Goal: Transaction & Acquisition: Purchase product/service

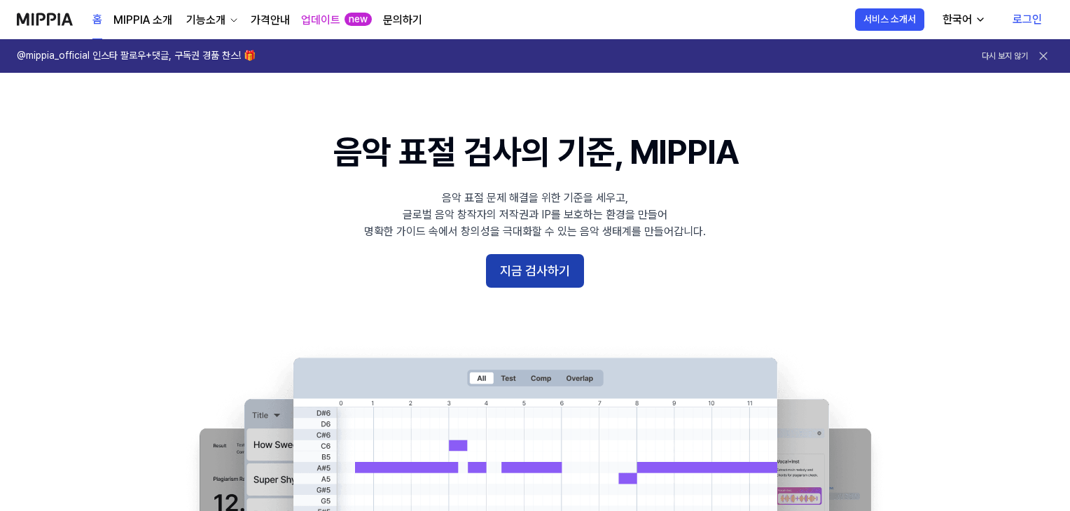
click at [563, 264] on button "지금 검사하기" at bounding box center [535, 271] width 98 height 34
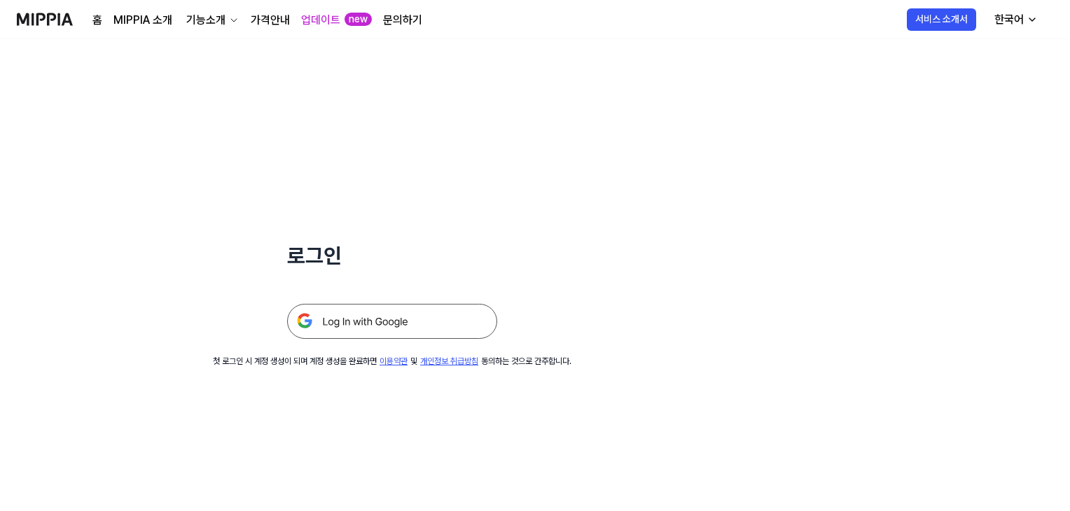
click at [345, 327] on img at bounding box center [392, 321] width 210 height 35
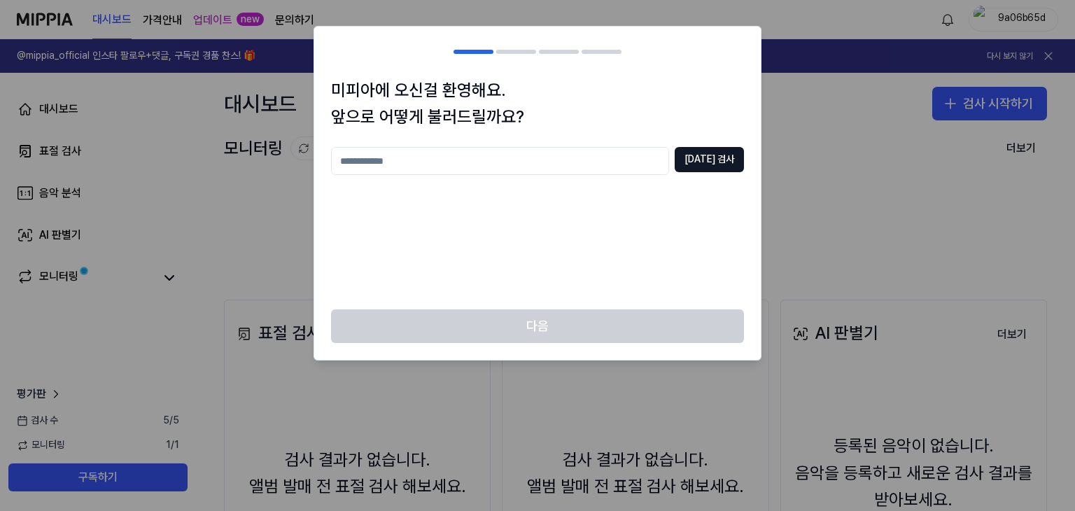
click at [529, 159] on input "text" at bounding box center [500, 161] width 338 height 28
type input "*"
type input "*******"
click at [725, 154] on button "중복 검사" at bounding box center [709, 159] width 69 height 25
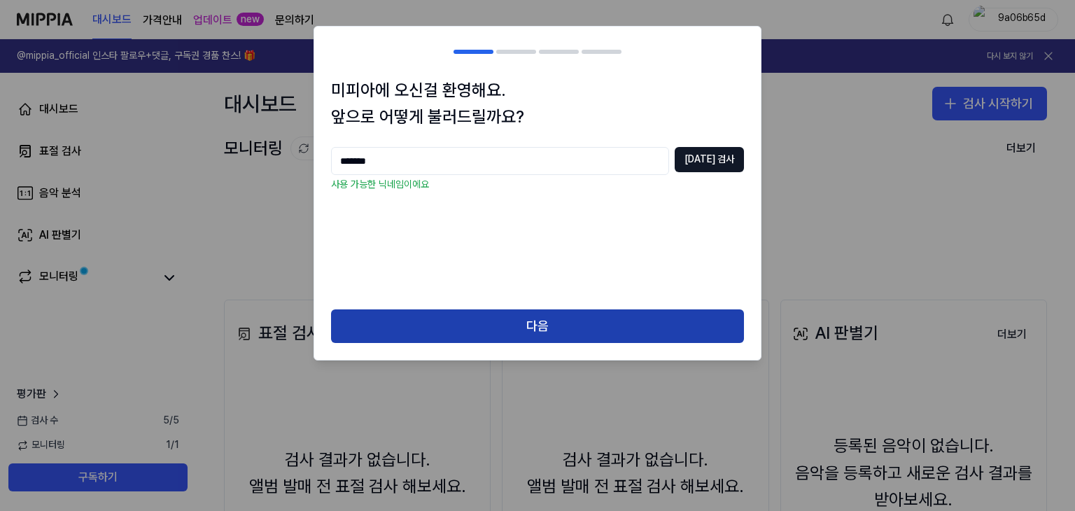
click at [447, 318] on button "다음" at bounding box center [537, 326] width 413 height 34
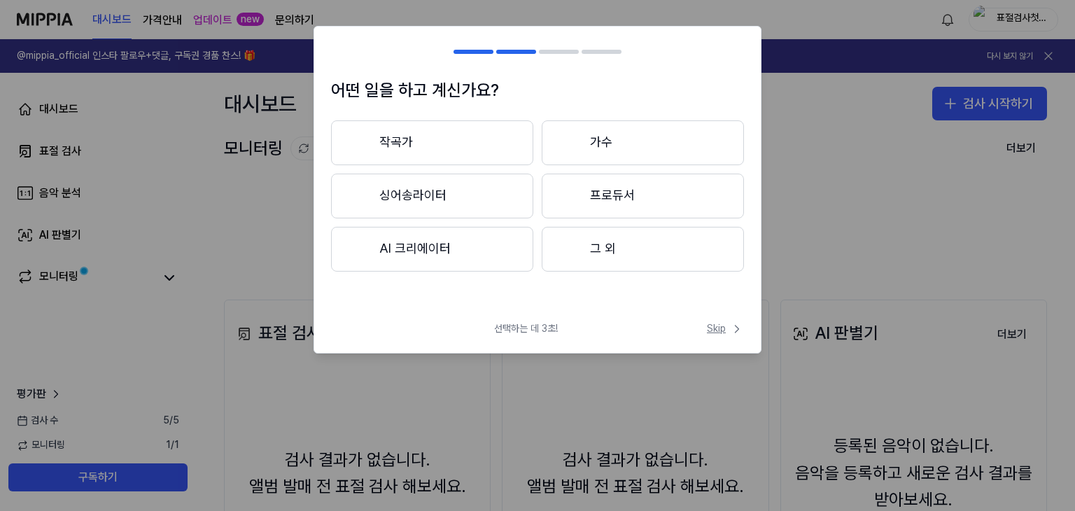
click at [713, 328] on span "Skip" at bounding box center [725, 329] width 37 height 14
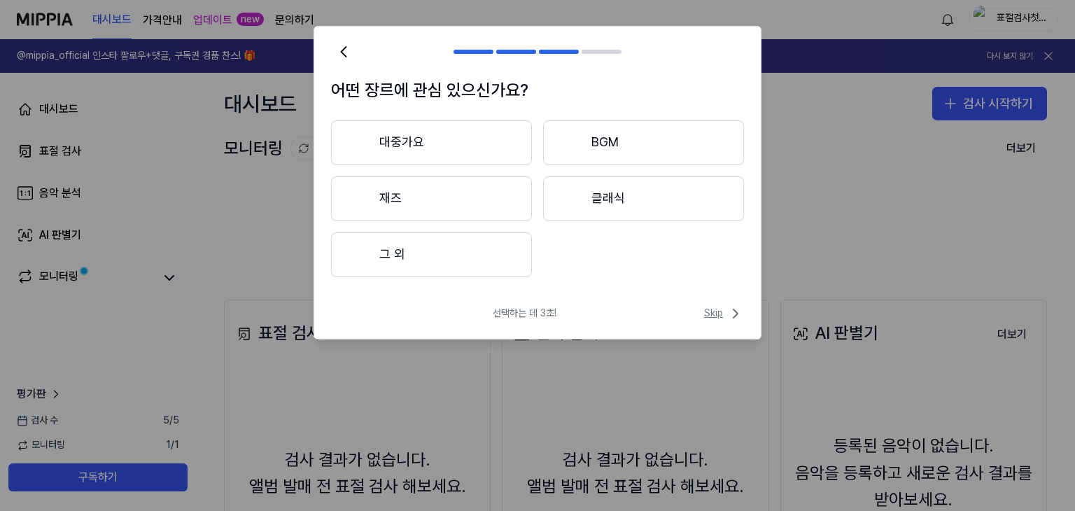
click at [713, 313] on span "Skip" at bounding box center [724, 313] width 40 height 17
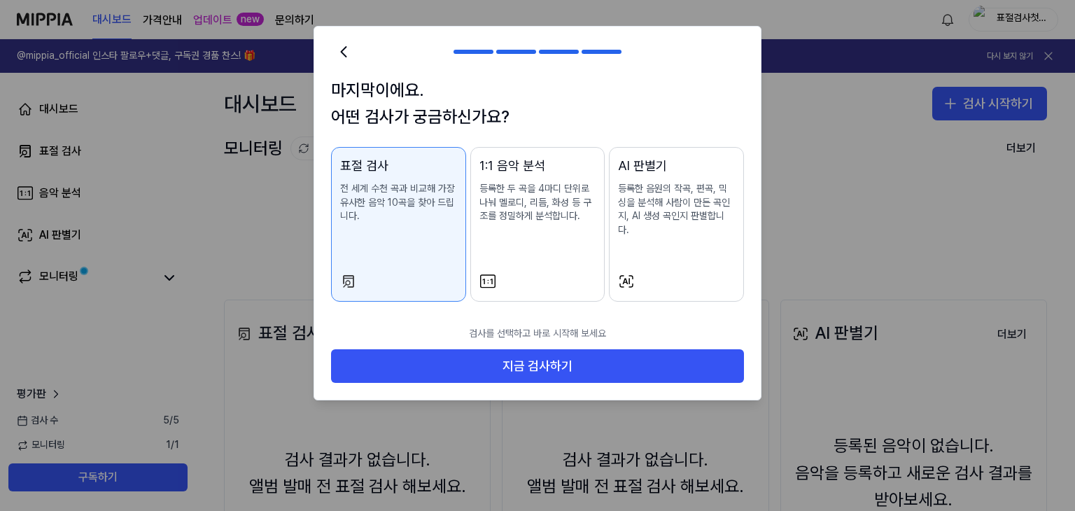
click at [469, 52] on div at bounding box center [474, 52] width 40 height 4
click at [468, 50] on div at bounding box center [474, 52] width 40 height 4
click at [349, 44] on icon at bounding box center [344, 52] width 20 height 20
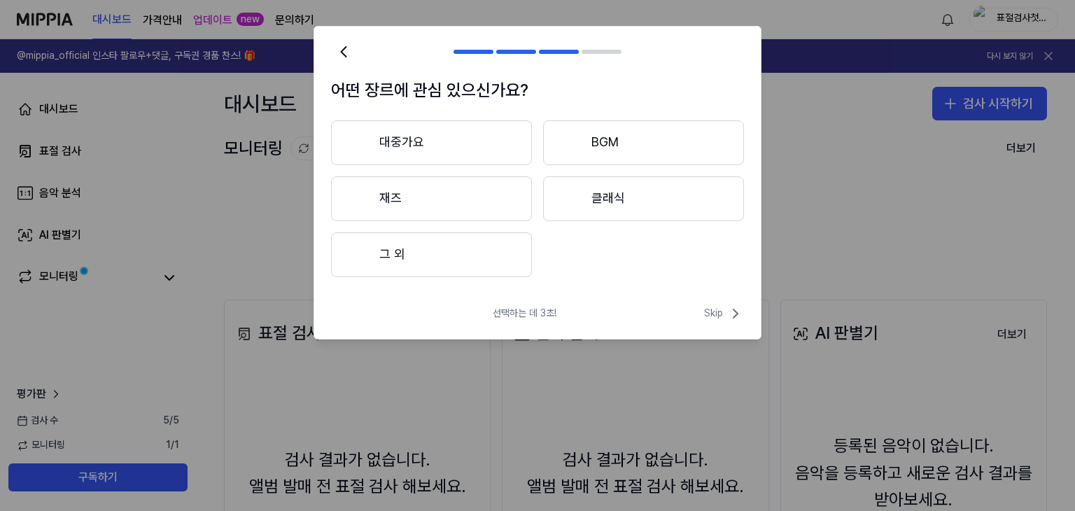
click at [349, 43] on icon at bounding box center [344, 52] width 20 height 20
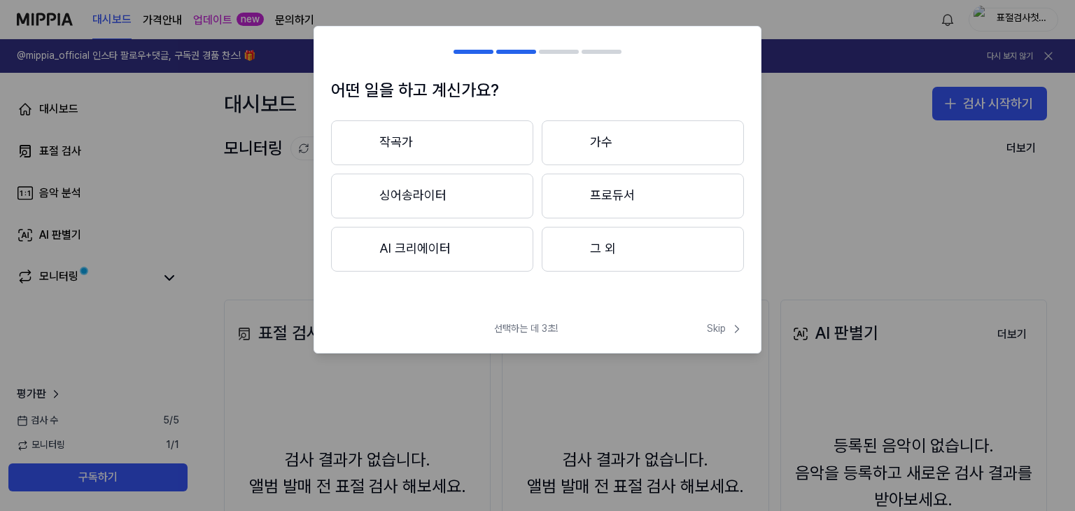
click at [349, 43] on h2 at bounding box center [537, 52] width 447 height 50
click at [465, 52] on div at bounding box center [474, 52] width 40 height 4
click at [470, 51] on div at bounding box center [474, 52] width 40 height 4
click at [526, 58] on h2 at bounding box center [537, 52] width 447 height 50
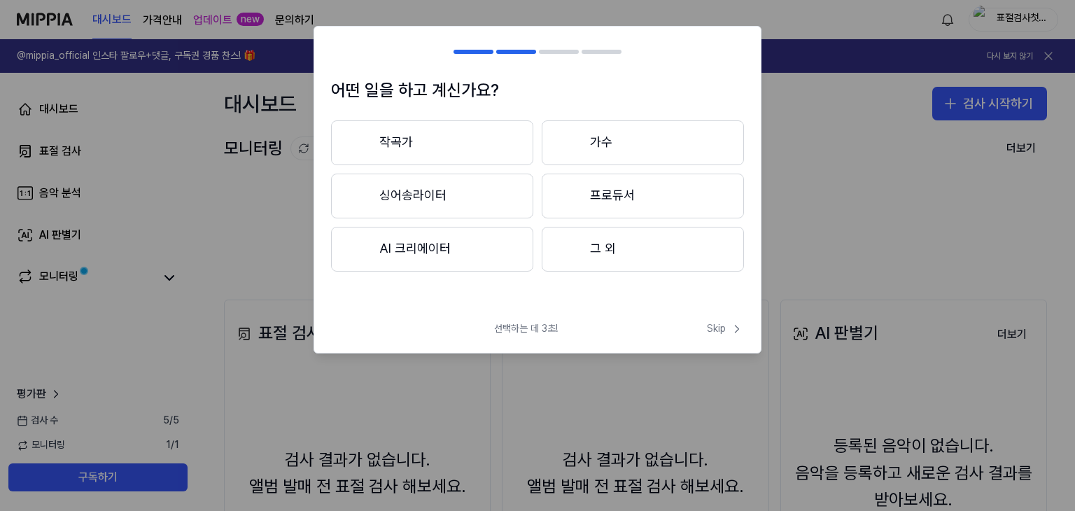
click at [560, 49] on h2 at bounding box center [537, 52] width 447 height 50
drag, startPoint x: 611, startPoint y: 52, endPoint x: 653, endPoint y: 107, distance: 68.9
click at [612, 53] on div at bounding box center [602, 52] width 40 height 4
click at [721, 325] on span "Skip" at bounding box center [725, 329] width 37 height 14
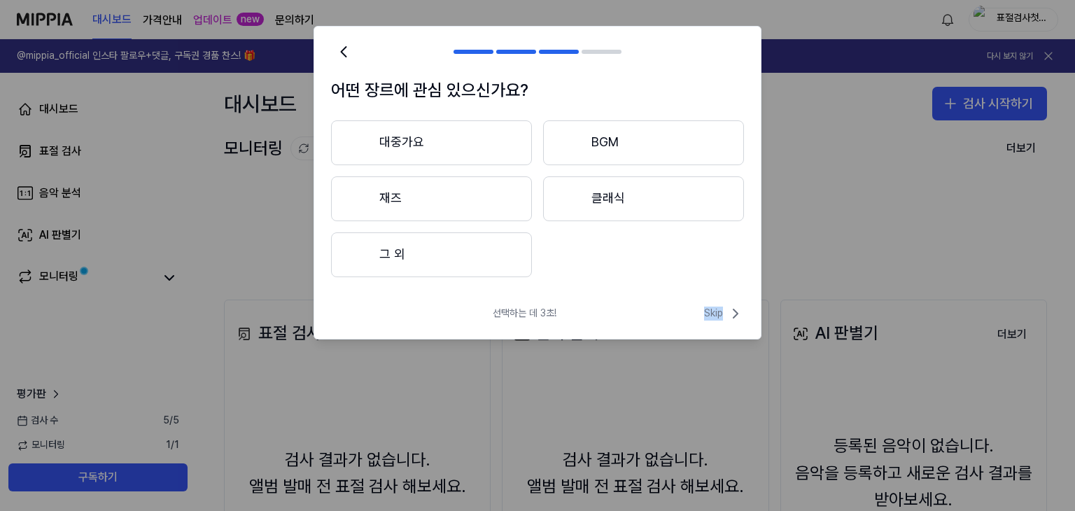
click at [721, 325] on div "선택하는 데 3초! Skip" at bounding box center [537, 322] width 447 height 34
click at [719, 308] on span "Skip" at bounding box center [724, 313] width 40 height 17
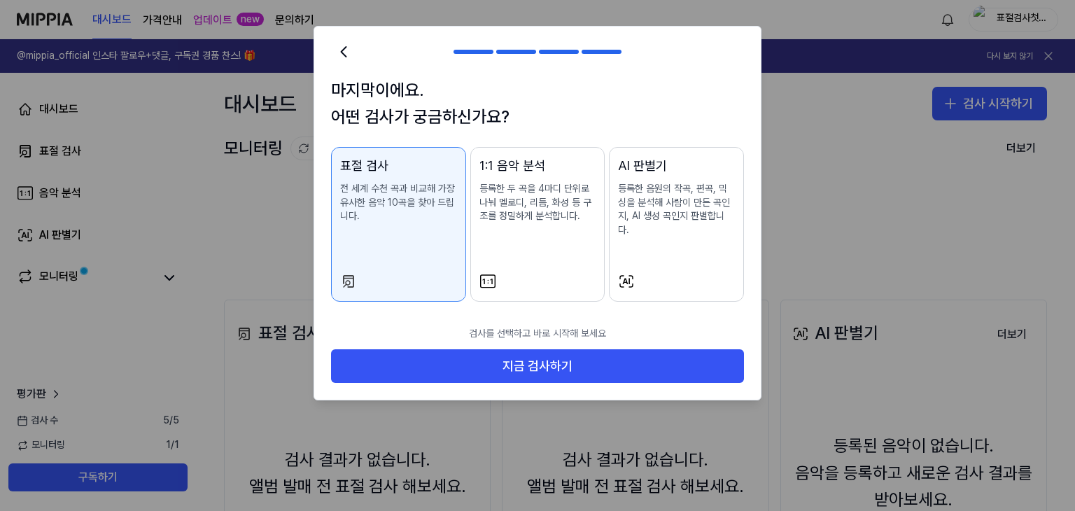
click at [559, 230] on div "1:1 음악 분석 등록한 두 곡을 4마디 단위로 나눠 멜로디, 리듬, 화성 등 구조를 정밀하게 분석합니다." at bounding box center [537, 203] width 117 height 95
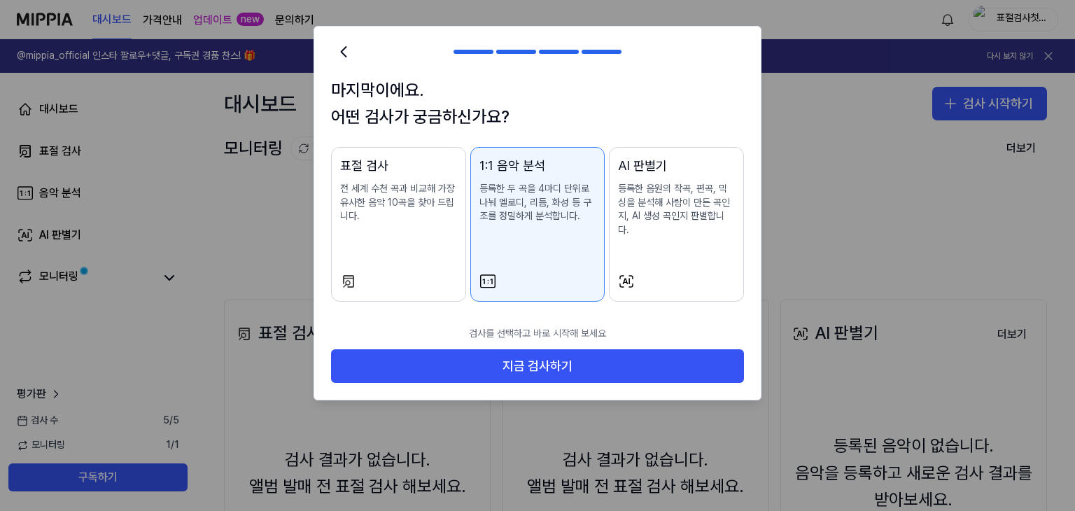
click at [672, 222] on p "등록한 음원의 작곡, 편곡, 믹싱을 분석해 사람이 만든 곡인지, AI 생성 곡인지 판별합니다." at bounding box center [676, 209] width 117 height 55
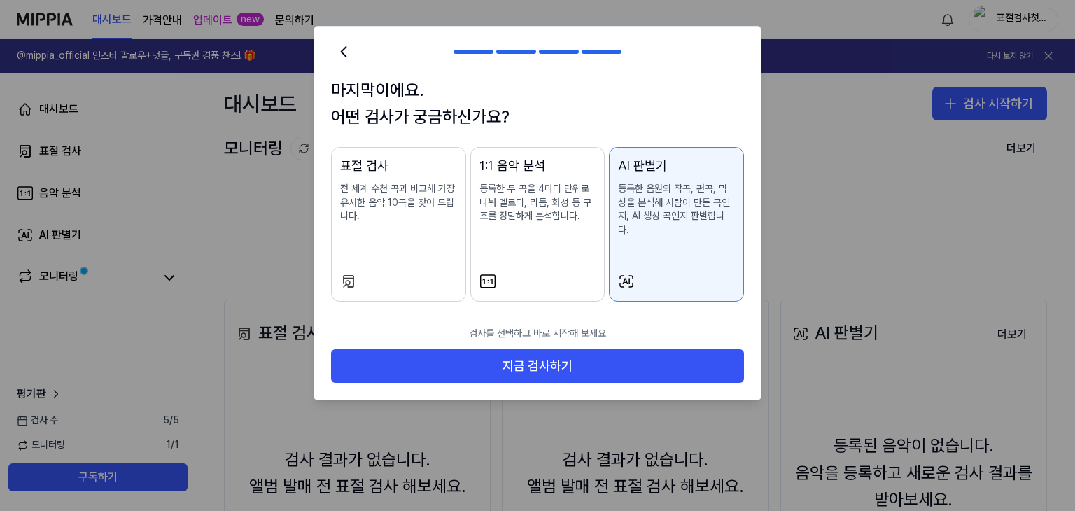
click at [416, 218] on p "전 세계 수천 곡과 비교해 가장 유사한 음악 10곡을 찾아 드립니다." at bounding box center [398, 202] width 117 height 41
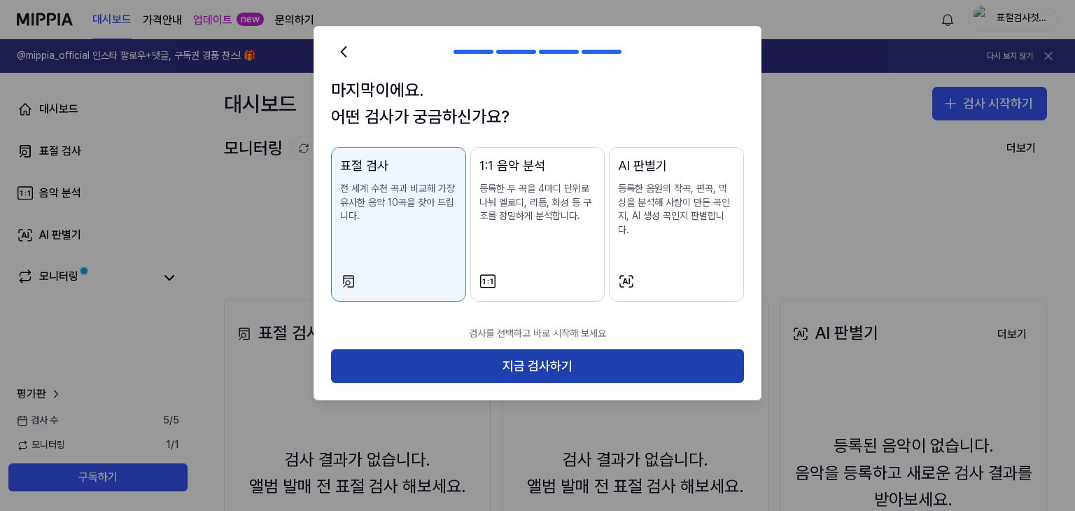
click at [433, 349] on button "지금 검사하기" at bounding box center [537, 366] width 413 height 34
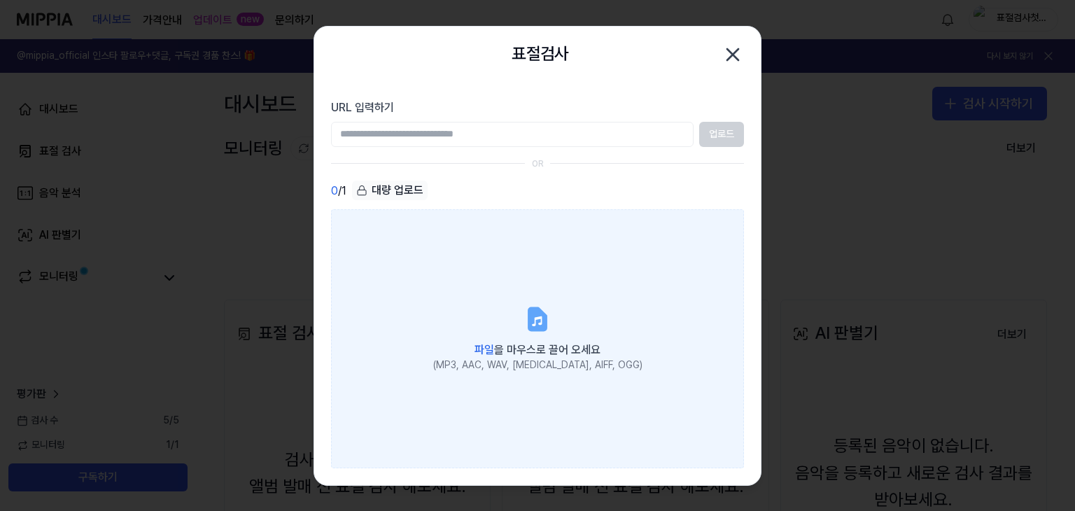
click at [575, 318] on label "파일 을 마우스로 끌어 오세요 (MP3, AAC, WAV, FLAC, AIFF, OGG)" at bounding box center [537, 338] width 413 height 258
click at [0, 0] on input "파일 을 마우스로 끌어 오세요 (MP3, AAC, WAV, FLAC, AIFF, OGG)" at bounding box center [0, 0] width 0 height 0
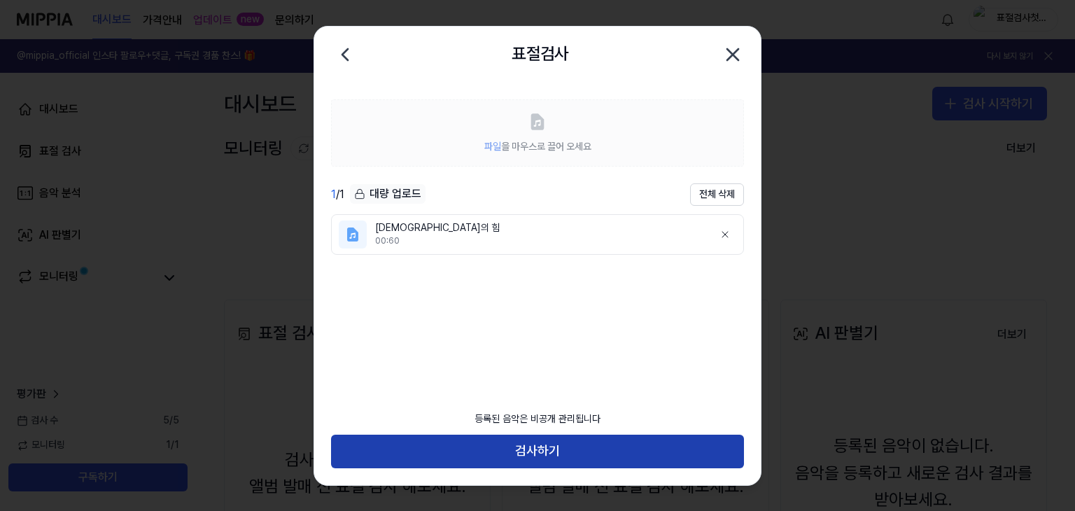
click at [474, 449] on button "검사하기" at bounding box center [537, 452] width 413 height 34
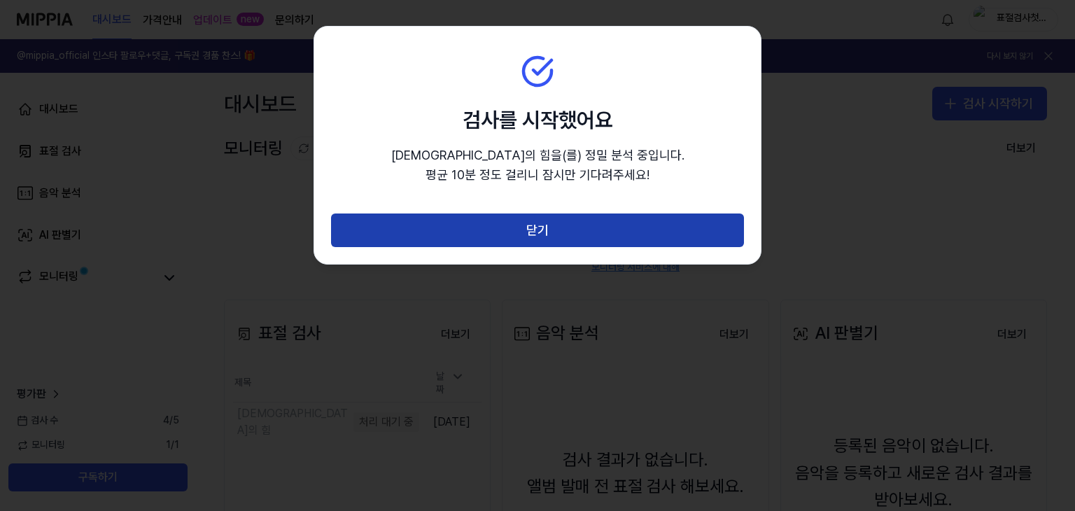
click at [489, 227] on button "닫기" at bounding box center [537, 230] width 413 height 34
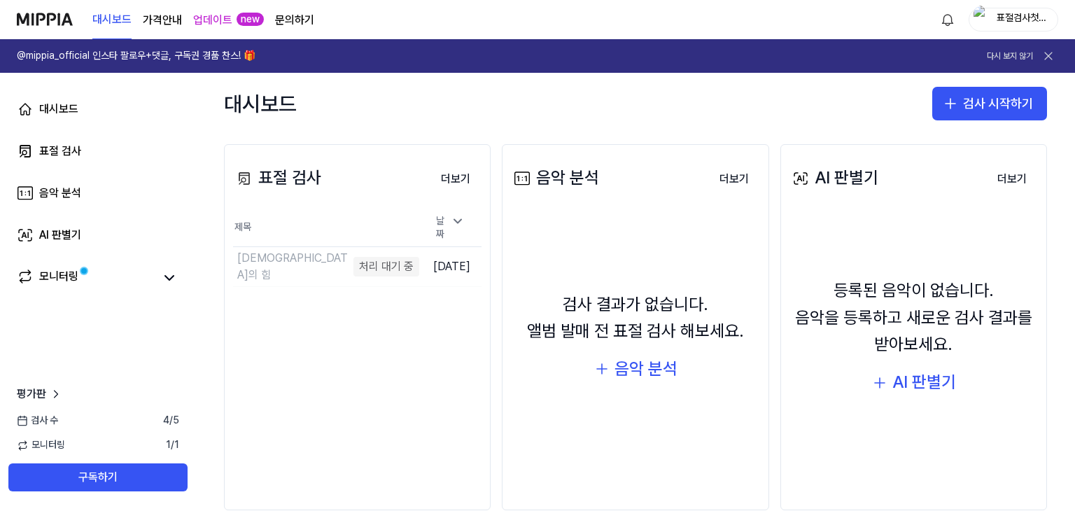
scroll to position [182, 0]
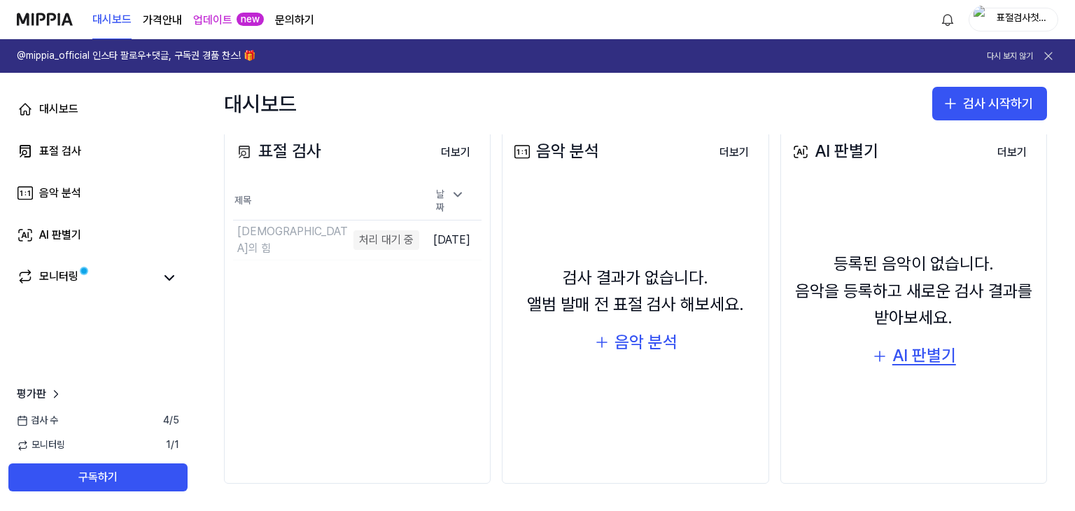
click at [892, 358] on div "AI 판별기" at bounding box center [924, 355] width 64 height 27
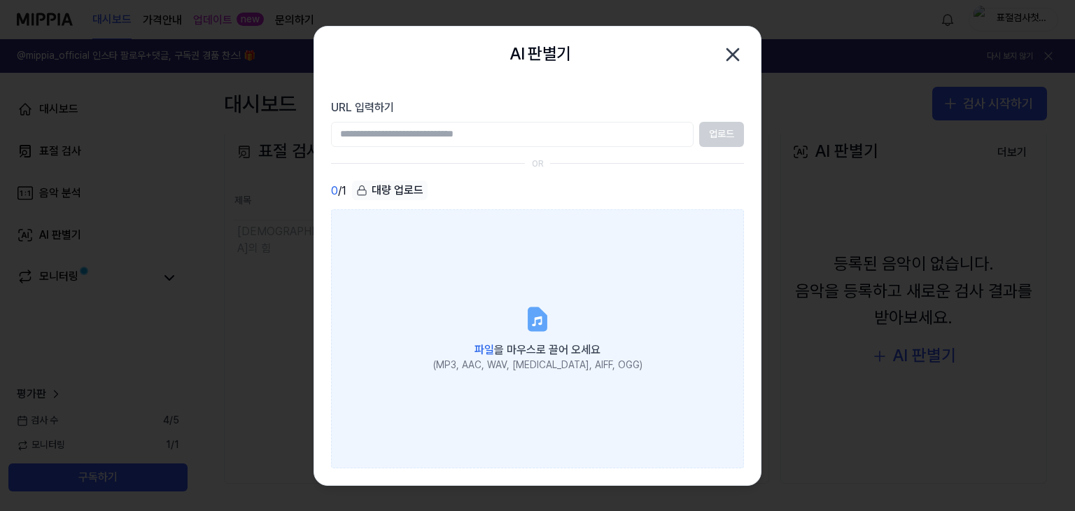
click at [584, 333] on label "파일 을 마우스로 끌어 오세요 (MP3, AAC, WAV, FLAC, AIFF, OGG)" at bounding box center [537, 338] width 413 height 258
click at [0, 0] on input "파일 을 마우스로 끌어 오세요 (MP3, AAC, WAV, FLAC, AIFF, OGG)" at bounding box center [0, 0] width 0 height 0
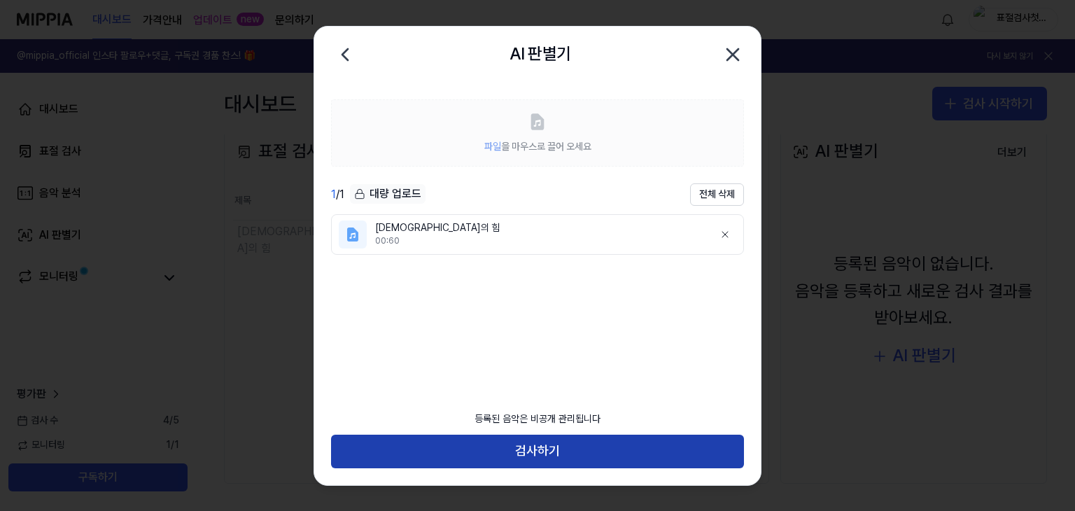
click at [545, 449] on button "검사하기" at bounding box center [537, 452] width 413 height 34
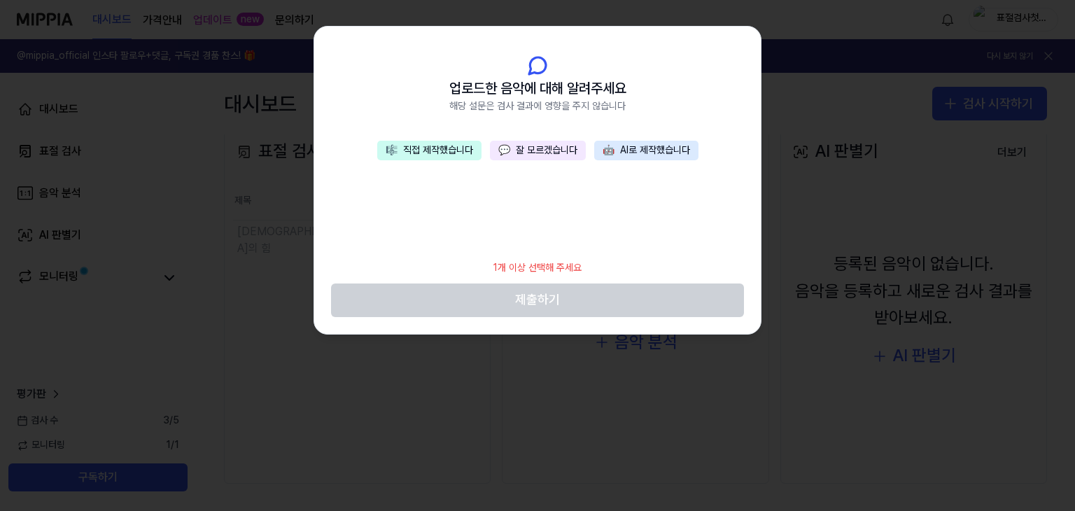
scroll to position [154, 0]
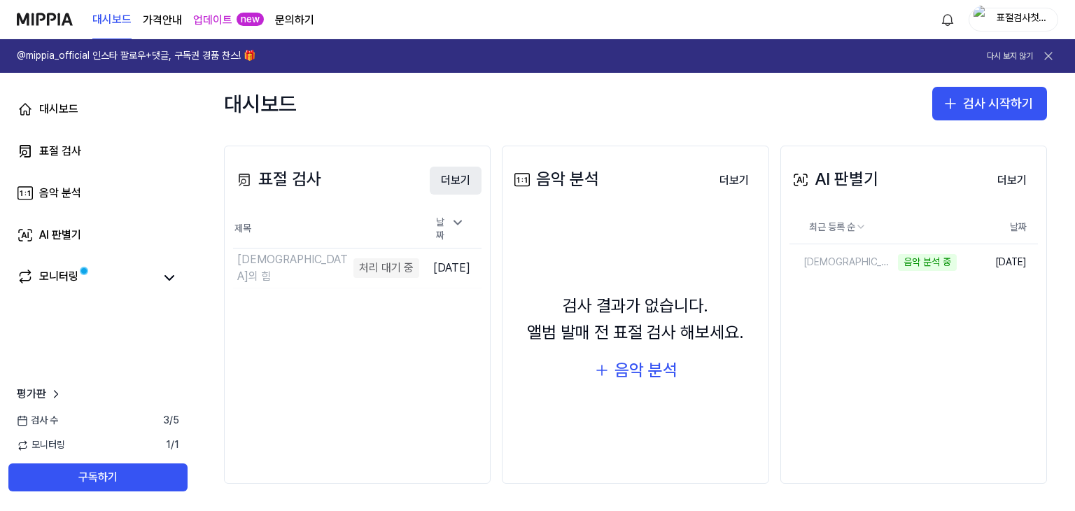
click at [449, 181] on button "더보기" at bounding box center [456, 181] width 52 height 28
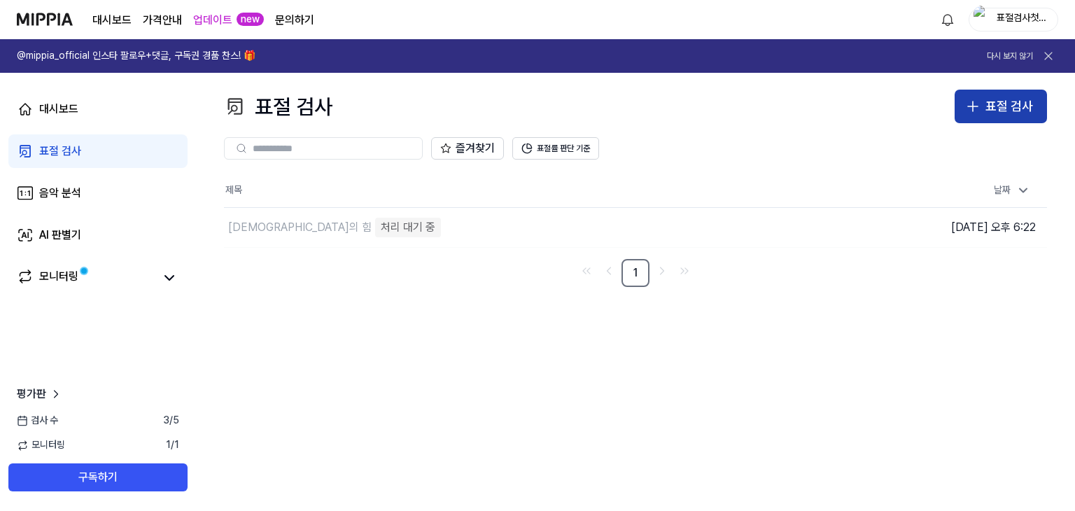
click at [979, 106] on icon "button" at bounding box center [973, 106] width 17 height 17
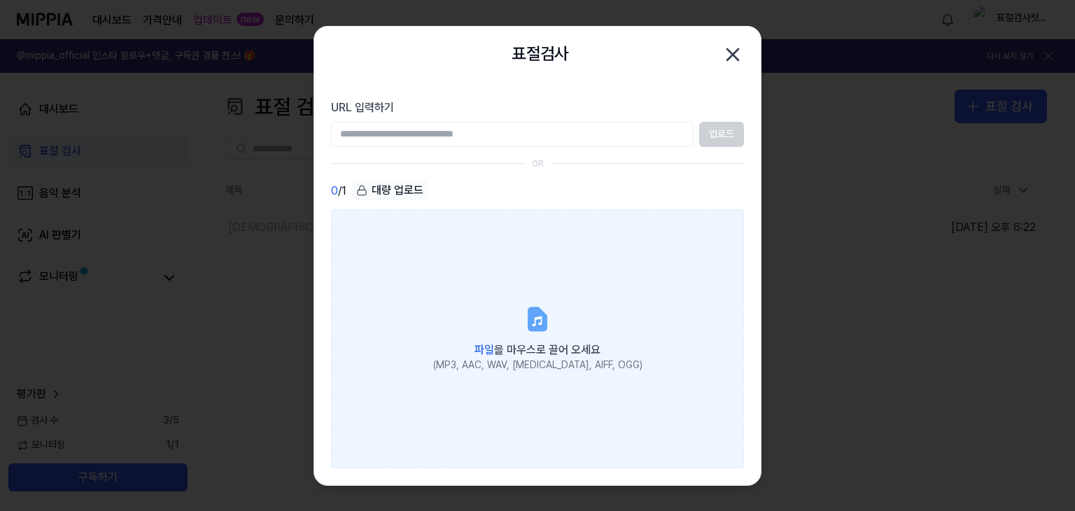
click at [640, 309] on label "파일 을 마우스로 끌어 오세요 (MP3, AAC, WAV, FLAC, AIFF, OGG)" at bounding box center [537, 338] width 413 height 258
click at [0, 0] on input "파일 을 마우스로 끌어 오세요 (MP3, AAC, WAV, FLAC, AIFF, OGG)" at bounding box center [0, 0] width 0 height 0
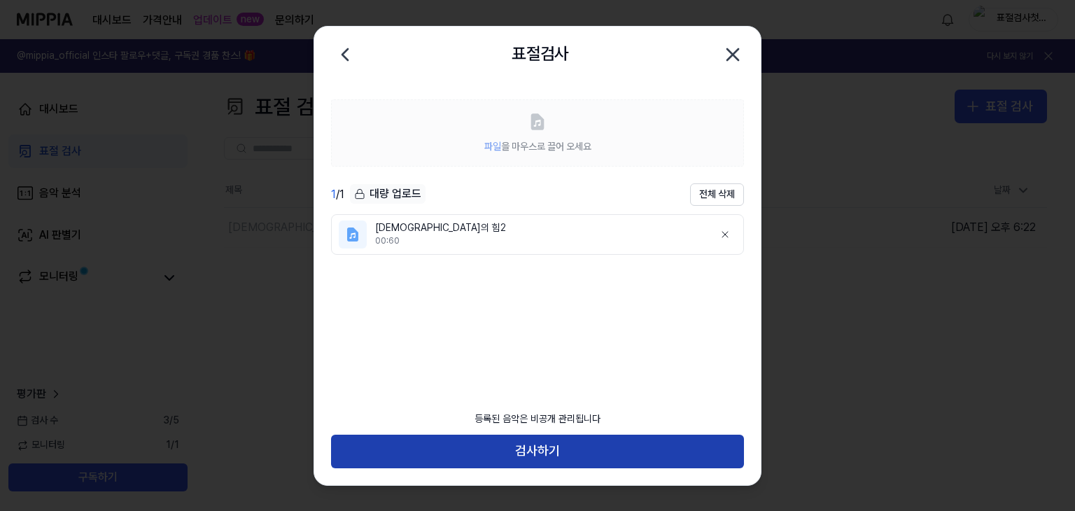
click at [549, 442] on button "검사하기" at bounding box center [537, 452] width 413 height 34
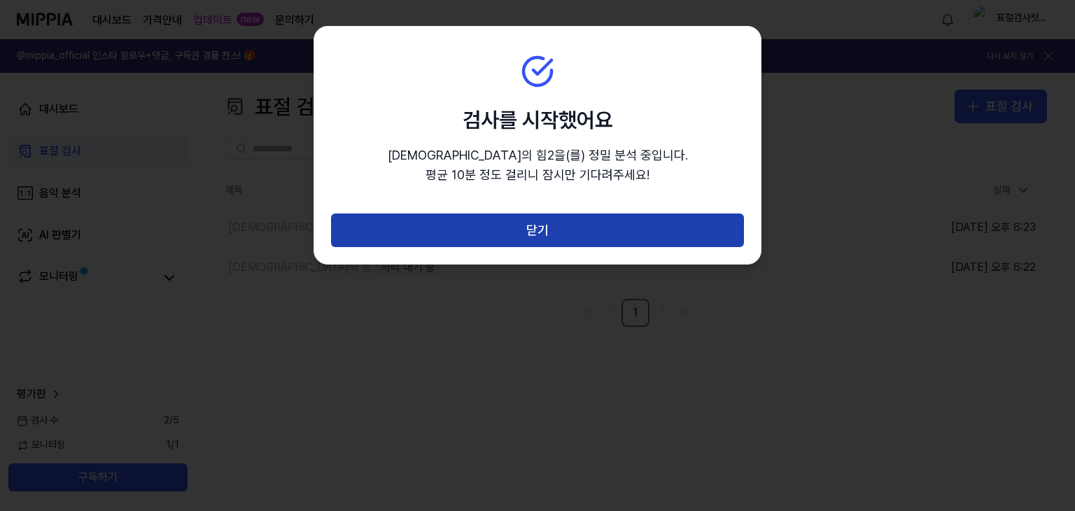
click at [571, 238] on button "닫기" at bounding box center [537, 230] width 413 height 34
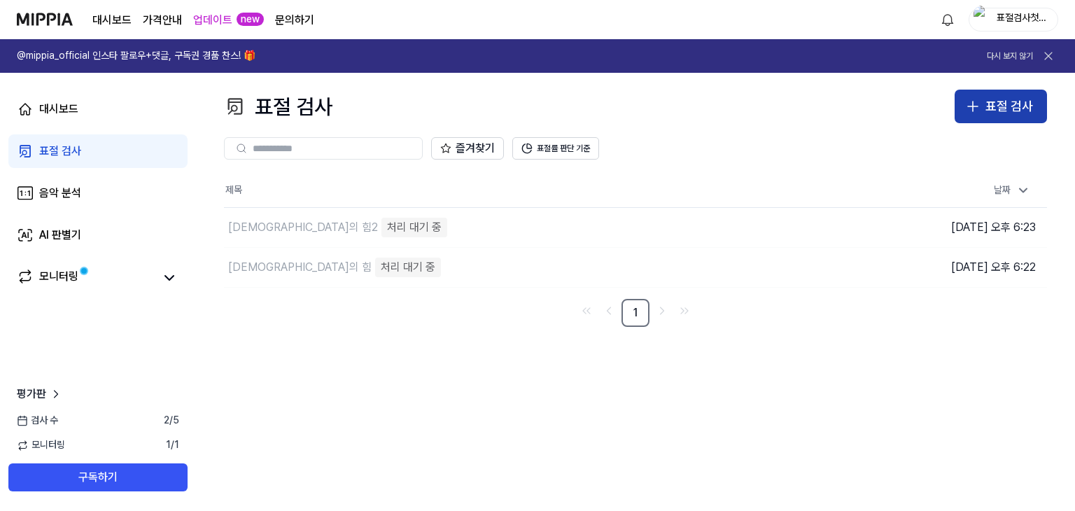
click at [997, 107] on div "표절 검사" at bounding box center [1010, 107] width 48 height 20
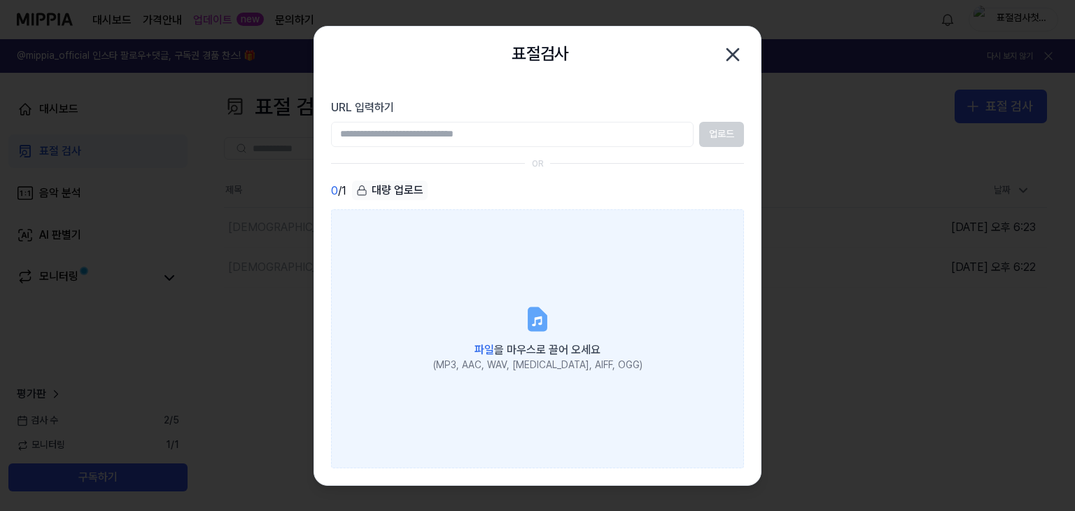
drag, startPoint x: 727, startPoint y: 48, endPoint x: 415, endPoint y: 63, distance: 311.8
click at [727, 49] on icon "button" at bounding box center [733, 54] width 22 height 22
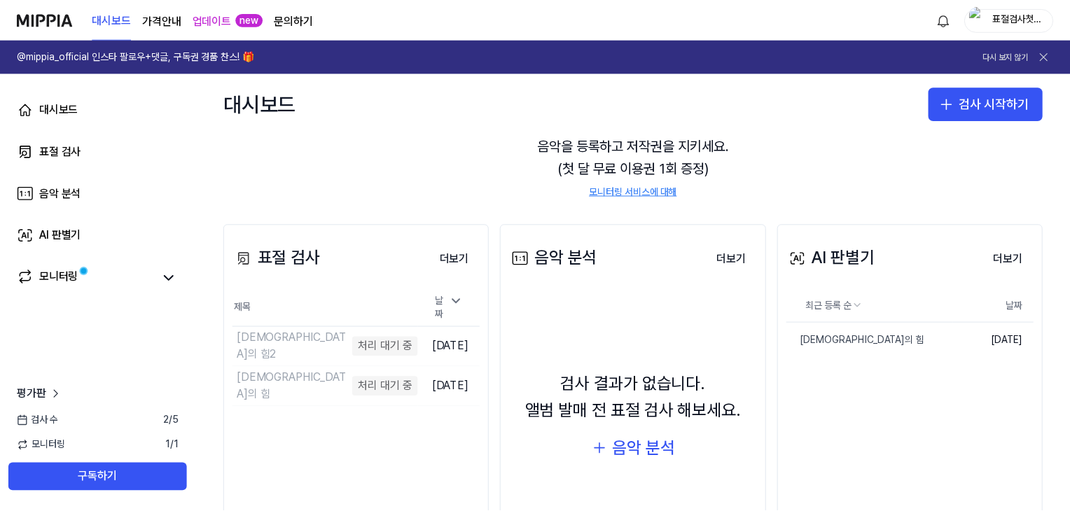
scroll to position [154, 0]
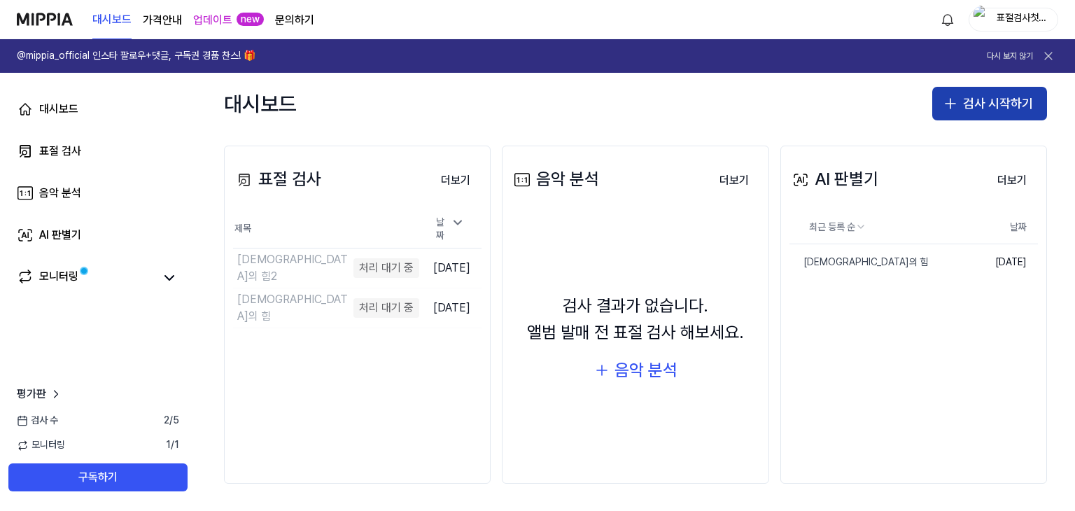
click at [988, 102] on button "검사 시작하기" at bounding box center [989, 104] width 115 height 34
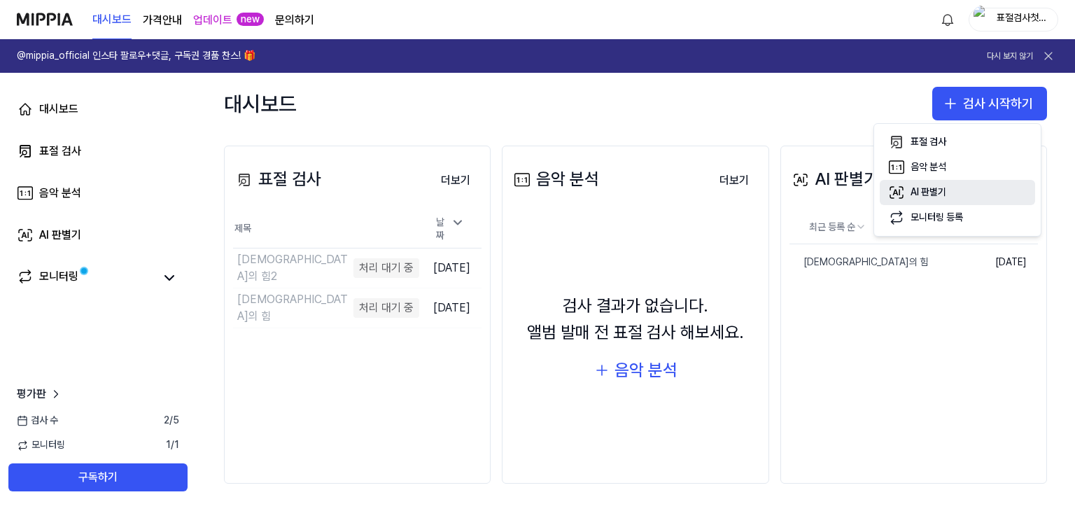
click at [958, 195] on button "AI 판별기" at bounding box center [957, 192] width 155 height 25
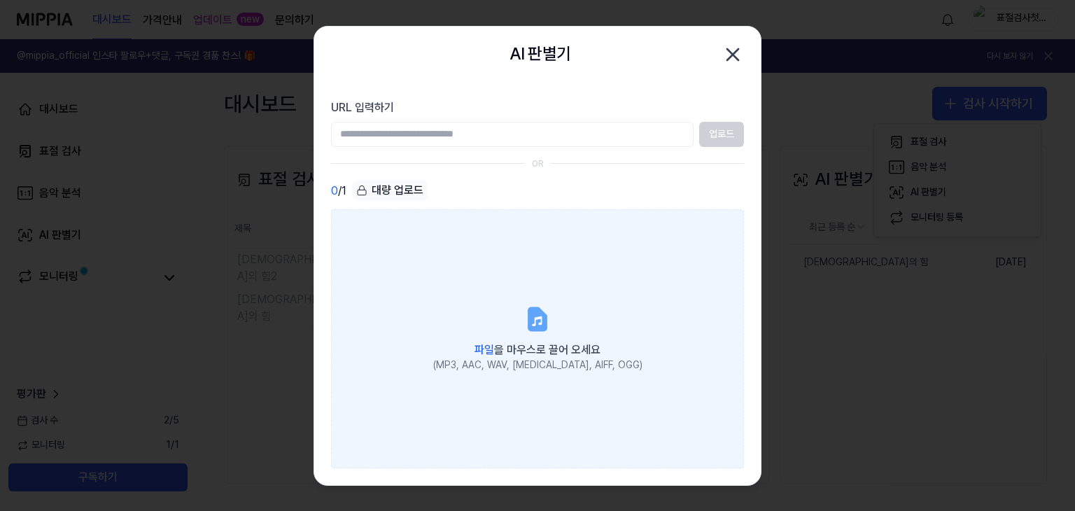
click at [590, 283] on label "파일 을 마우스로 끌어 오세요 (MP3, AAC, WAV, [MEDICAL_DATA], AIFF, OGG)" at bounding box center [537, 338] width 413 height 258
click at [0, 0] on input "파일 을 마우스로 끌어 오세요 (MP3, AAC, WAV, [MEDICAL_DATA], AIFF, OGG)" at bounding box center [0, 0] width 0 height 0
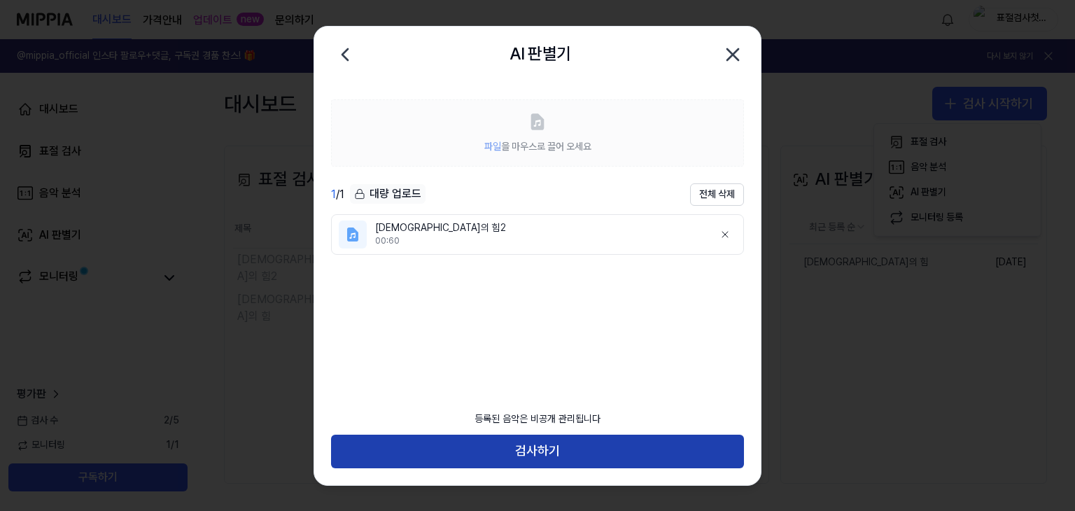
click at [579, 456] on button "검사하기" at bounding box center [537, 452] width 413 height 34
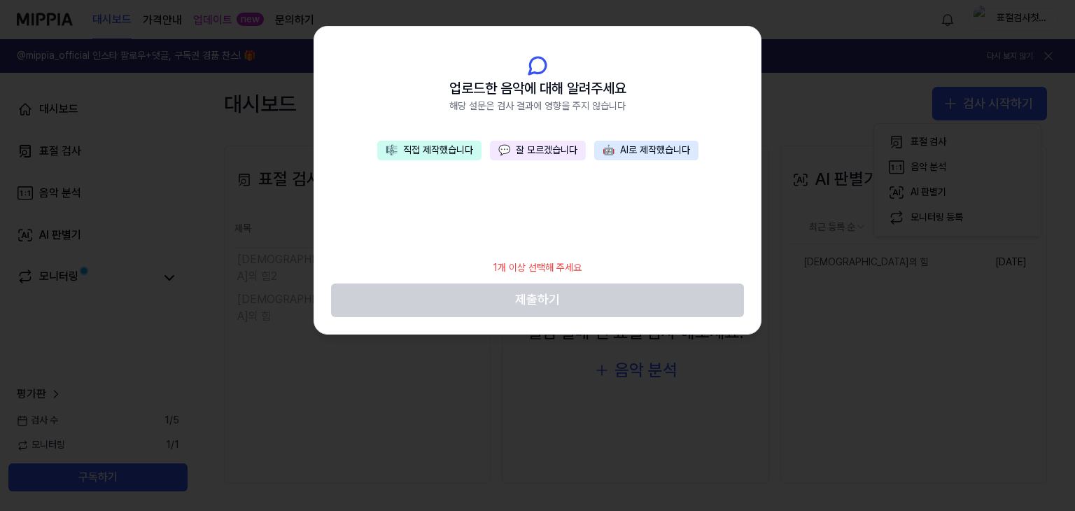
click at [535, 144] on button "💬 잘 모르겠습니다" at bounding box center [538, 151] width 96 height 20
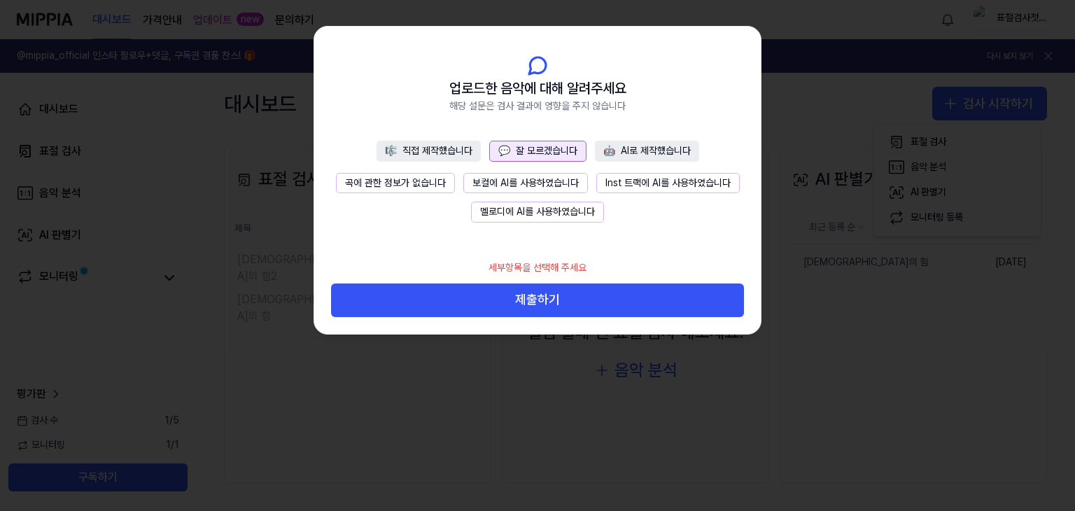
click at [870, 73] on div at bounding box center [537, 255] width 1075 height 511
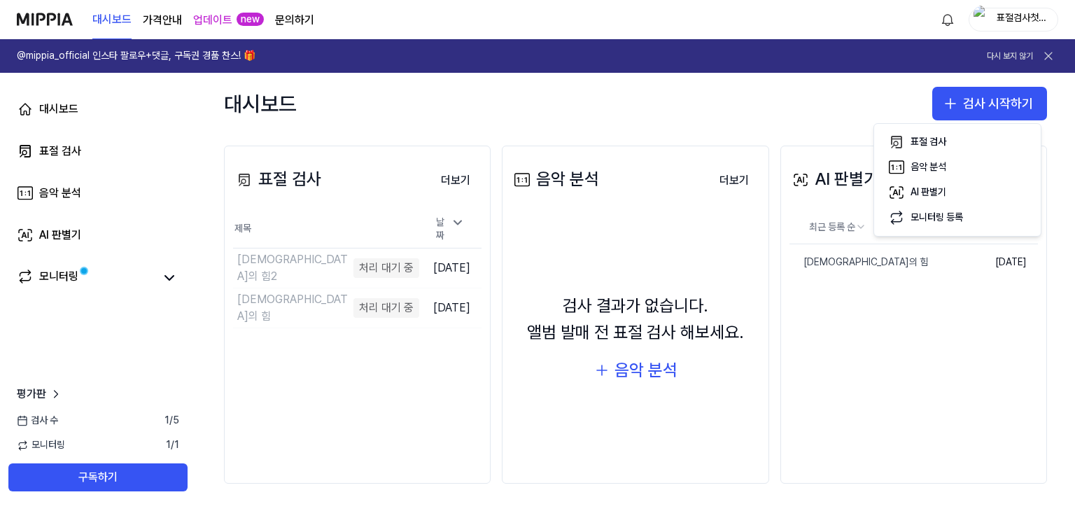
click at [834, 101] on div "대시보드 검사 시작하기" at bounding box center [635, 104] width 879 height 62
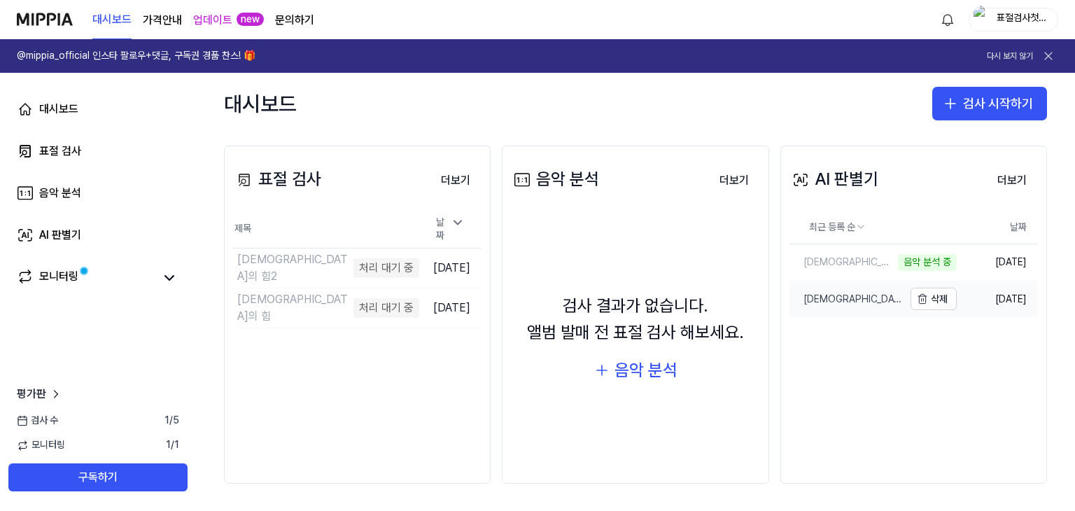
click at [825, 295] on div "[DEMOGRAPHIC_DATA]의 힘" at bounding box center [847, 300] width 114 height 14
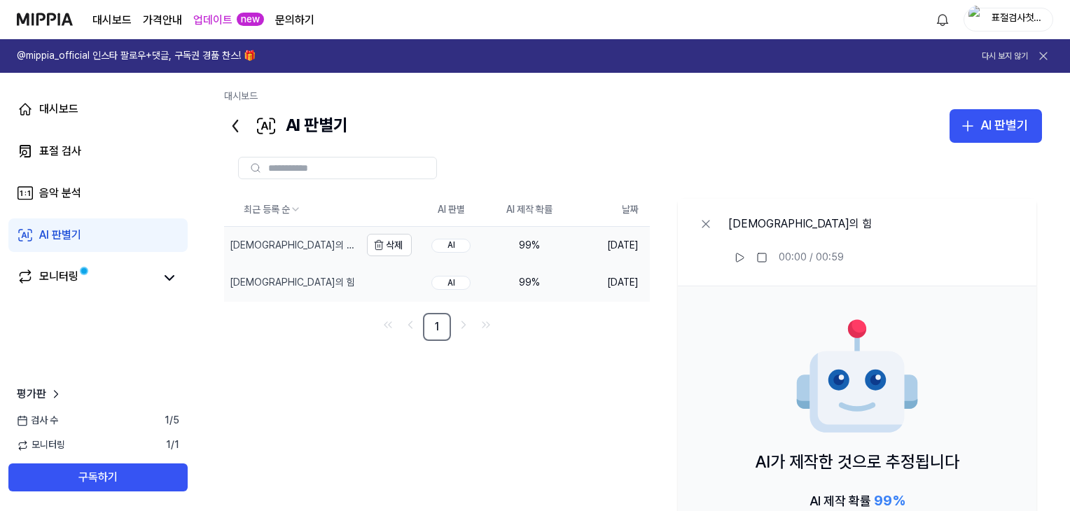
click at [266, 240] on div "[DEMOGRAPHIC_DATA]의 힘2" at bounding box center [293, 246] width 127 height 14
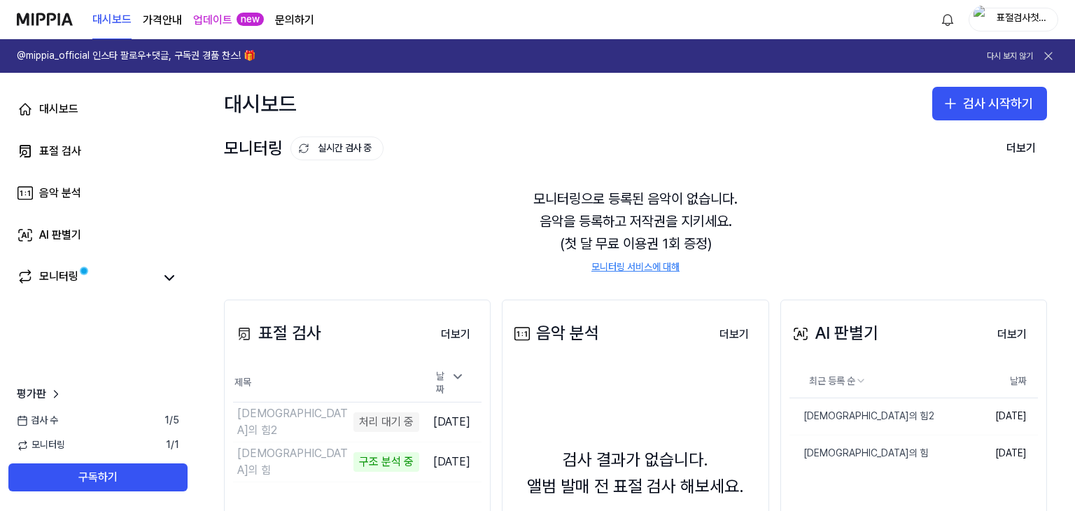
scroll to position [93, 0]
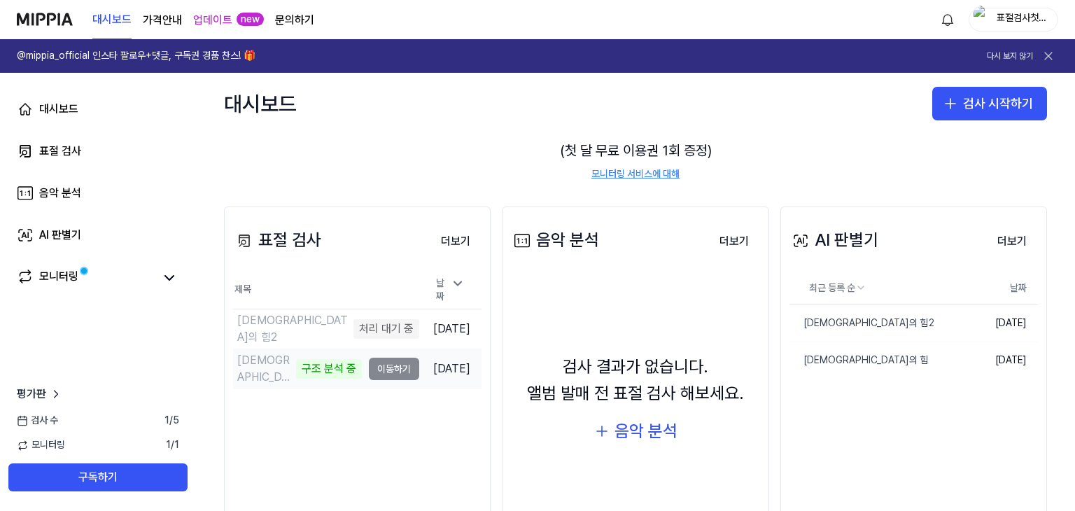
click at [364, 363] on td "한의약의 힘 구조 분석 중 이동하기" at bounding box center [326, 368] width 186 height 39
click at [362, 325] on td "한의약의 힘2 처리 대기 중 이동하기" at bounding box center [326, 328] width 186 height 39
click at [296, 322] on div "처리 대기 중" at bounding box center [329, 329] width 66 height 20
click at [255, 323] on div "[DEMOGRAPHIC_DATA]의 힘2" at bounding box center [265, 329] width 56 height 34
click at [251, 358] on div "[DEMOGRAPHIC_DATA]의 힘" at bounding box center [265, 369] width 56 height 34
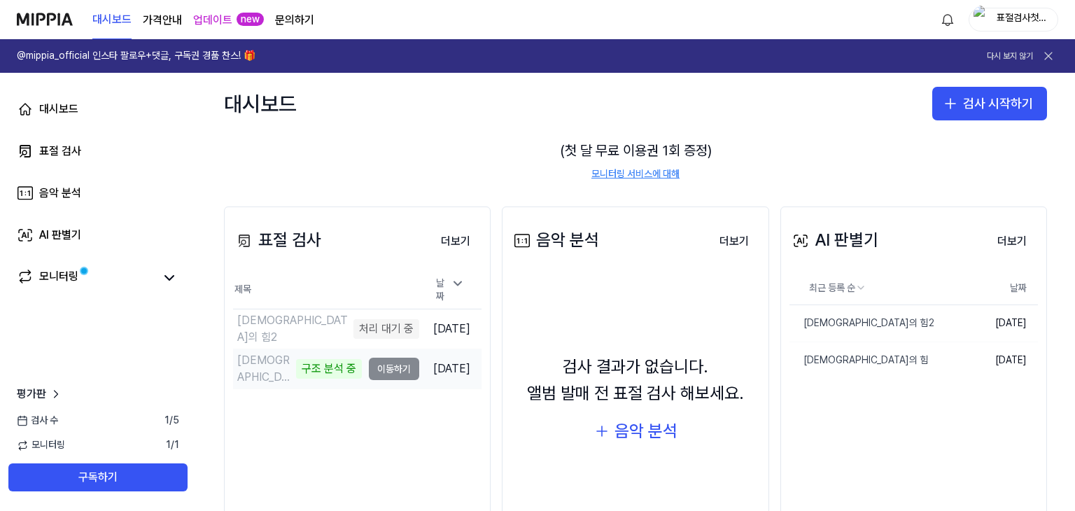
click at [422, 367] on td "[DATE]" at bounding box center [450, 369] width 62 height 40
click at [475, 175] on div "모니터링으로 등록된 음악이 없습니다. 음악을 등록하고 저작권을 지키세요. (첫 달 무료 이용권 1회 증정) 모니터링 서비스에 대해" at bounding box center [635, 138] width 823 height 120
click at [321, 367] on div "오류가 발생했습니다" at bounding box center [311, 369] width 102 height 20
click at [419, 365] on td "[DATE]" at bounding box center [450, 369] width 62 height 40
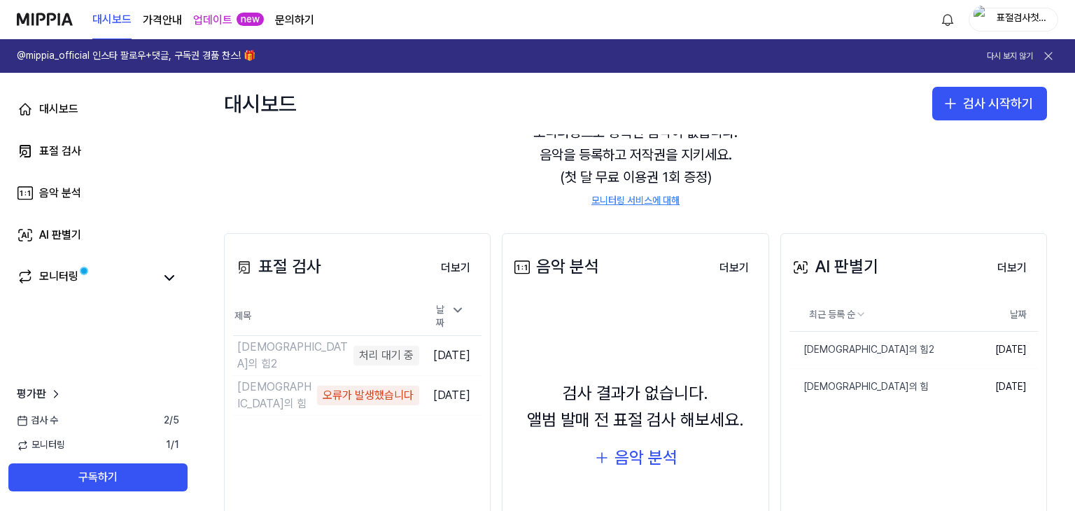
scroll to position [93, 0]
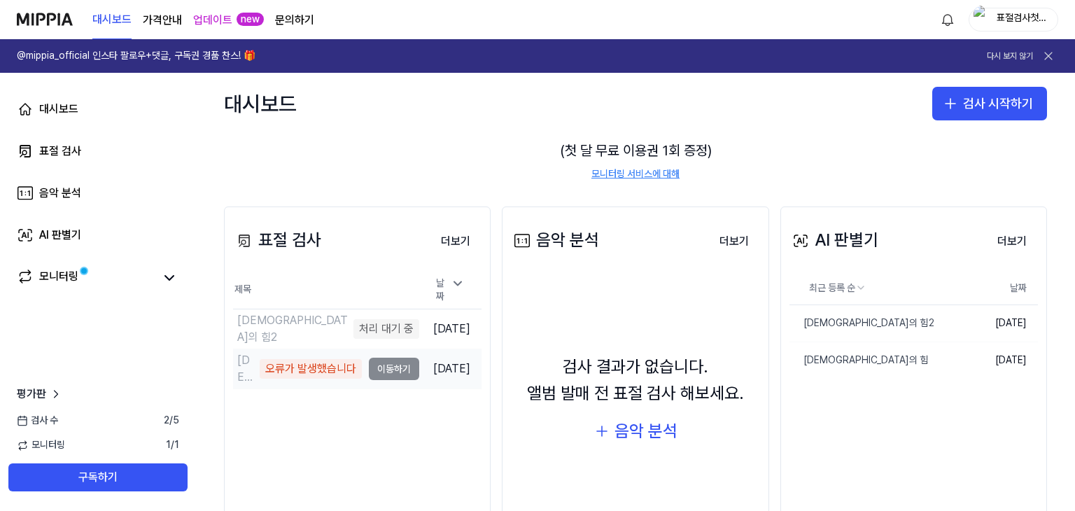
click at [263, 359] on div "오류가 발생했습니다" at bounding box center [311, 369] width 102 height 20
click at [231, 363] on div "표절 검사 더보기 표절 검사 제목 날짜 한의약의 힘2 처리 대기 중 이동하기 2025.09.28. 한의약의 힘 오류가 발생했습니다 이동하기 2…" at bounding box center [357, 375] width 267 height 338
click at [356, 366] on td "한의약의 힘 오류가 발생했습니다 이동하기" at bounding box center [326, 368] width 186 height 39
click at [393, 365] on td "한의약의 힘 오류가 발생했습니다 이동하기" at bounding box center [326, 368] width 186 height 39
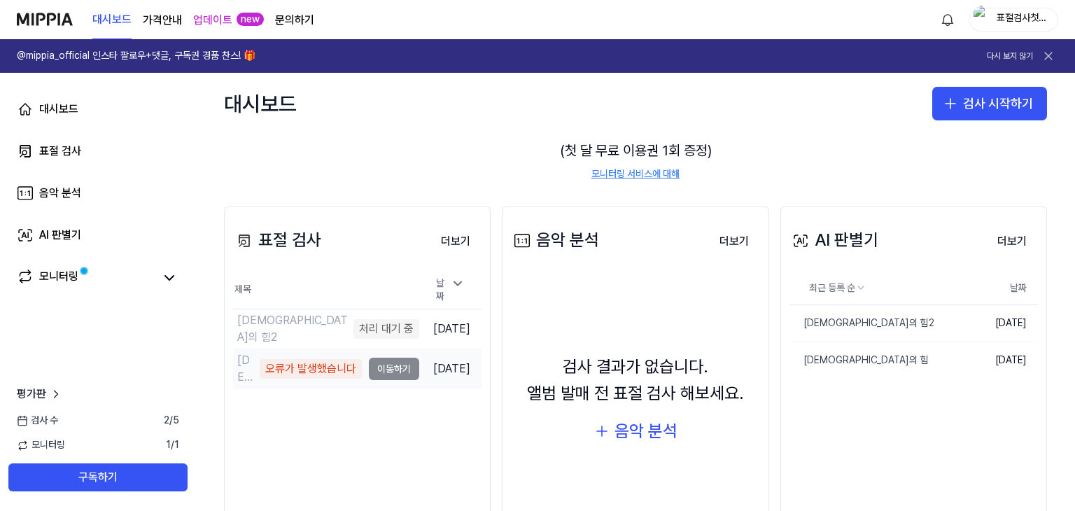
click at [390, 365] on td "한의약의 힘 오류가 발생했습니다 이동하기" at bounding box center [326, 368] width 186 height 39
click at [235, 166] on div "모니터링으로 등록된 음악이 없습니다. 음악을 등록하고 저작권을 지키세요. (첫 달 무료 이용권 1회 증정) 모니터링 서비스에 대해" at bounding box center [635, 138] width 823 height 120
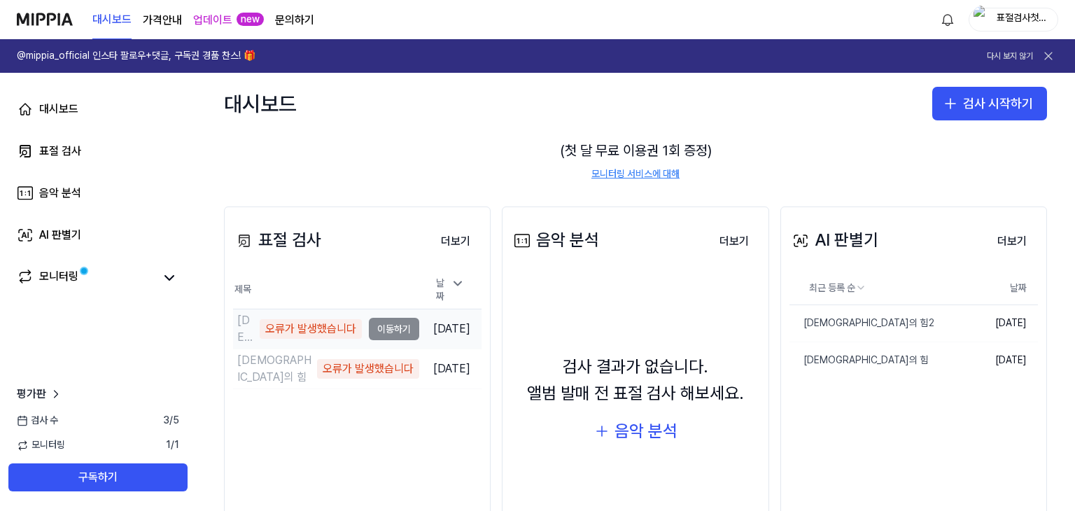
click at [392, 326] on td "한의약의 힘2 오류가 발생했습니다 이동하기" at bounding box center [326, 328] width 186 height 39
click at [455, 286] on icon at bounding box center [458, 283] width 14 height 14
click at [455, 295] on icon at bounding box center [457, 296] width 7 height 3
click at [265, 322] on div "오류가 발생했습니다" at bounding box center [311, 329] width 102 height 20
click at [339, 367] on div "오류가 발생했습니다" at bounding box center [311, 369] width 102 height 20
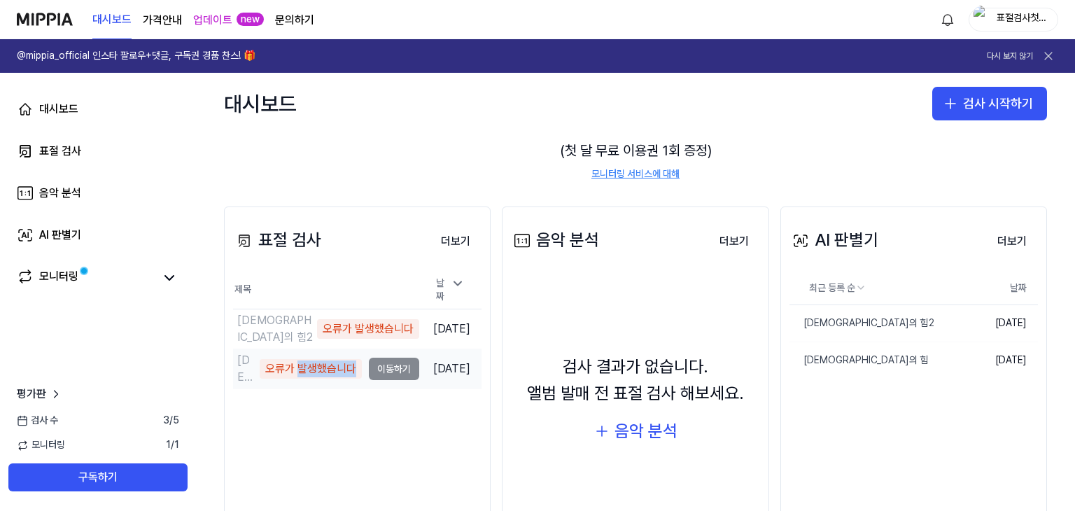
click at [339, 367] on div "오류가 발생했습니다" at bounding box center [311, 369] width 102 height 20
click at [321, 361] on div "오류가 발생했습니다" at bounding box center [311, 369] width 102 height 20
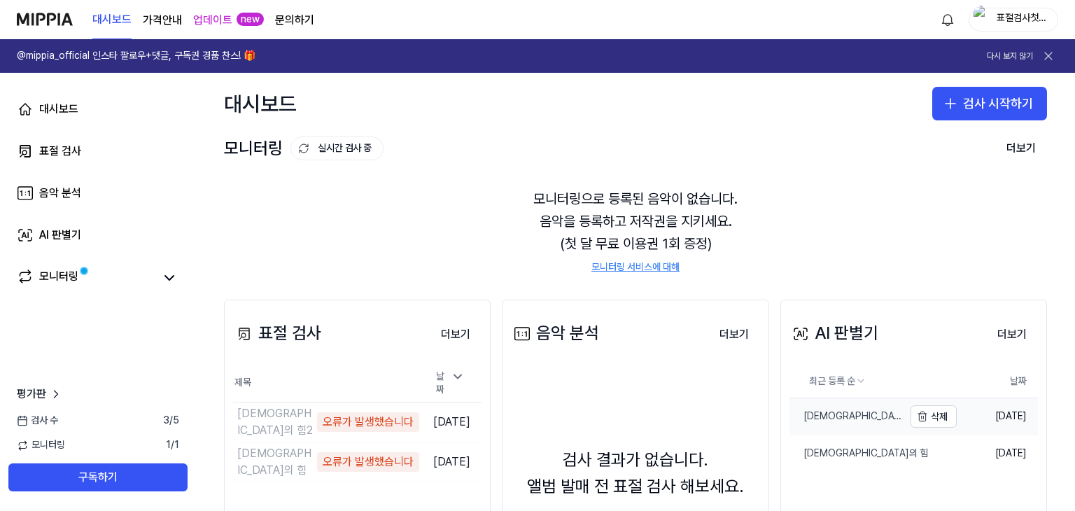
click at [854, 415] on link "[DEMOGRAPHIC_DATA]의 힘2" at bounding box center [847, 416] width 114 height 36
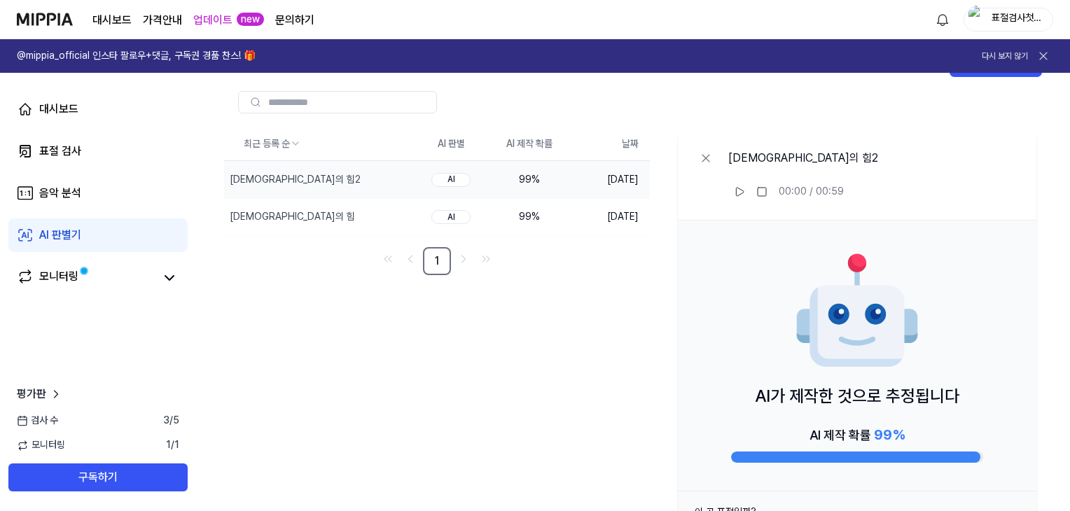
scroll to position [93, 0]
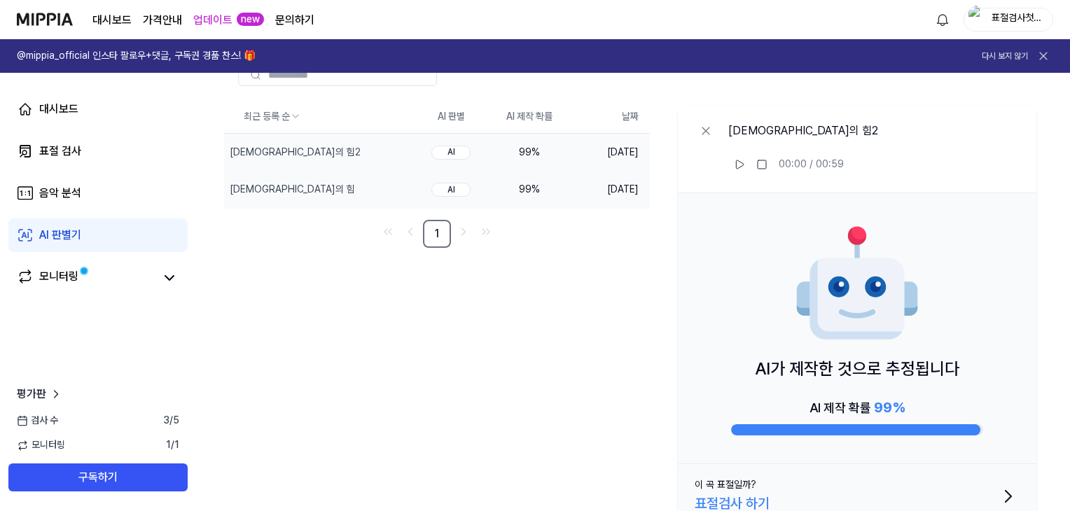
click at [554, 186] on div "99 %" at bounding box center [529, 190] width 56 height 14
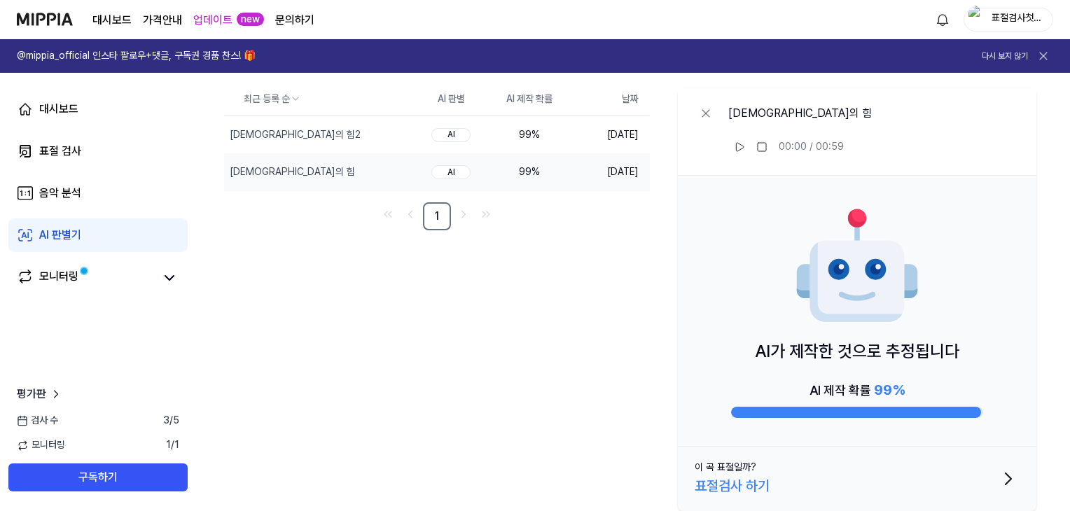
scroll to position [115, 0]
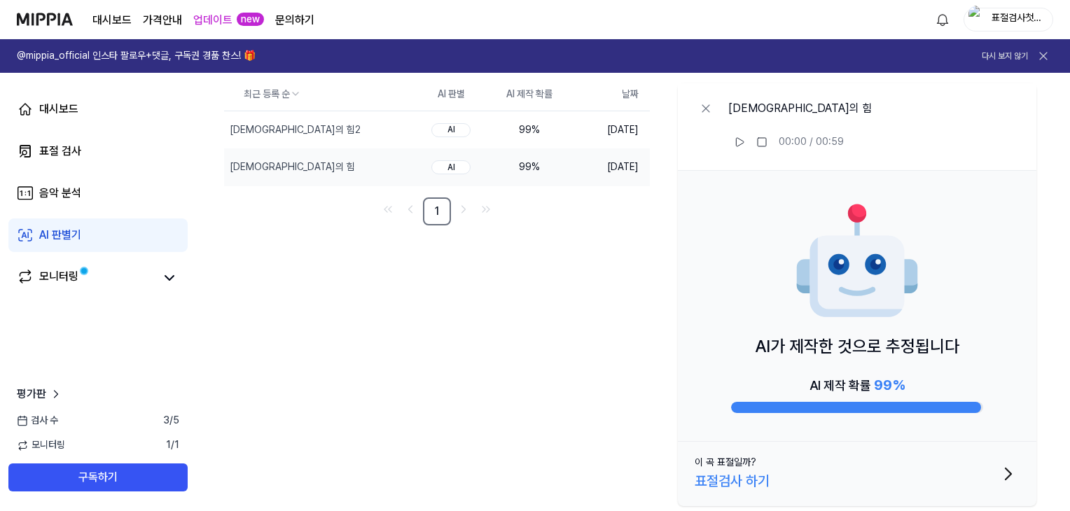
click at [745, 470] on div "표절검사 하기" at bounding box center [731, 481] width 75 height 22
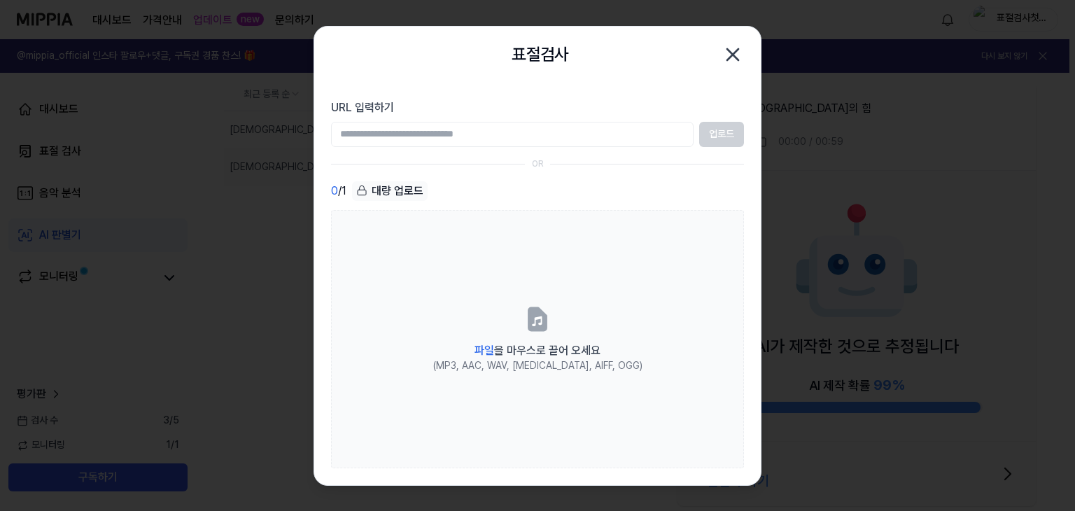
click at [734, 52] on icon "button" at bounding box center [732, 54] width 11 height 11
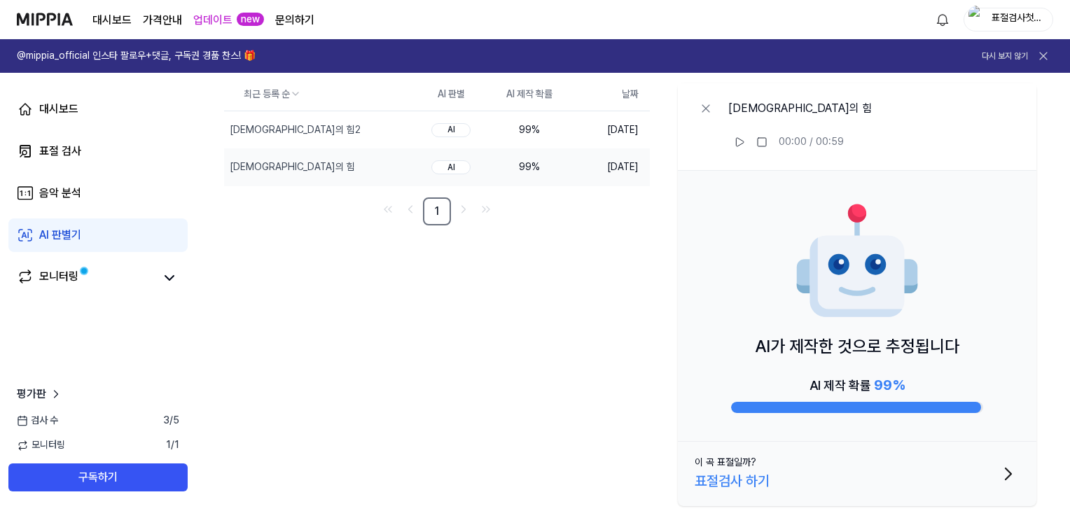
click at [1003, 468] on icon "button" at bounding box center [1008, 474] width 22 height 22
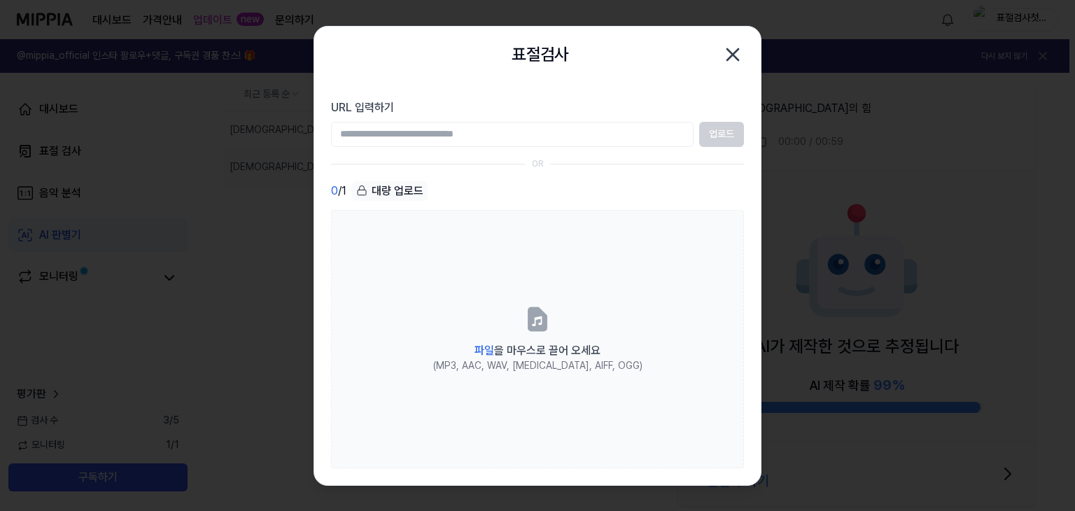
drag, startPoint x: 732, startPoint y: 48, endPoint x: 732, endPoint y: 147, distance: 98.7
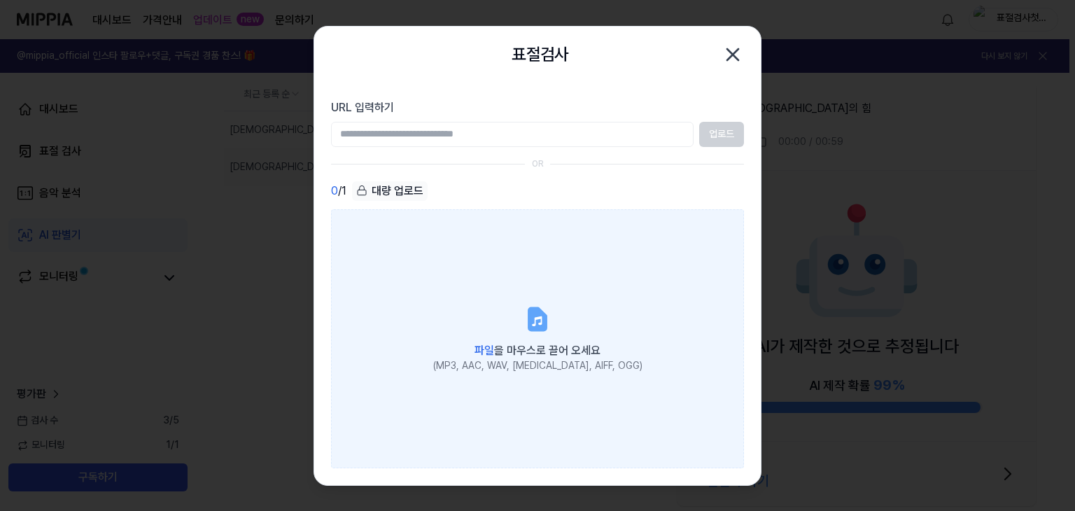
click at [732, 49] on icon "button" at bounding box center [733, 54] width 22 height 22
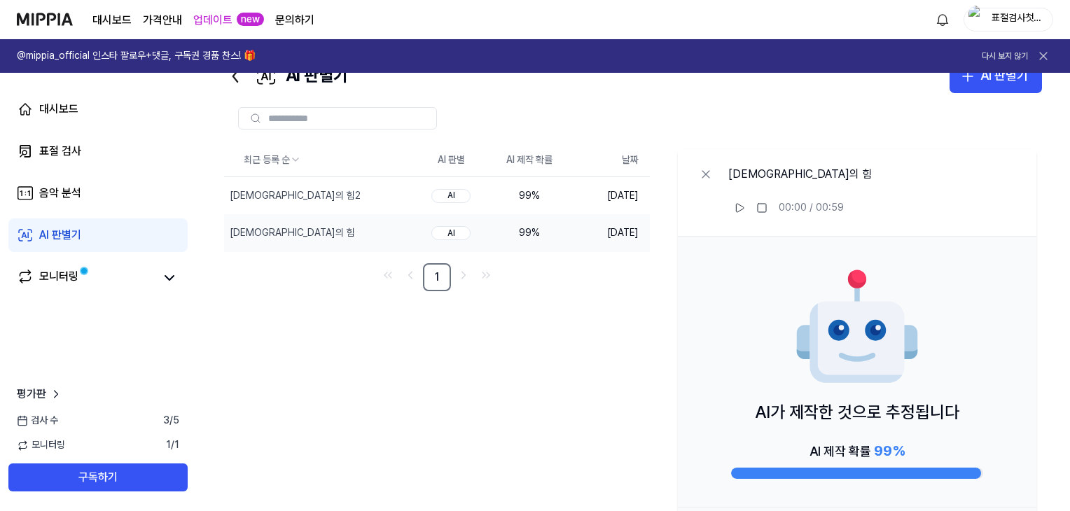
scroll to position [0, 0]
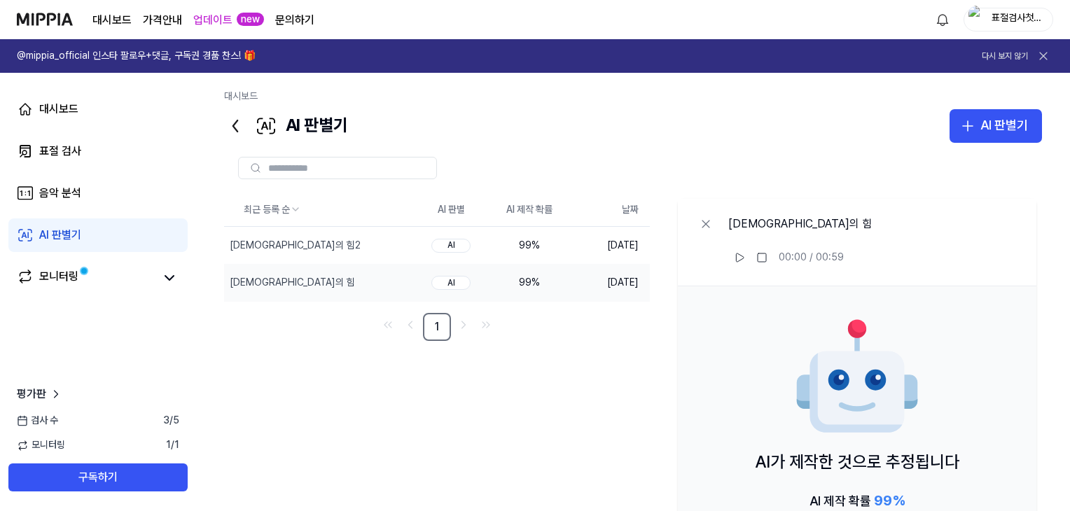
click at [514, 461] on div "최근 등록 순 AI 판별 AI 제작 확률 날짜 한의약의 힘2 삭제 AI 99 % 2025.09.28. 한의약의 힘 삭제 AI 99 % 2025…" at bounding box center [633, 410] width 818 height 434
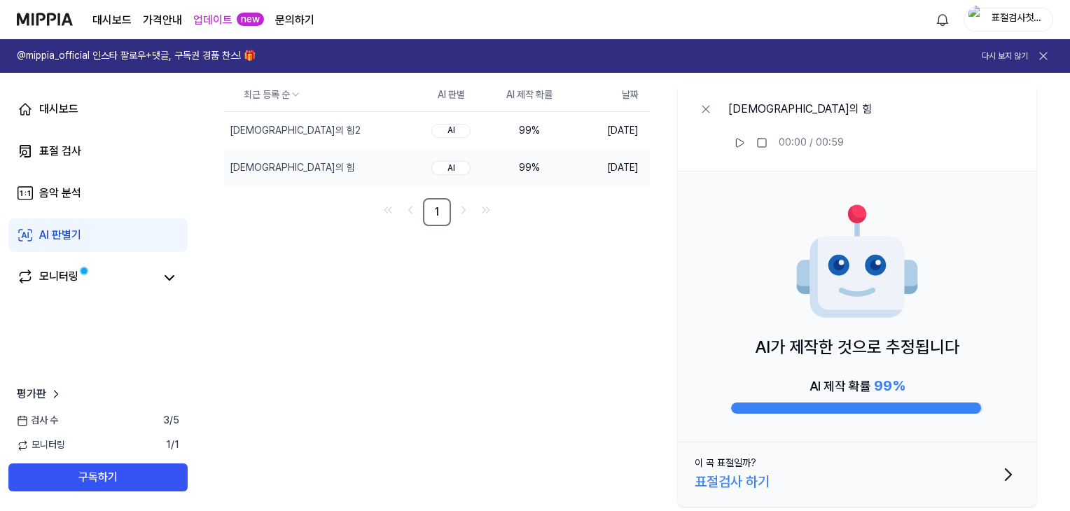
scroll to position [115, 0]
click at [988, 468] on button "이 곡 표절일까? 표절검사 하기" at bounding box center [857, 474] width 358 height 64
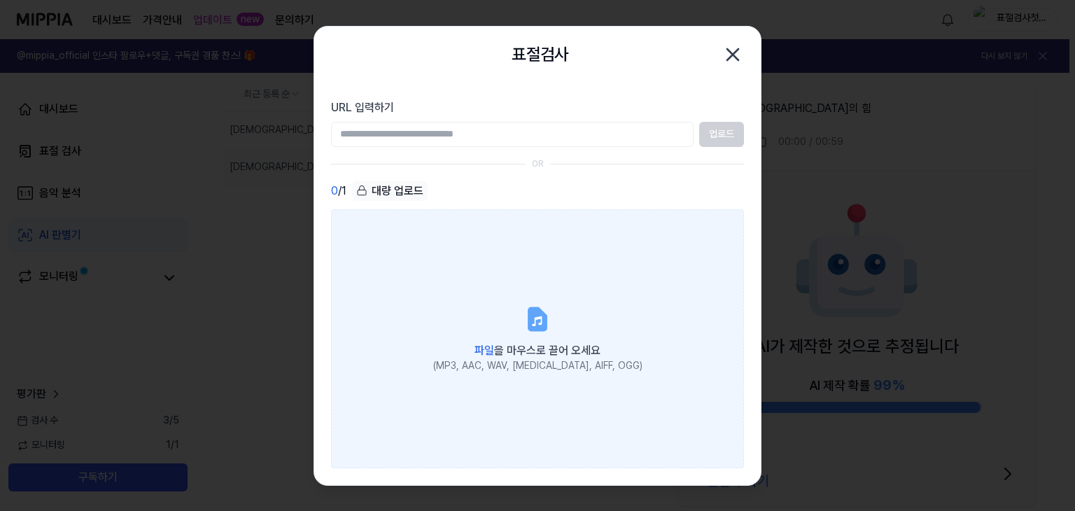
click at [503, 374] on label "파일 을 마우스로 끌어 오세요 (MP3, AAC, WAV, FLAC, AIFF, OGG)" at bounding box center [537, 338] width 413 height 258
click at [0, 0] on input "파일 을 마우스로 끌어 오세요 (MP3, AAC, WAV, FLAC, AIFF, OGG)" at bounding box center [0, 0] width 0 height 0
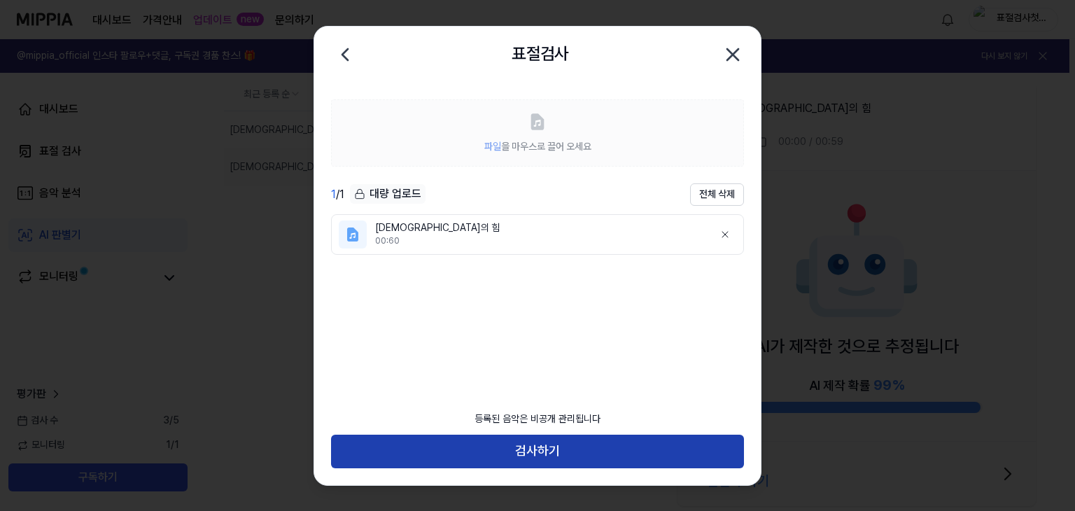
click at [524, 450] on button "검사하기" at bounding box center [537, 452] width 413 height 34
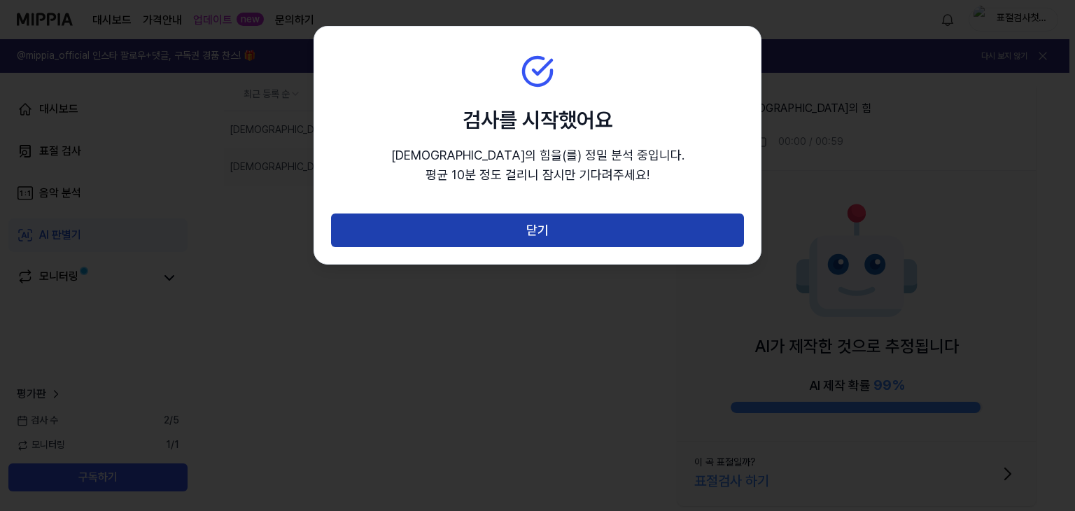
click at [533, 233] on button "닫기" at bounding box center [537, 230] width 413 height 34
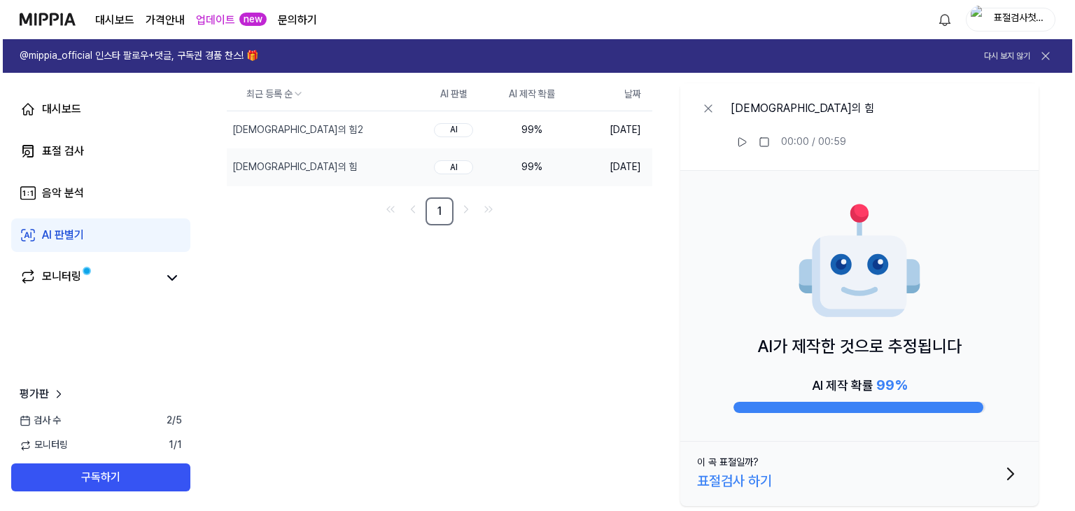
scroll to position [0, 0]
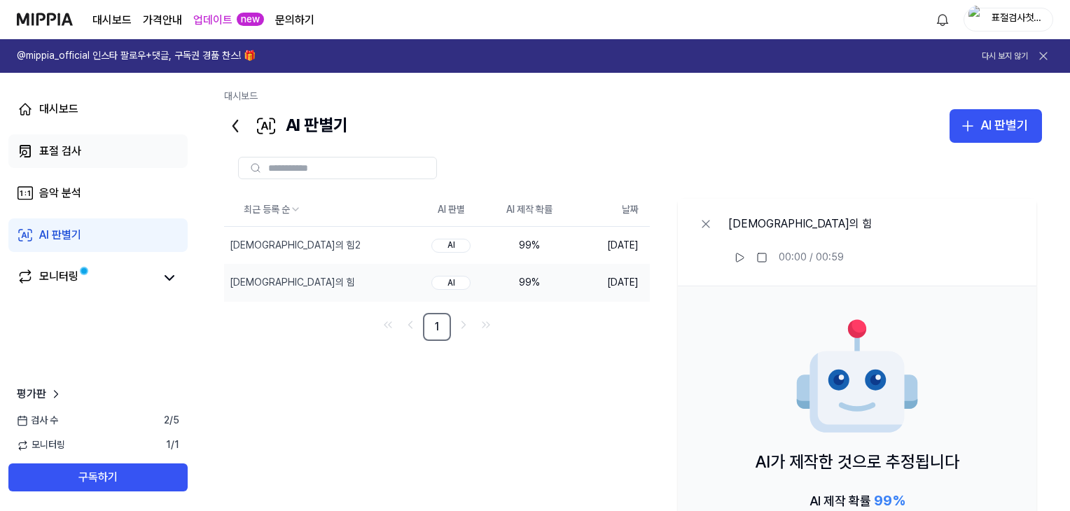
click at [112, 163] on link "표절 검사" at bounding box center [97, 151] width 179 height 34
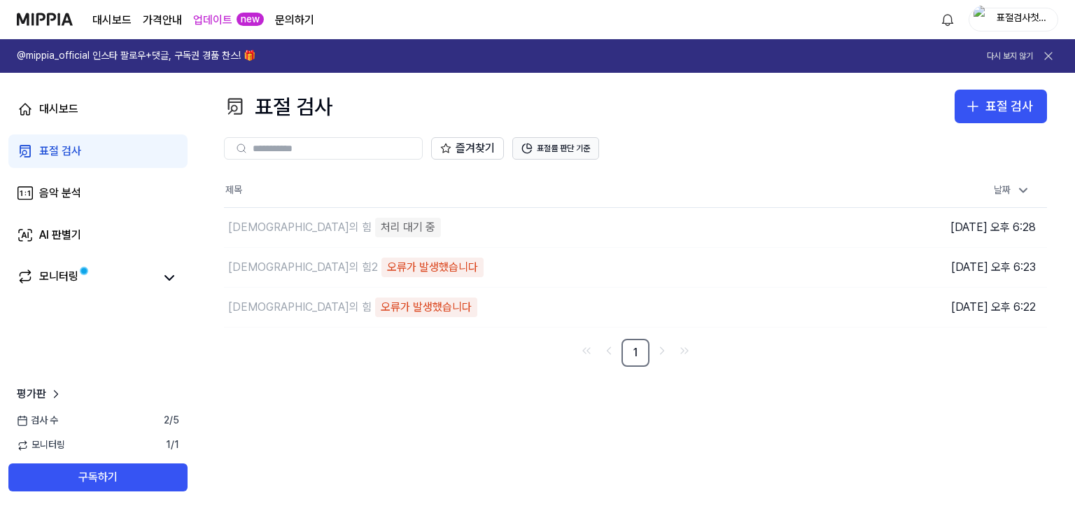
click at [549, 146] on button "표절률 판단 기준" at bounding box center [555, 148] width 87 height 22
click at [85, 272] on span at bounding box center [84, 271] width 8 height 8
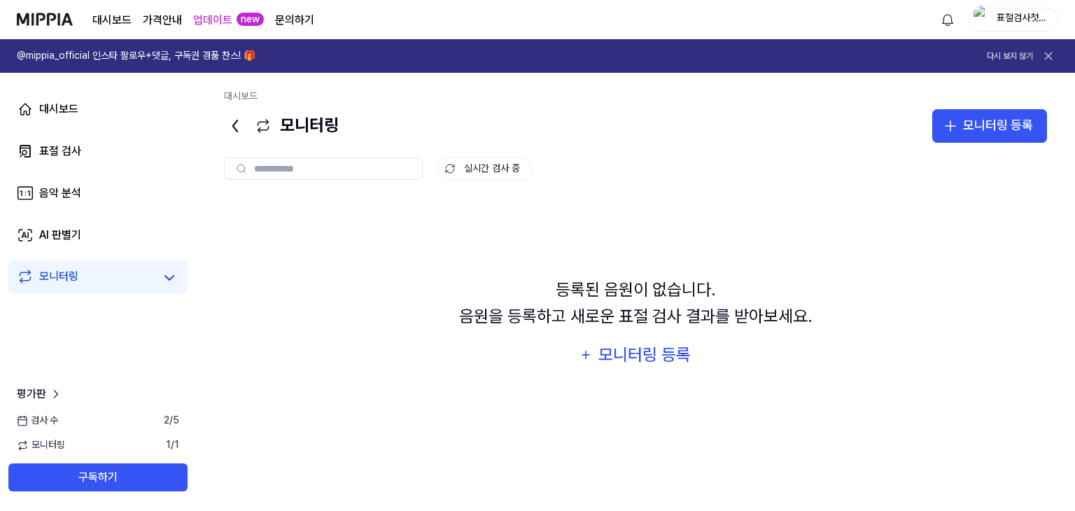
click at [655, 369] on div "등록된 음원이 없습니다. 음원을 등록하고 새로운 표절 검사 결과를 받아보세요. 모니터링 등록" at bounding box center [635, 323] width 823 height 248
click at [655, 358] on div "모니터링 등록" at bounding box center [644, 355] width 95 height 27
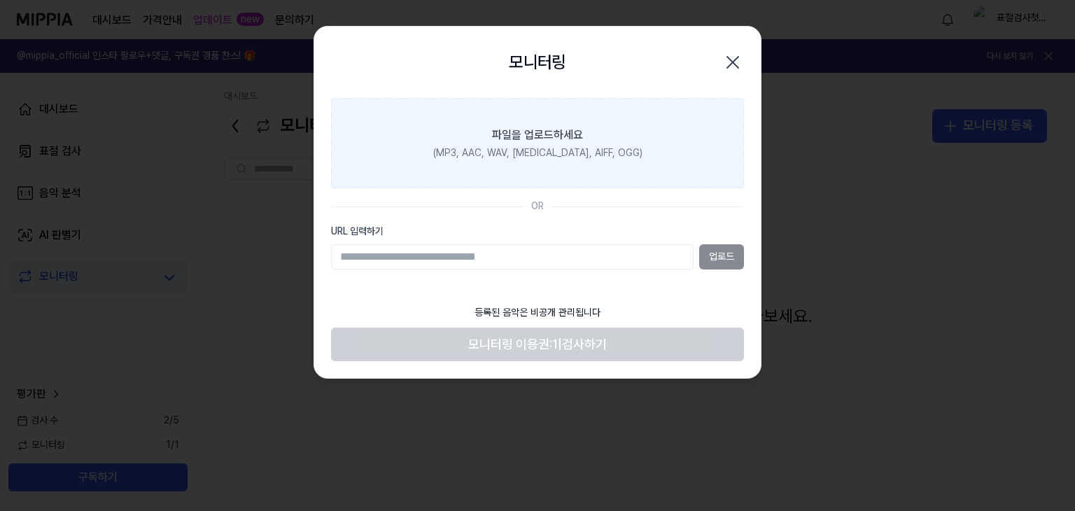
click at [575, 153] on div "(MP3, AAC, WAV, FLAC, AIFF, OGG)" at bounding box center [537, 153] width 209 height 14
click at [0, 0] on input "파일을 업로드하세요 (MP3, AAC, WAV, FLAC, AIFF, OGG)" at bounding box center [0, 0] width 0 height 0
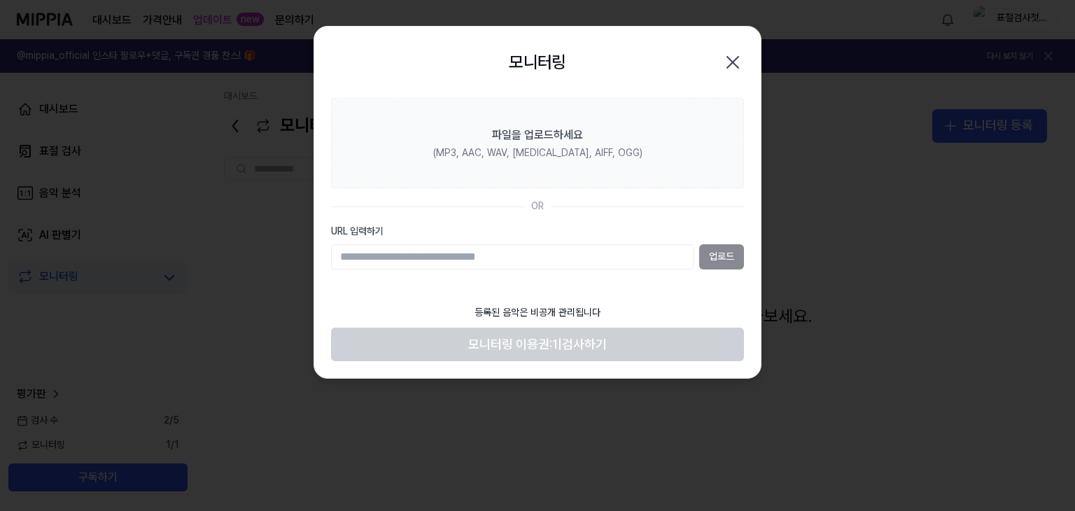
click at [736, 57] on icon "button" at bounding box center [733, 62] width 22 height 22
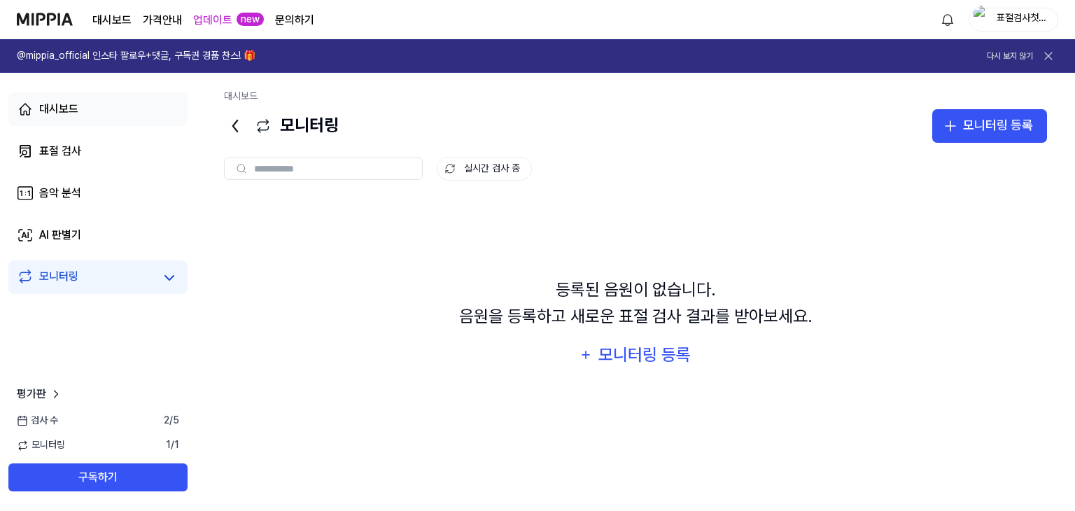
click at [91, 115] on link "대시보드" at bounding box center [97, 109] width 179 height 34
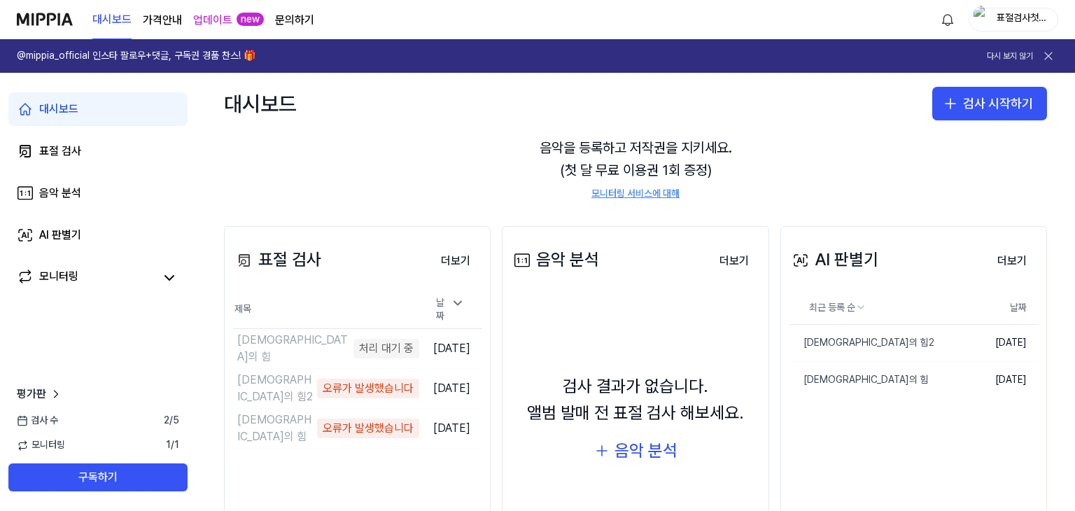
scroll to position [154, 0]
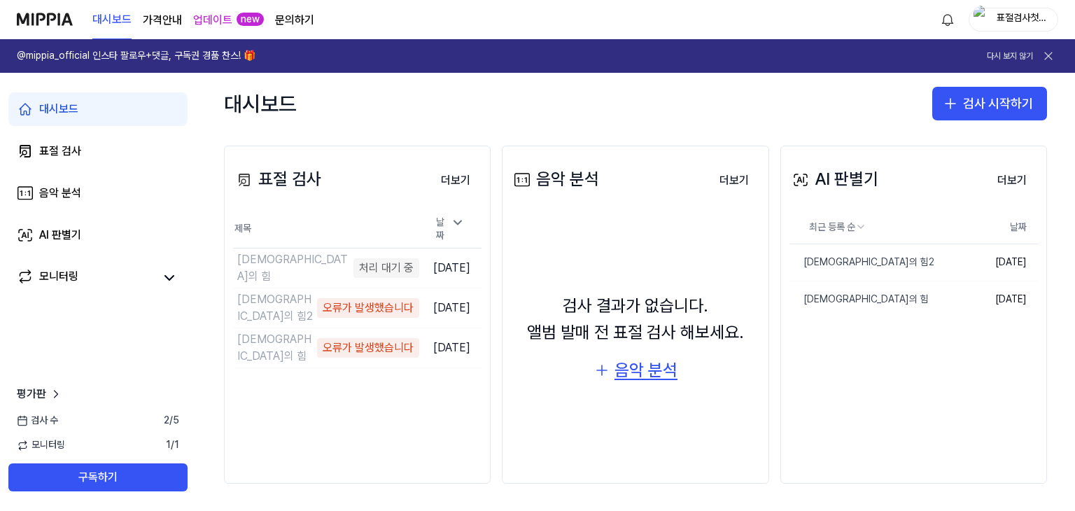
click at [621, 371] on div "음악 분석" at bounding box center [646, 370] width 63 height 27
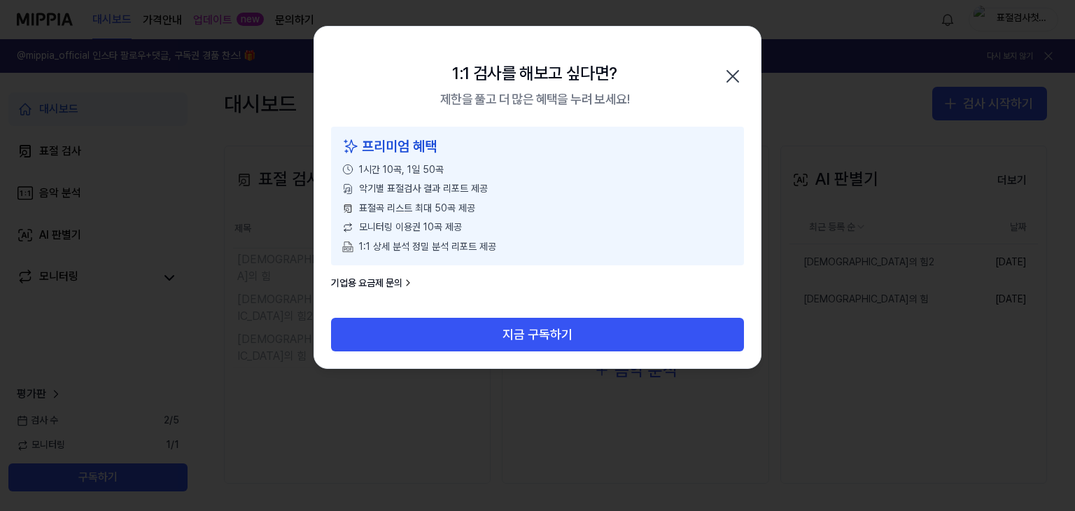
click at [741, 71] on icon "button" at bounding box center [733, 76] width 22 height 22
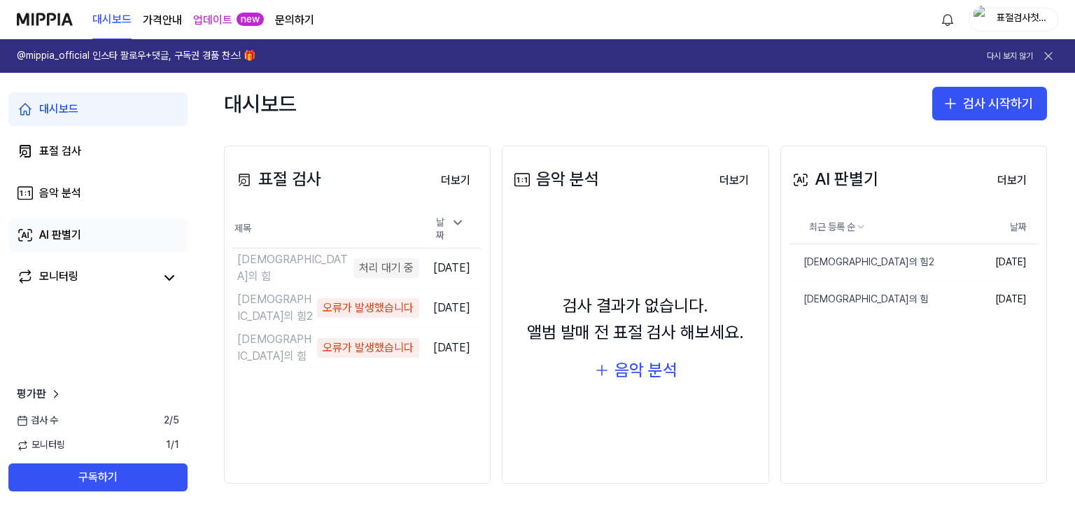
click at [130, 241] on link "AI 판별기" at bounding box center [97, 235] width 179 height 34
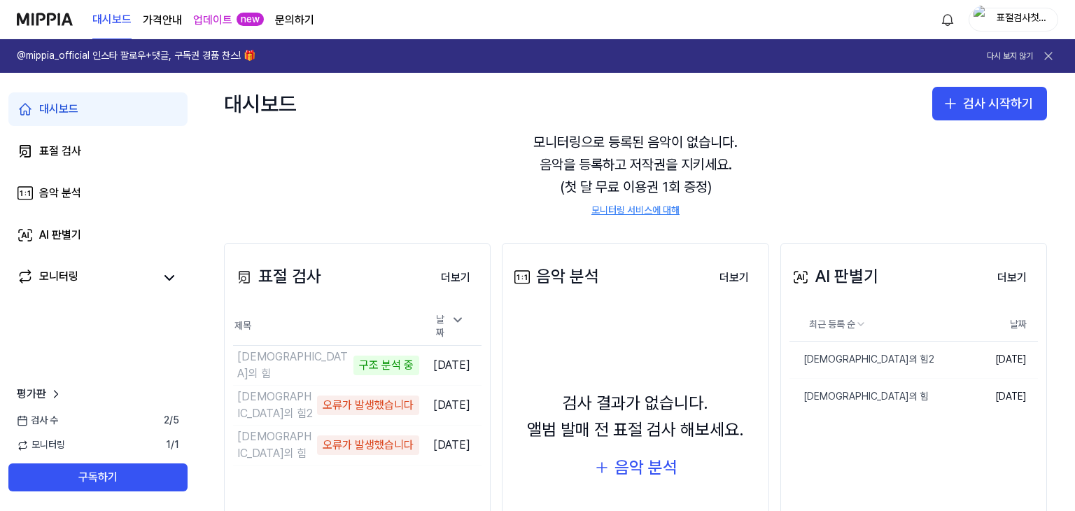
scroll to position [93, 0]
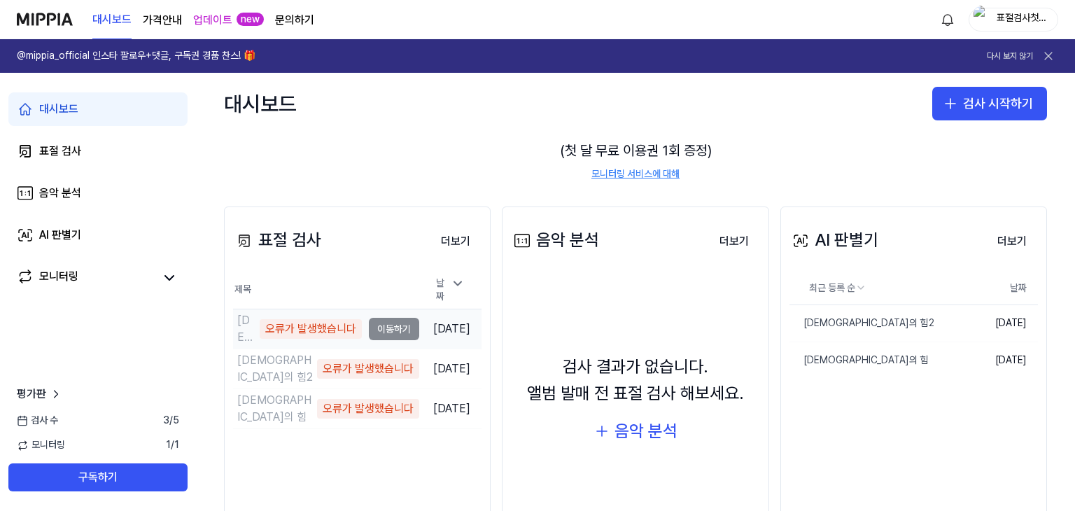
click at [294, 324] on div "오류가 발생했습니다" at bounding box center [311, 329] width 102 height 20
click at [294, 325] on div "오류가 발생했습니다" at bounding box center [311, 329] width 102 height 20
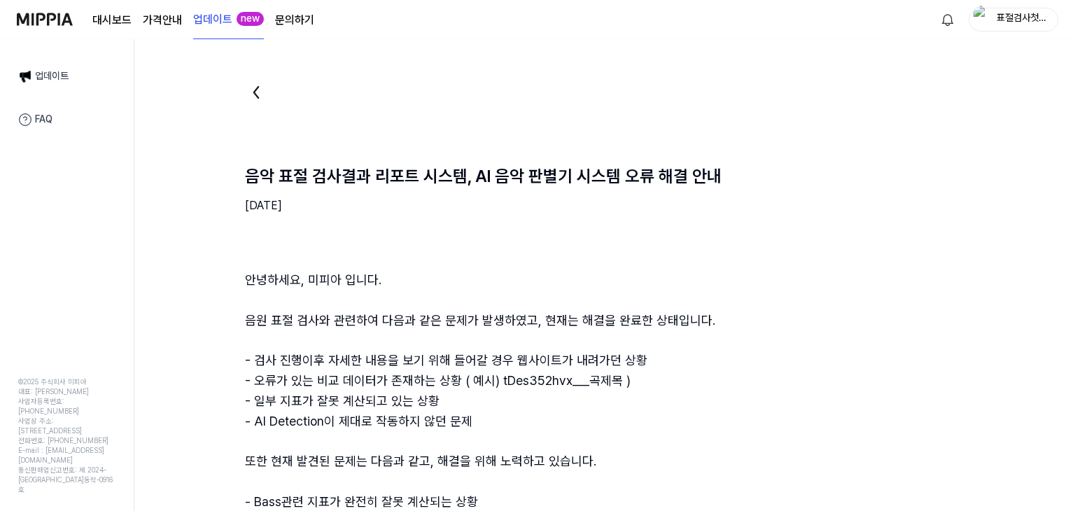
click at [44, 17] on img at bounding box center [45, 19] width 56 height 38
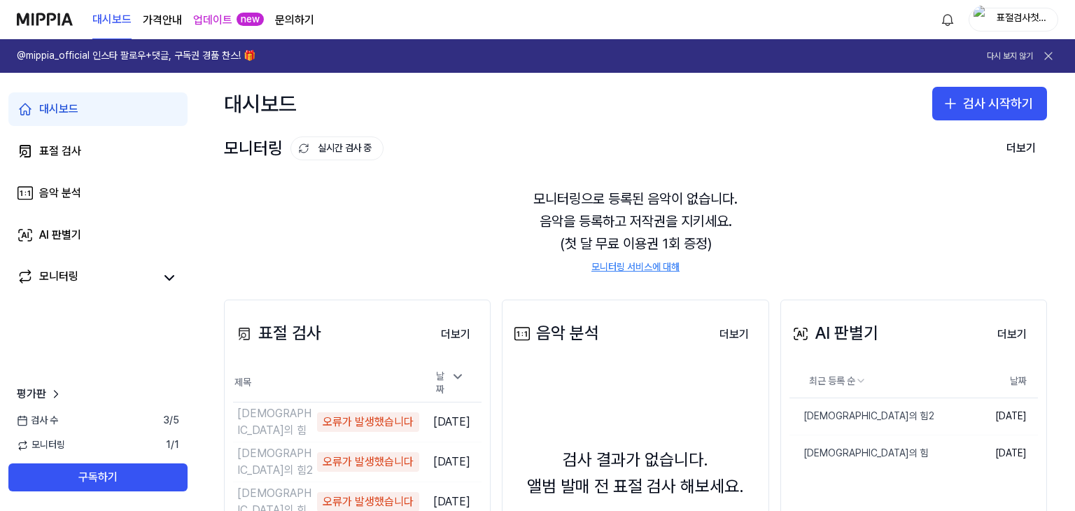
scroll to position [154, 0]
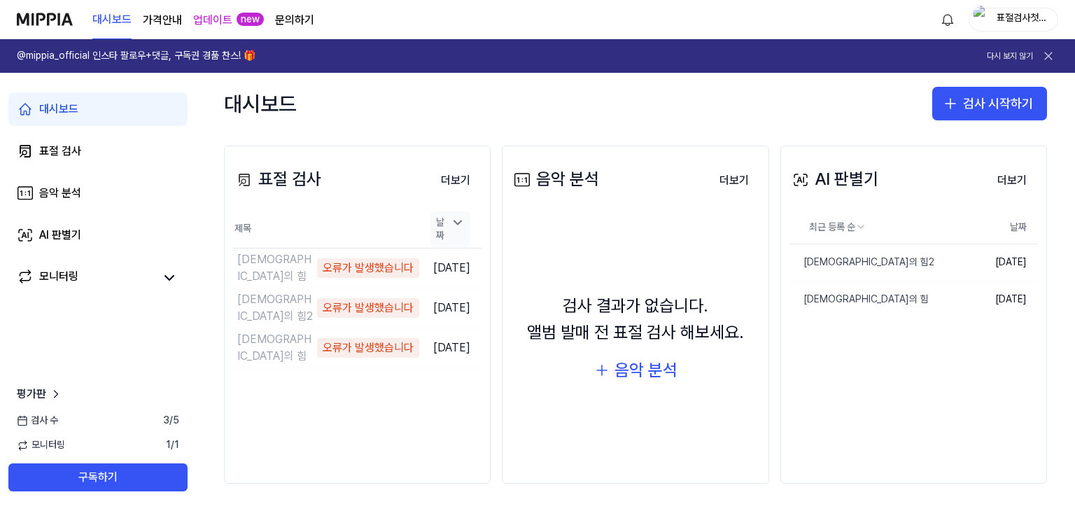
click at [451, 227] on icon at bounding box center [458, 223] width 14 height 14
click at [451, 229] on icon at bounding box center [458, 236] width 14 height 14
click at [457, 186] on button "더보기" at bounding box center [456, 181] width 52 height 28
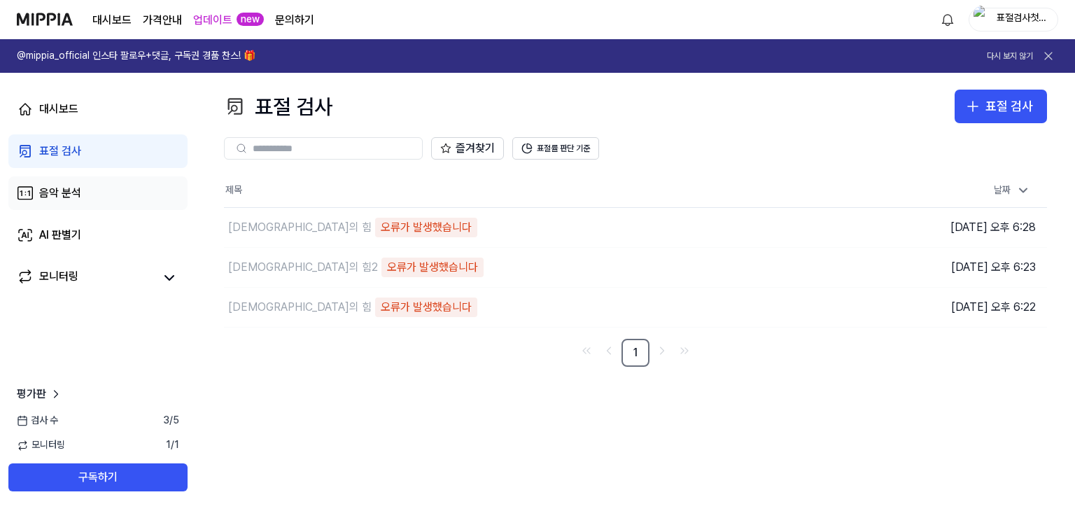
click at [115, 188] on link "음악 분석" at bounding box center [97, 193] width 179 height 34
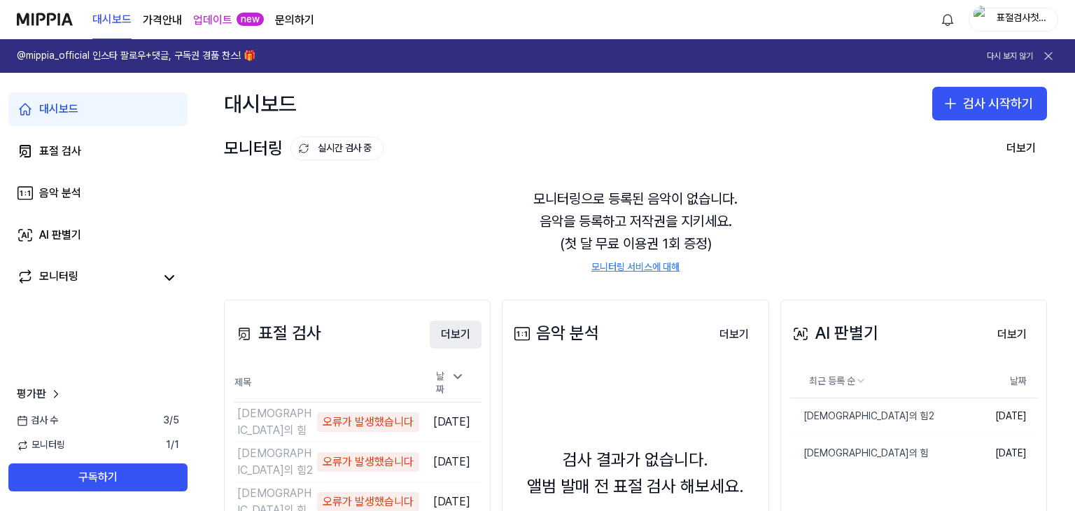
click at [468, 332] on button "더보기" at bounding box center [456, 335] width 52 height 28
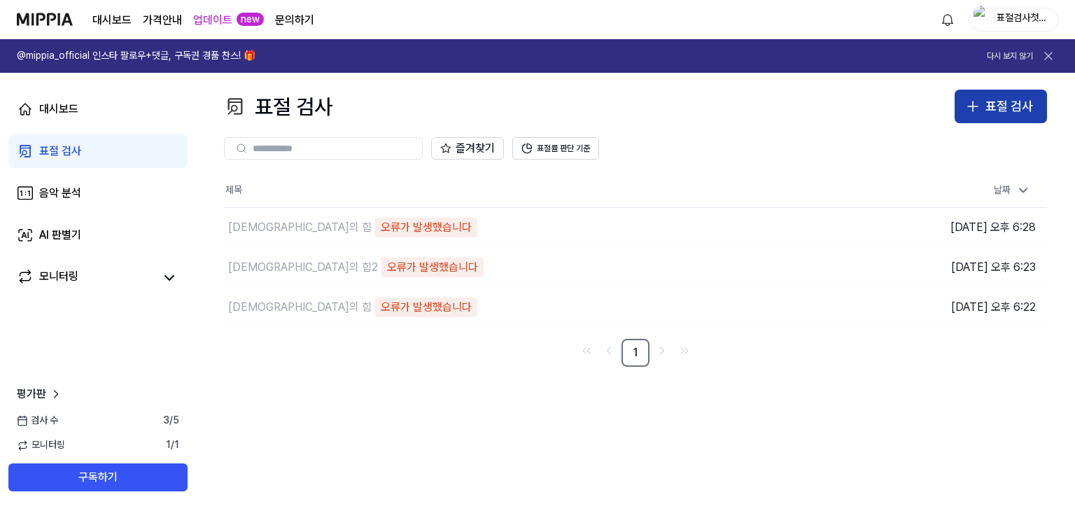
click at [986, 110] on button "표절 검사" at bounding box center [1001, 107] width 92 height 34
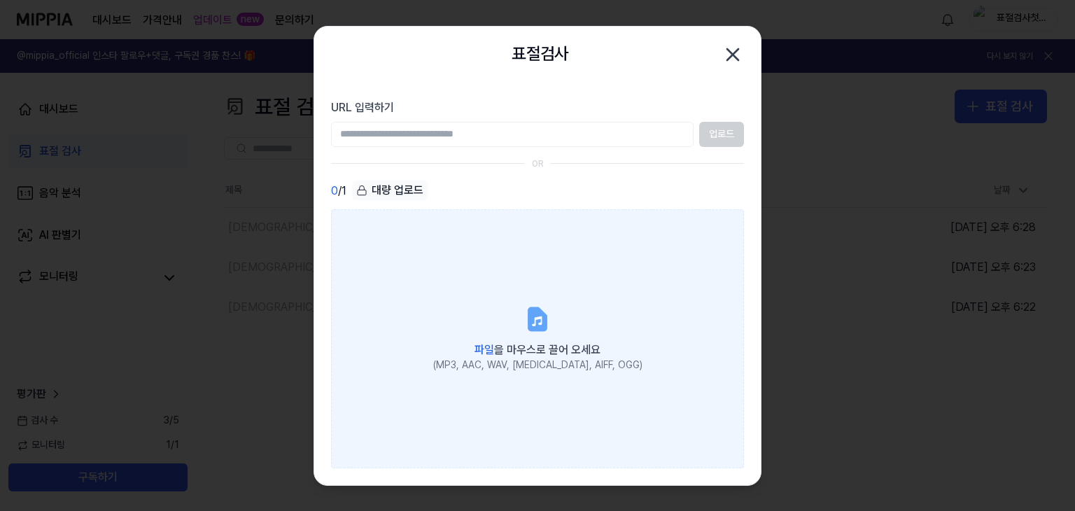
click at [567, 346] on span "파일 을 마우스로 끌어 오세요" at bounding box center [538, 349] width 126 height 13
click at [0, 0] on input "파일 을 마우스로 끌어 오세요 (MP3, AAC, WAV, [MEDICAL_DATA], AIFF, OGG)" at bounding box center [0, 0] width 0 height 0
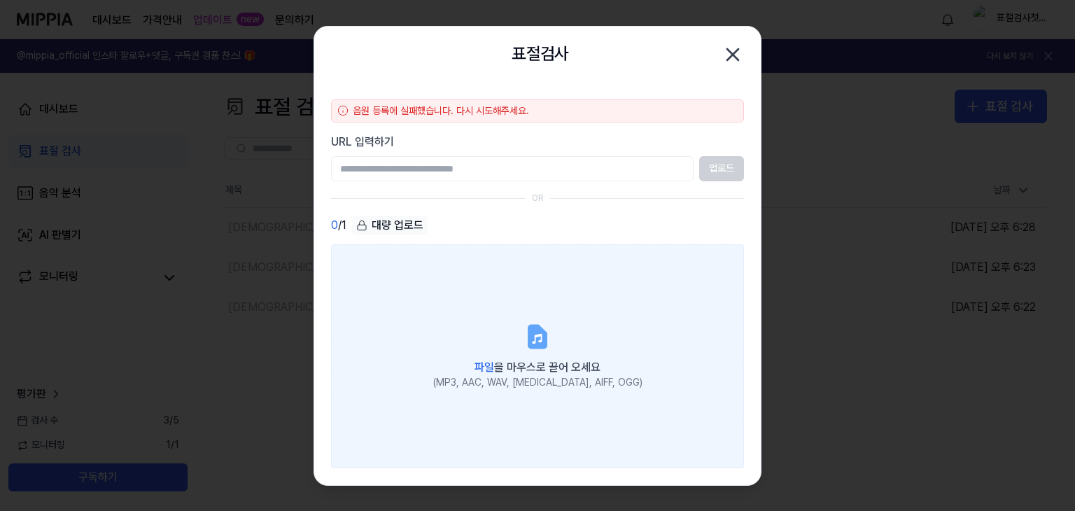
click at [550, 312] on label "파일 을 마우스로 끌어 오세요 (MP3, AAC, WAV, [MEDICAL_DATA], AIFF, OGG)" at bounding box center [537, 356] width 413 height 224
click at [0, 0] on input "파일 을 마우스로 끌어 오세요 (MP3, AAC, WAV, [MEDICAL_DATA], AIFF, OGG)" at bounding box center [0, 0] width 0 height 0
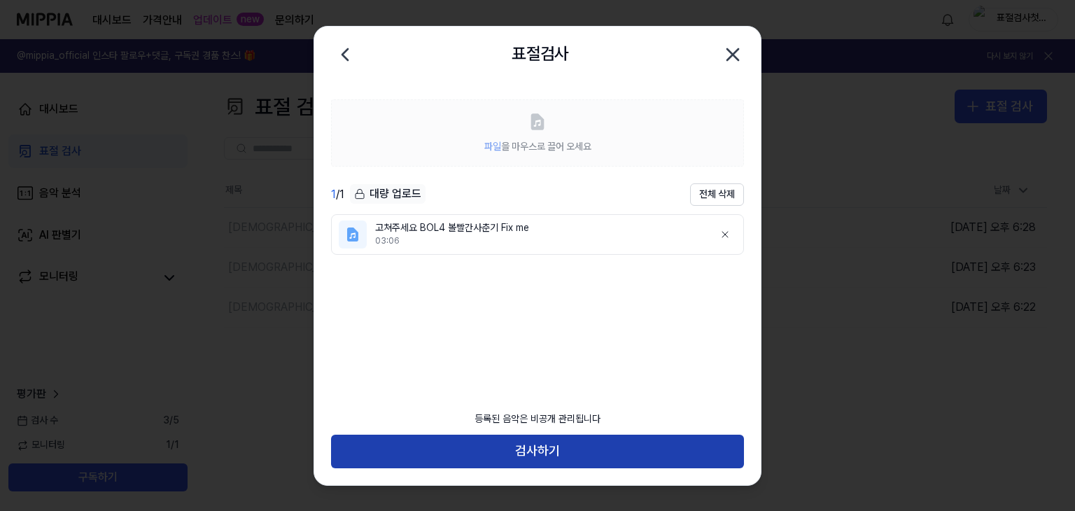
click at [569, 457] on button "검사하기" at bounding box center [537, 452] width 413 height 34
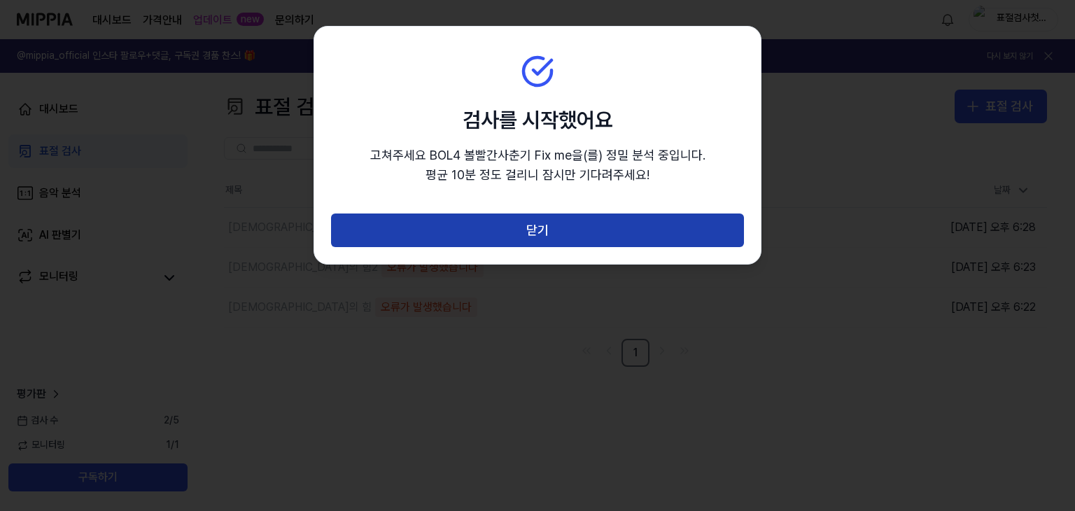
click at [539, 226] on button "닫기" at bounding box center [537, 230] width 413 height 34
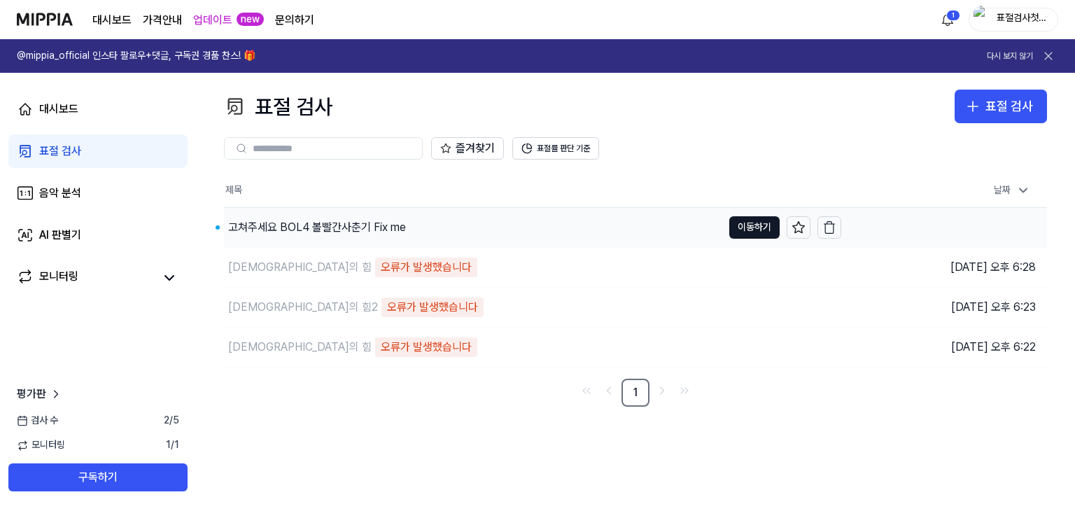
click at [339, 226] on div "고쳐주세요 BOL4 볼빨간사춘기 Fix me" at bounding box center [317, 227] width 178 height 17
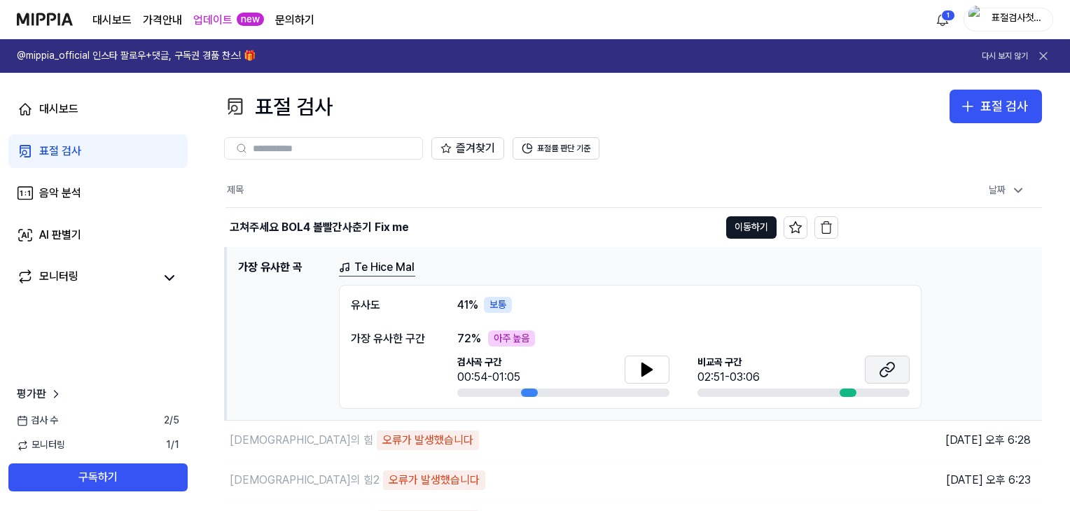
click at [887, 373] on icon at bounding box center [884, 371] width 8 height 9
click at [651, 367] on icon at bounding box center [646, 369] width 17 height 17
click at [660, 368] on button at bounding box center [646, 370] width 45 height 28
click at [970, 307] on div "Te Hice Mal 유사도 41 % 보통 가장 유사한 구간 72 % 아주 높음 검사곡 구간 00:54-01:05 [GEOGRAPHIC_DAT…" at bounding box center [685, 334] width 692 height 150
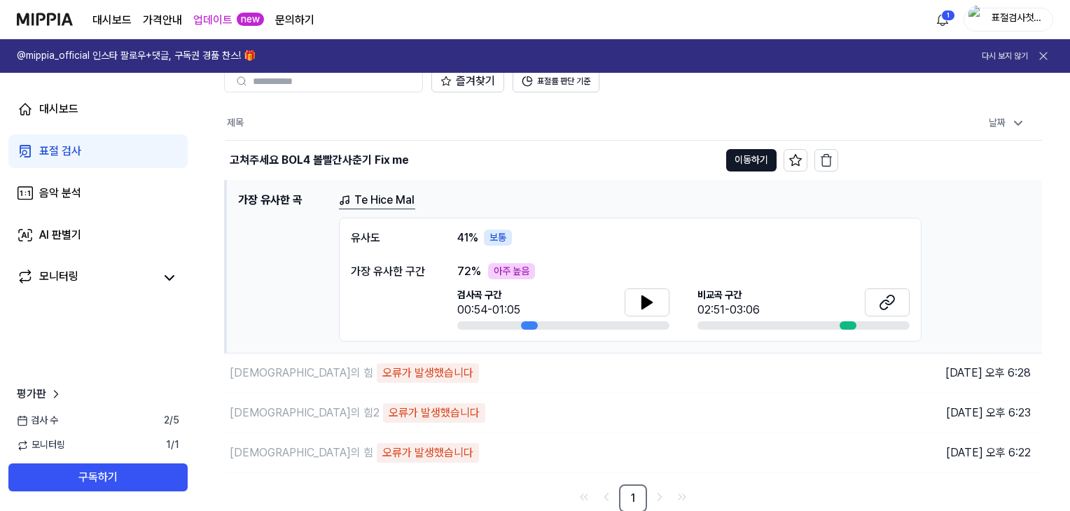
scroll to position [67, 0]
click at [743, 151] on button "이동하기" at bounding box center [751, 160] width 50 height 22
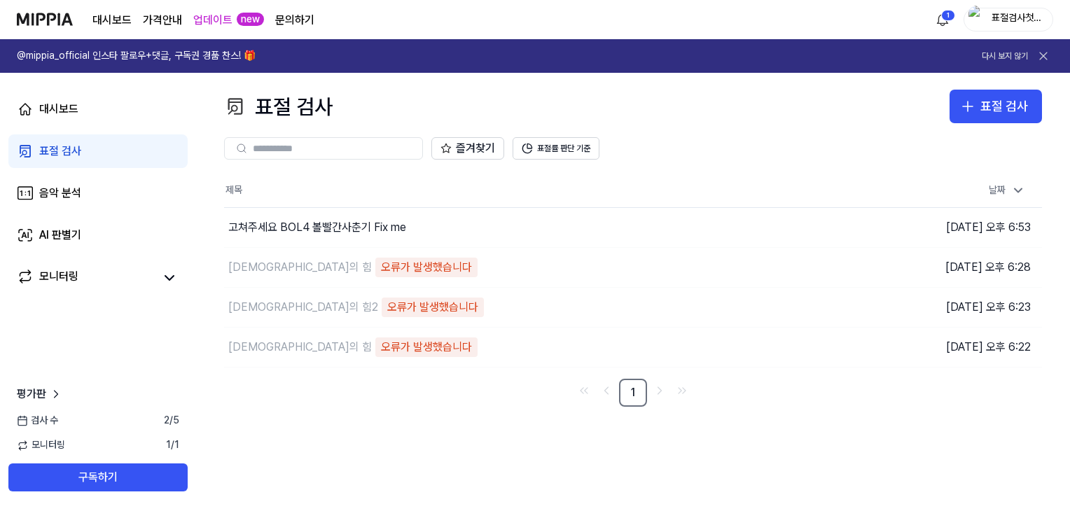
scroll to position [0, 0]
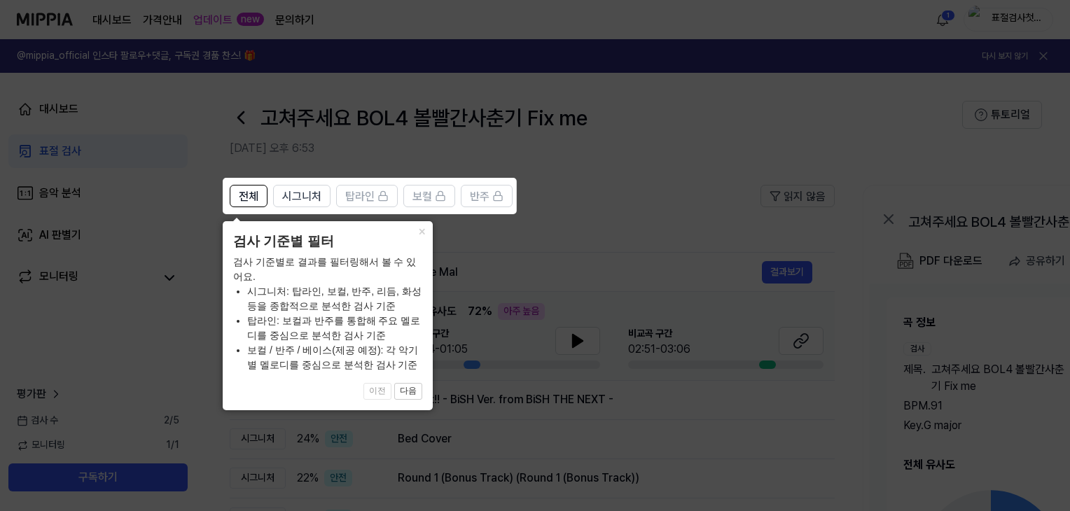
click at [673, 215] on icon at bounding box center [537, 255] width 1075 height 511
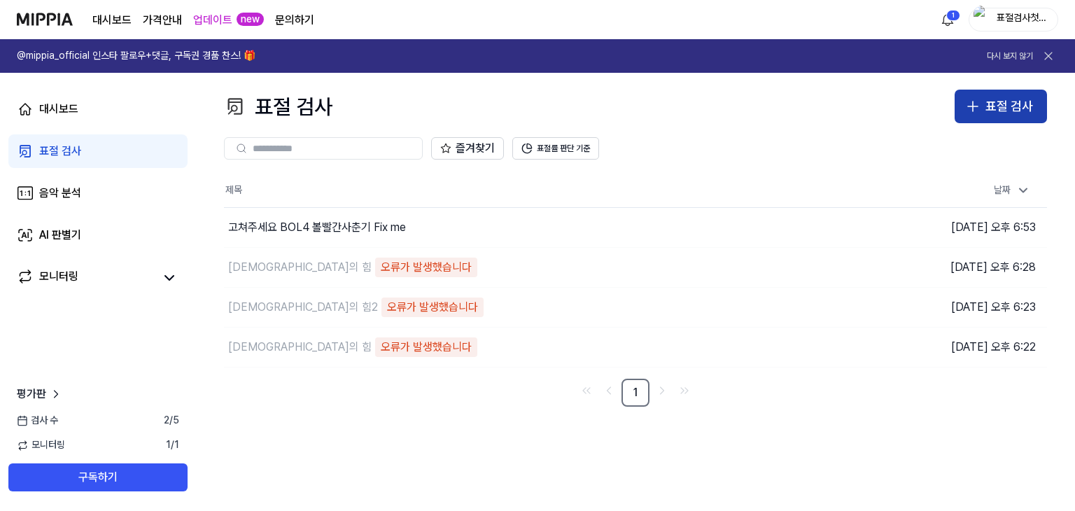
click at [959, 100] on button "표절 검사" at bounding box center [1001, 107] width 92 height 34
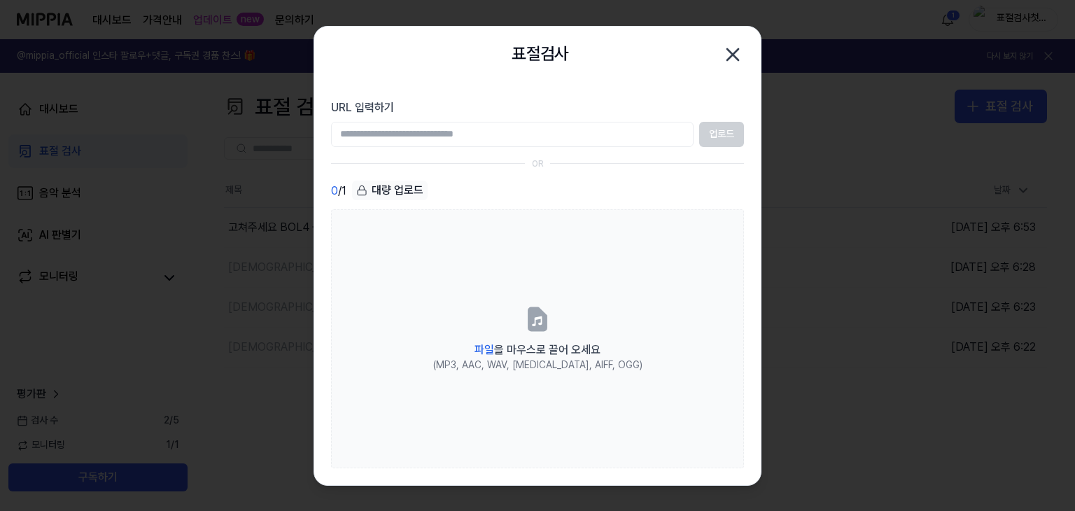
click at [799, 311] on div at bounding box center [537, 255] width 1075 height 511
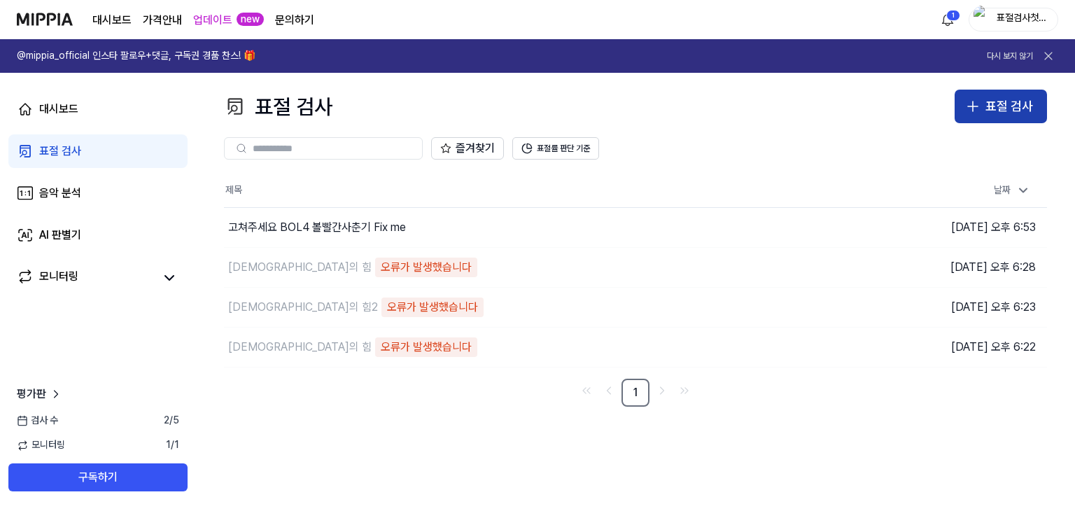
click at [988, 113] on div "표절 검사" at bounding box center [1010, 107] width 48 height 20
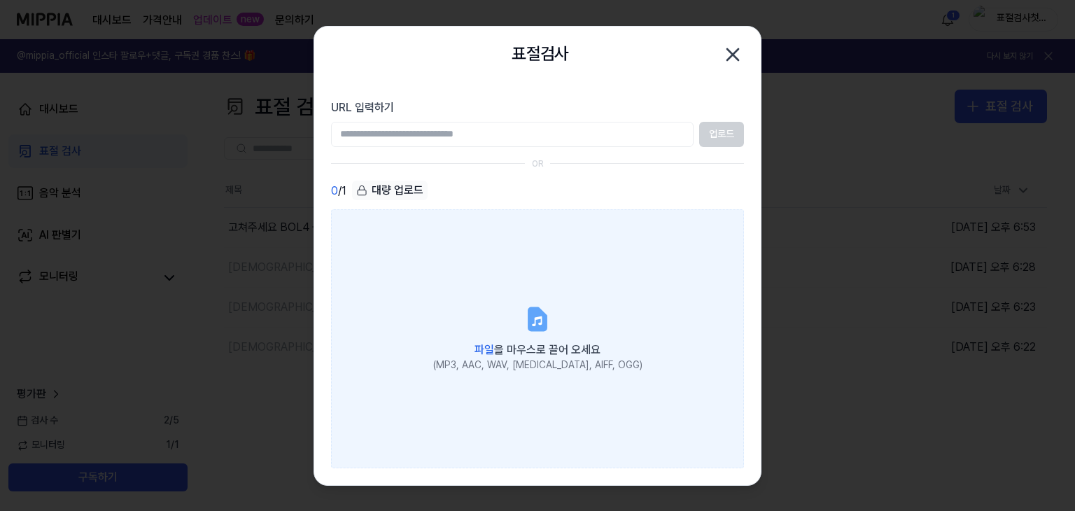
click at [574, 320] on label "파일 을 마우스로 끌어 오세요 (MP3, AAC, WAV, [MEDICAL_DATA], AIFF, OGG)" at bounding box center [537, 338] width 413 height 258
click at [0, 0] on input "파일 을 마우스로 끌어 오세요 (MP3, AAC, WAV, [MEDICAL_DATA], AIFF, OGG)" at bounding box center [0, 0] width 0 height 0
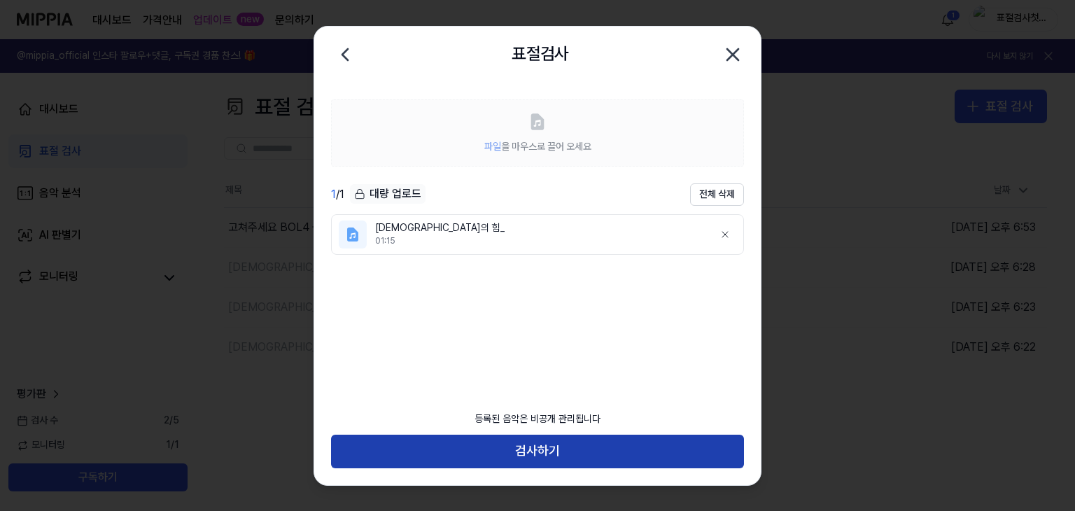
click at [524, 449] on button "검사하기" at bounding box center [537, 452] width 413 height 34
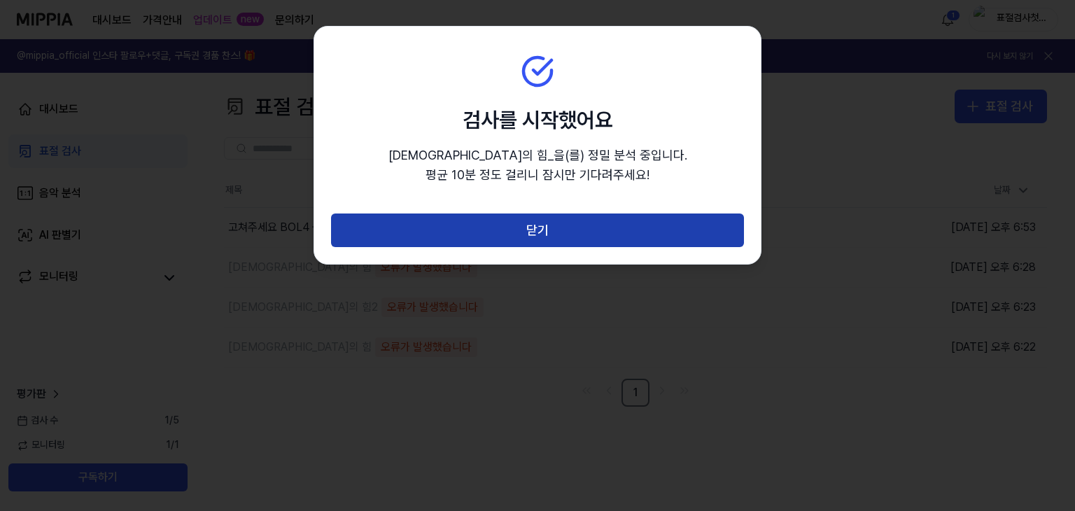
click at [594, 240] on button "닫기" at bounding box center [537, 230] width 413 height 34
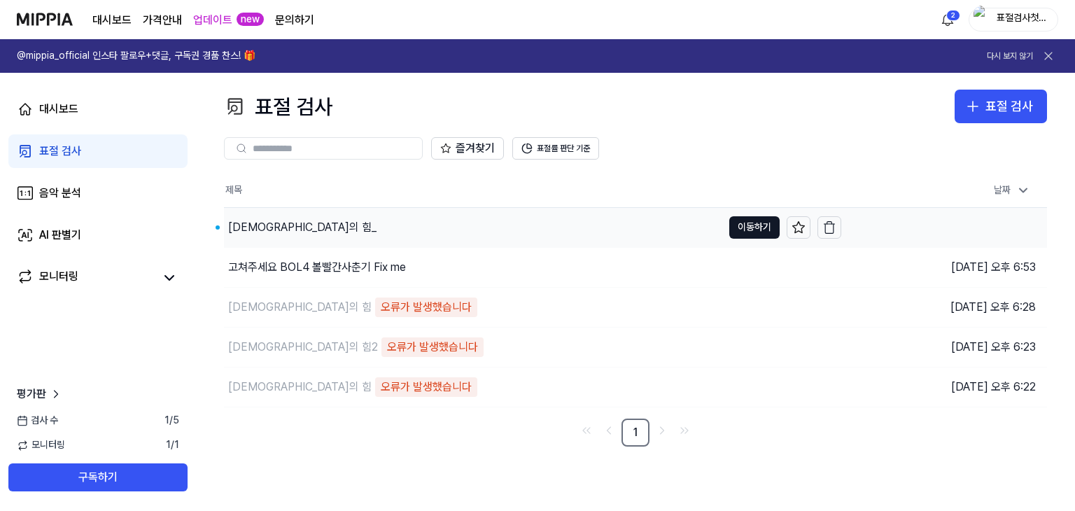
click at [269, 225] on div "[DEMOGRAPHIC_DATA]의 힘_" at bounding box center [302, 227] width 148 height 17
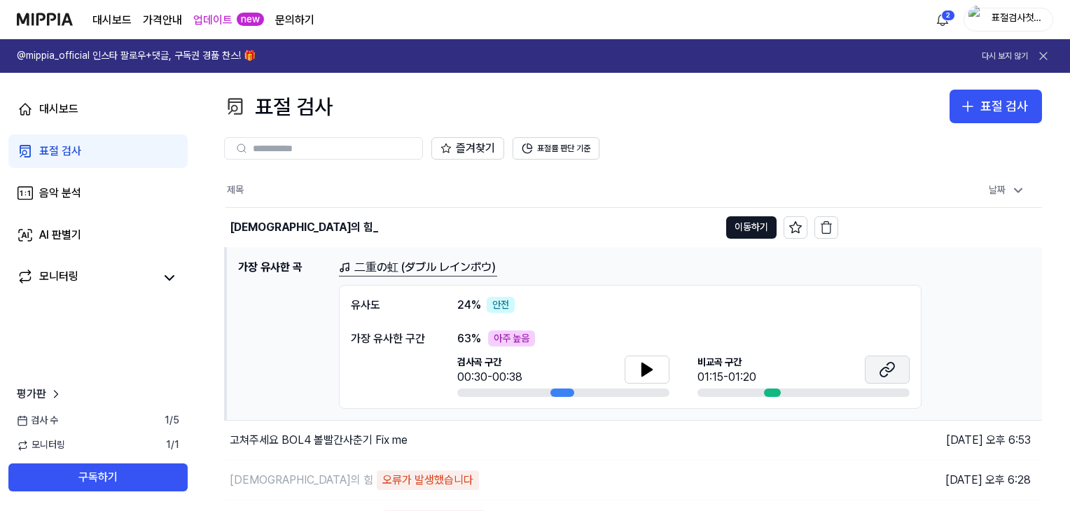
click at [881, 371] on icon at bounding box center [884, 371] width 8 height 9
click at [643, 365] on icon at bounding box center [647, 369] width 10 height 13
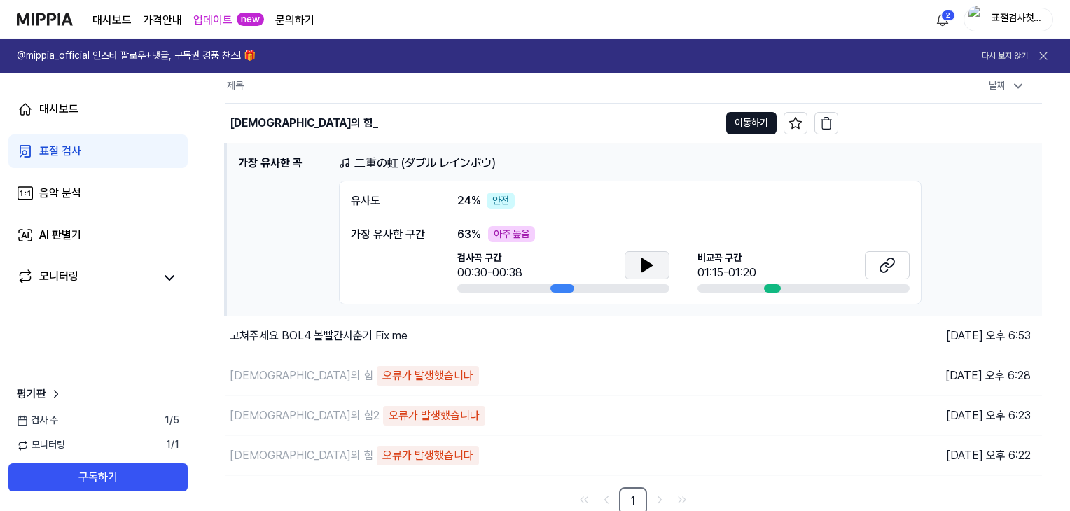
scroll to position [107, 0]
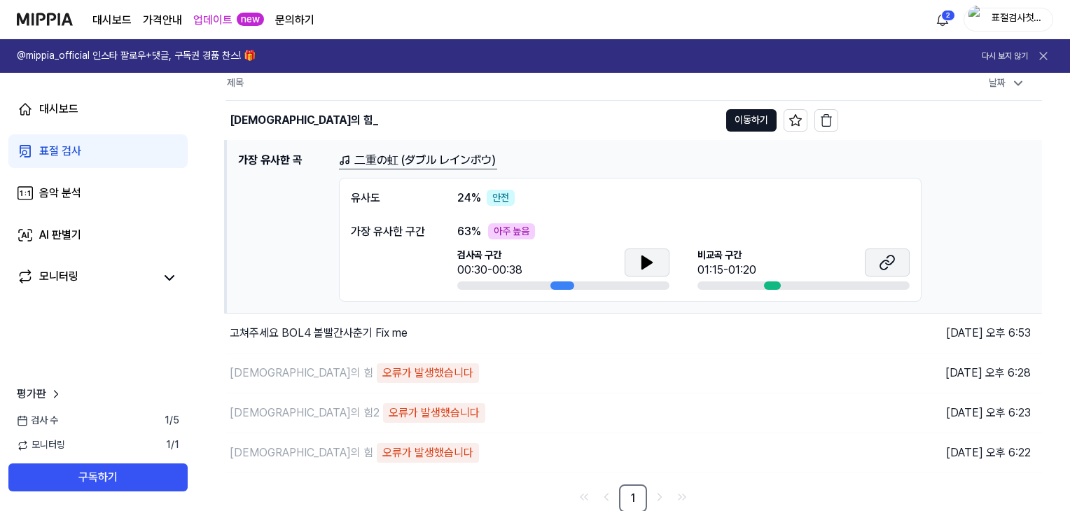
click at [891, 262] on icon at bounding box center [889, 259] width 8 height 9
click at [740, 127] on button "이동하기" at bounding box center [751, 120] width 50 height 22
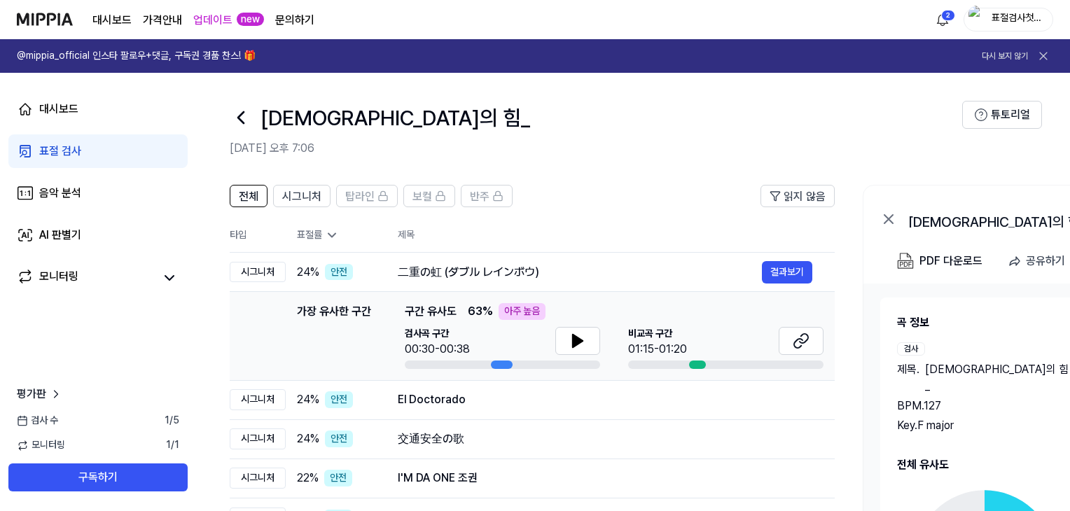
click at [619, 174] on div "전체 시그니처 탑라인 보컬 반주 읽지 않음 전체 시그니처 탑라인 보컬 반주 타입 표절률 제목 표절률 읽지 않음 시그니처 24 % 안전 二重の虹…" at bounding box center [760, 455] width 1128 height 568
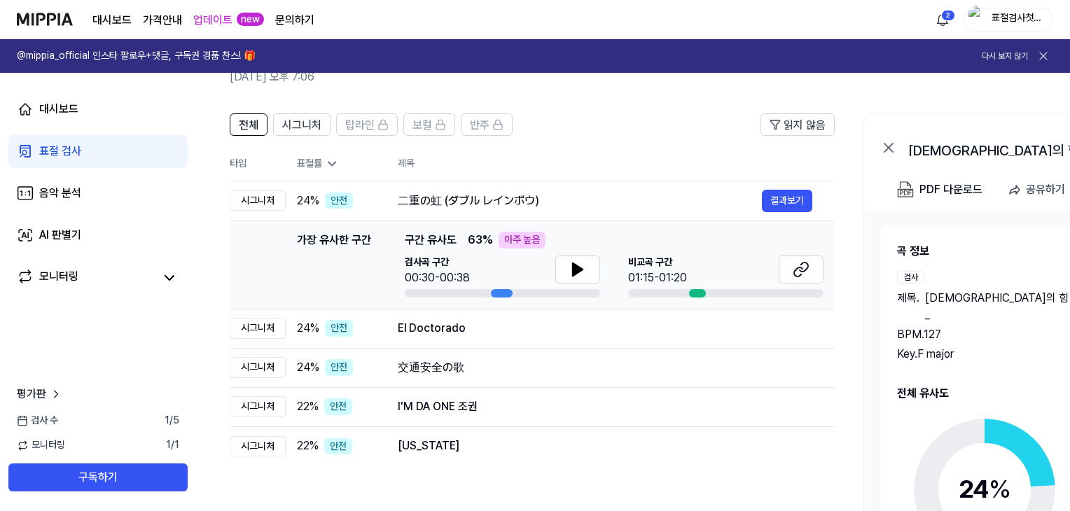
scroll to position [93, 0]
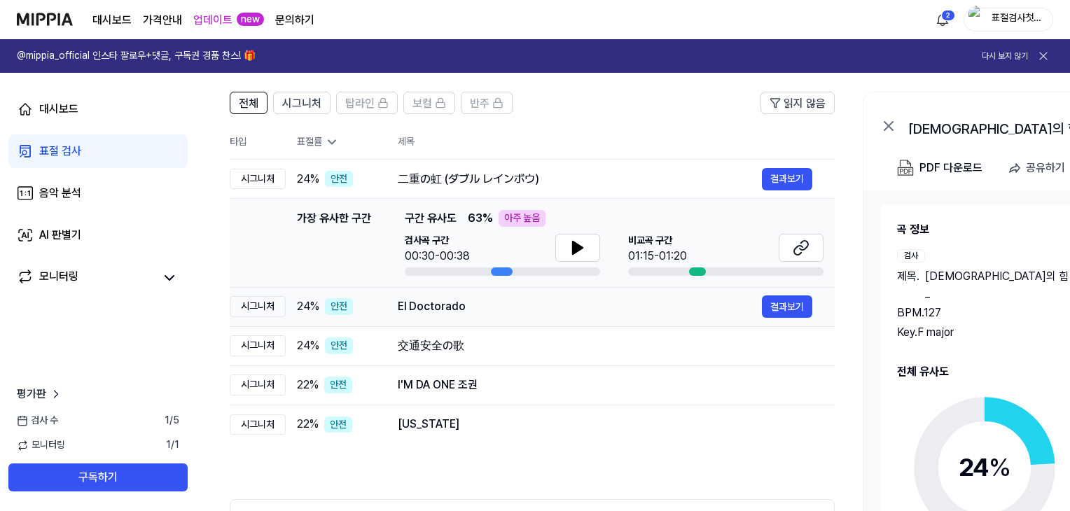
click at [445, 302] on div "El Doctorado" at bounding box center [580, 306] width 364 height 17
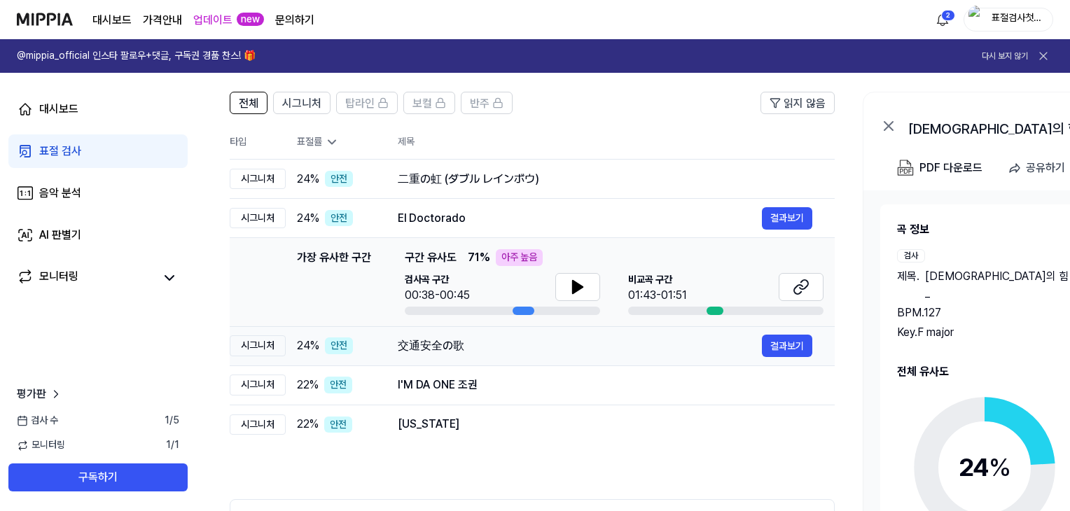
click at [440, 337] on div "交通安全の歌" at bounding box center [580, 345] width 364 height 17
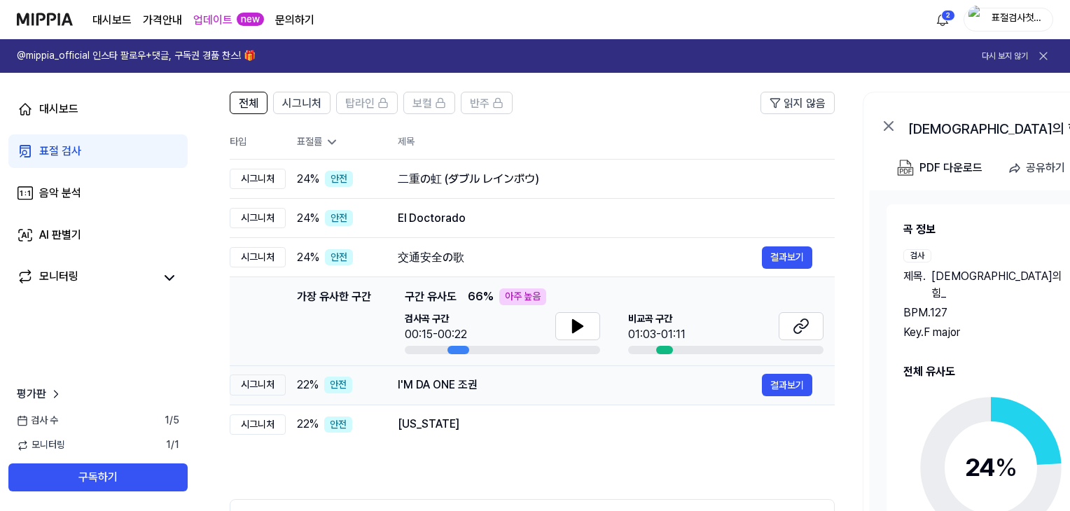
click at [434, 380] on div "I'M DA ONE 조권" at bounding box center [580, 385] width 364 height 17
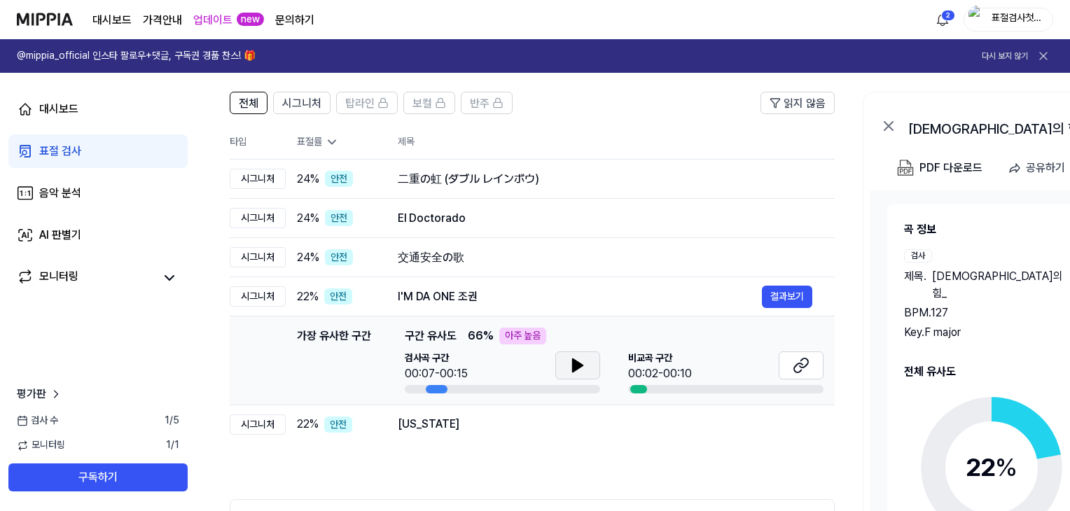
click at [582, 363] on icon at bounding box center [577, 365] width 17 height 17
click at [792, 359] on icon at bounding box center [800, 365] width 17 height 17
click at [313, 423] on span "22 %" at bounding box center [308, 424] width 22 height 17
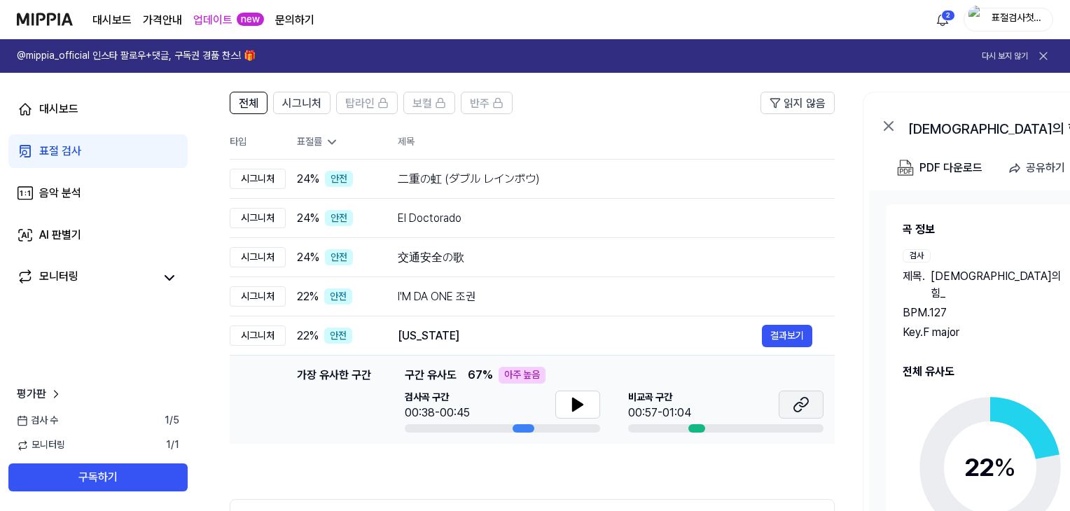
click at [801, 402] on icon at bounding box center [798, 406] width 8 height 9
click at [375, 342] on tr "시그니처 22 % 안전 [US_STATE] 결과보기" at bounding box center [532, 335] width 605 height 39
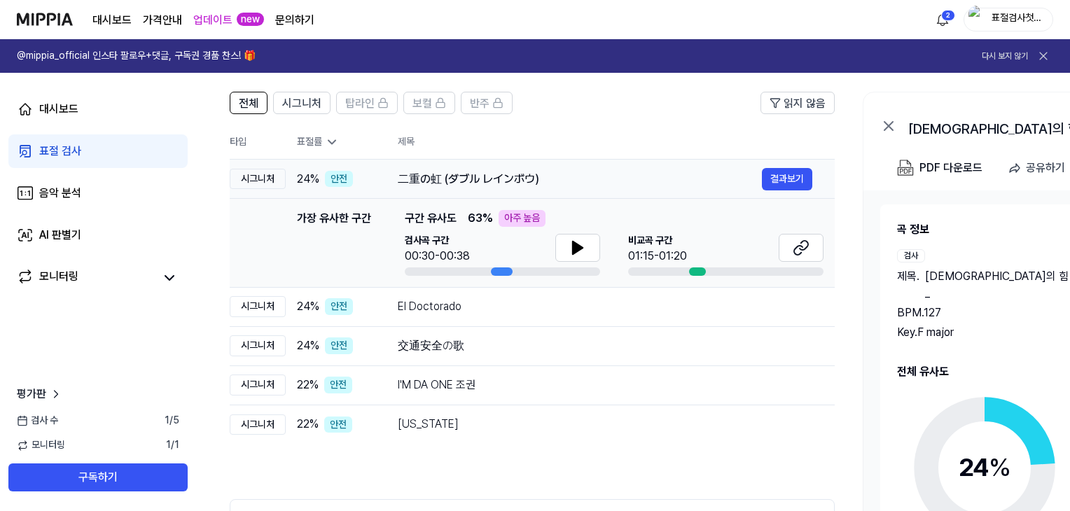
click at [406, 174] on div "二重の虹 (ダブル レインボウ)" at bounding box center [580, 179] width 364 height 17
click at [329, 144] on icon at bounding box center [332, 142] width 14 height 14
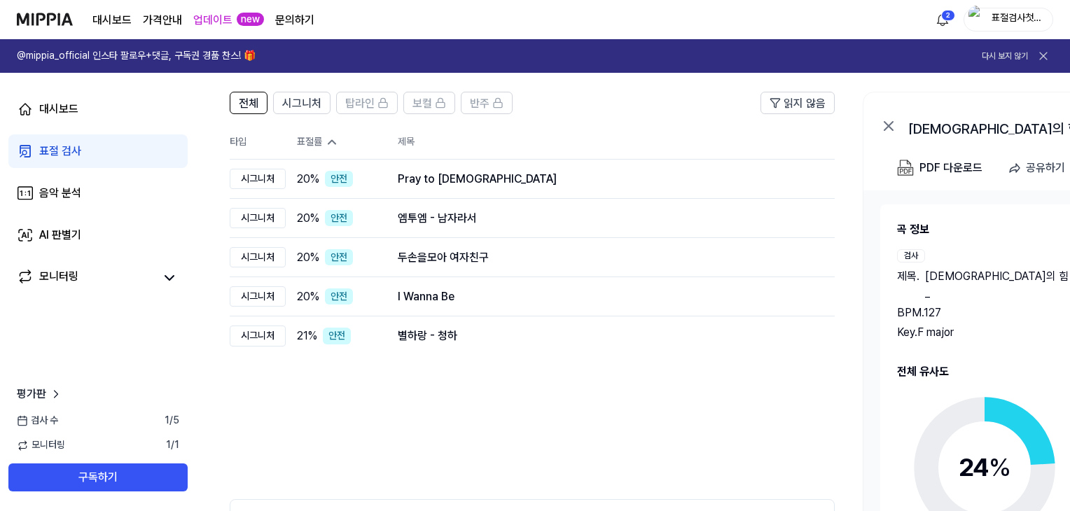
drag, startPoint x: 436, startPoint y: 402, endPoint x: 414, endPoint y: 393, distance: 23.3
click at [435, 402] on div "전체 시그니처 탑라인 보컬 반주 읽지 않음 전체 시그니처 탑라인 보컬 반주 타입 표절률 제목 표절률 읽지 않음 시그니처 20 % 안전 Pray…" at bounding box center [532, 355] width 605 height 526
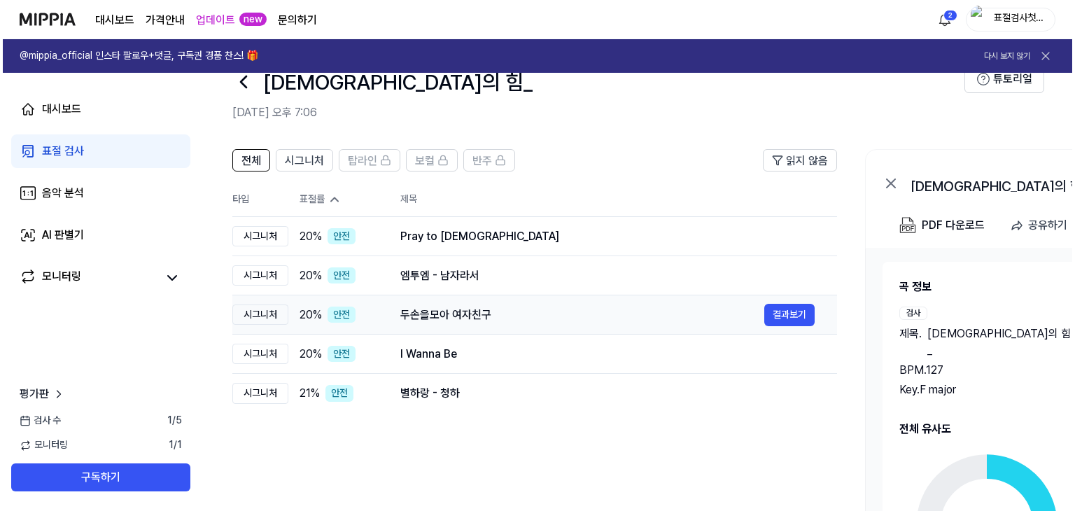
scroll to position [0, 0]
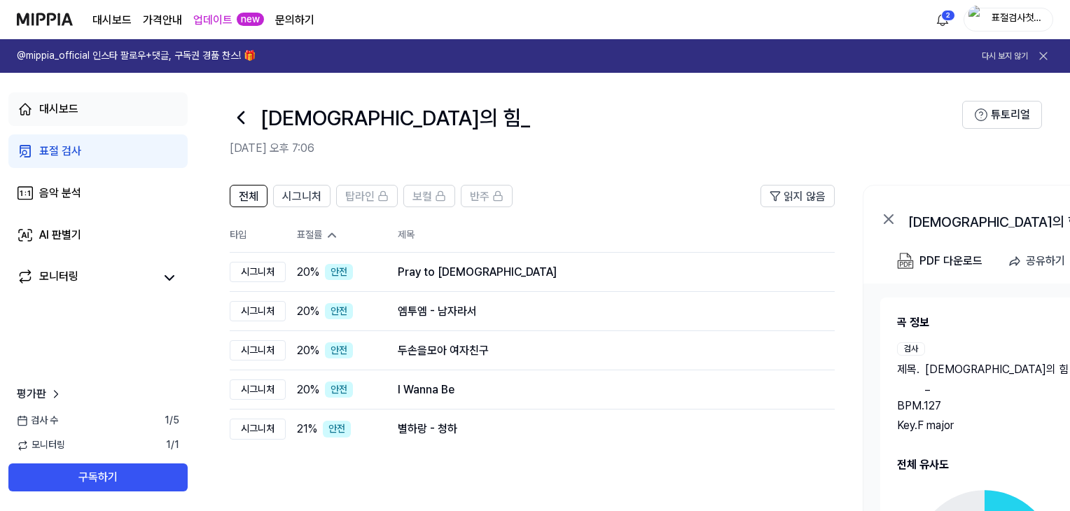
click at [90, 110] on link "대시보드" at bounding box center [97, 109] width 179 height 34
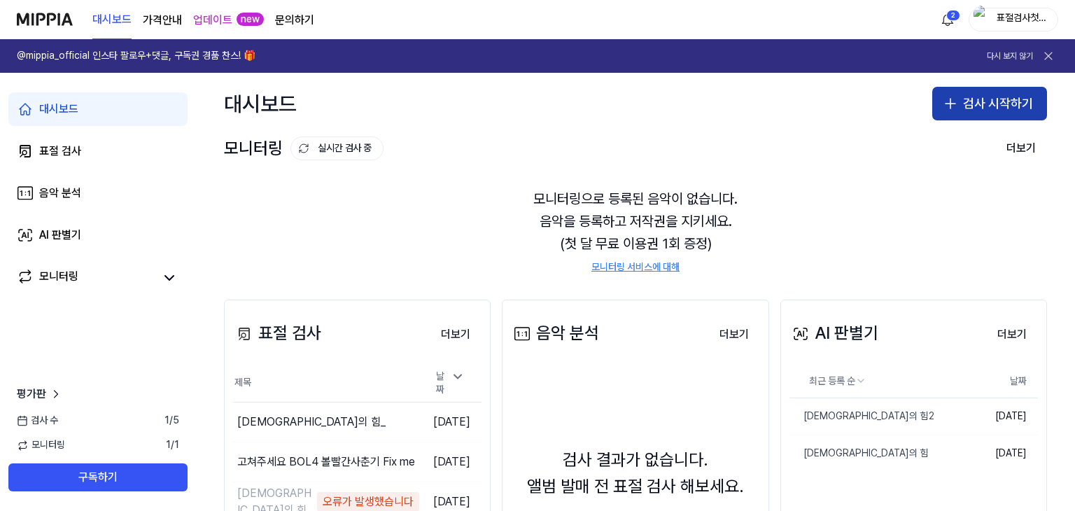
click at [979, 90] on button "검사 시작하기" at bounding box center [989, 104] width 115 height 34
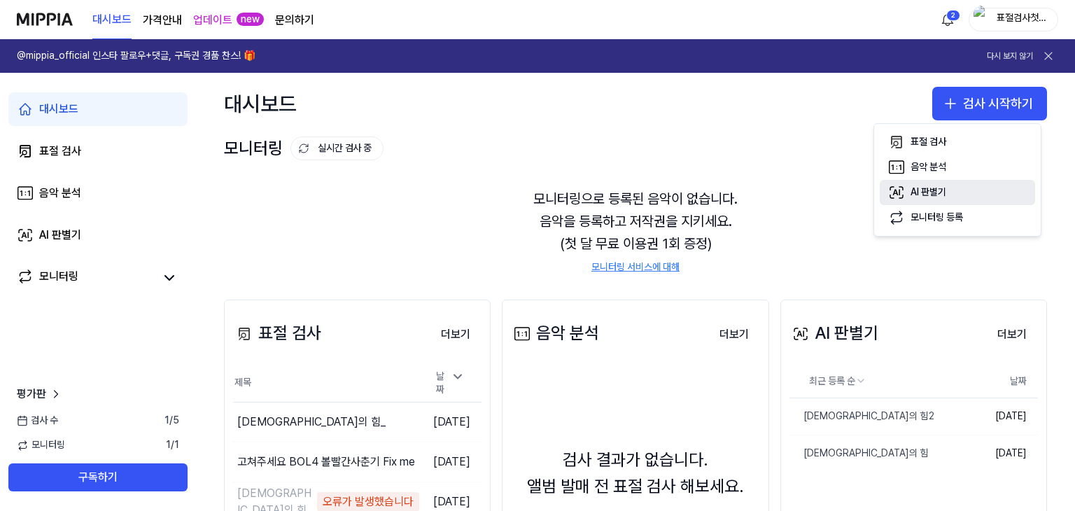
click at [937, 185] on div "AI 판별기" at bounding box center [929, 192] width 36 height 14
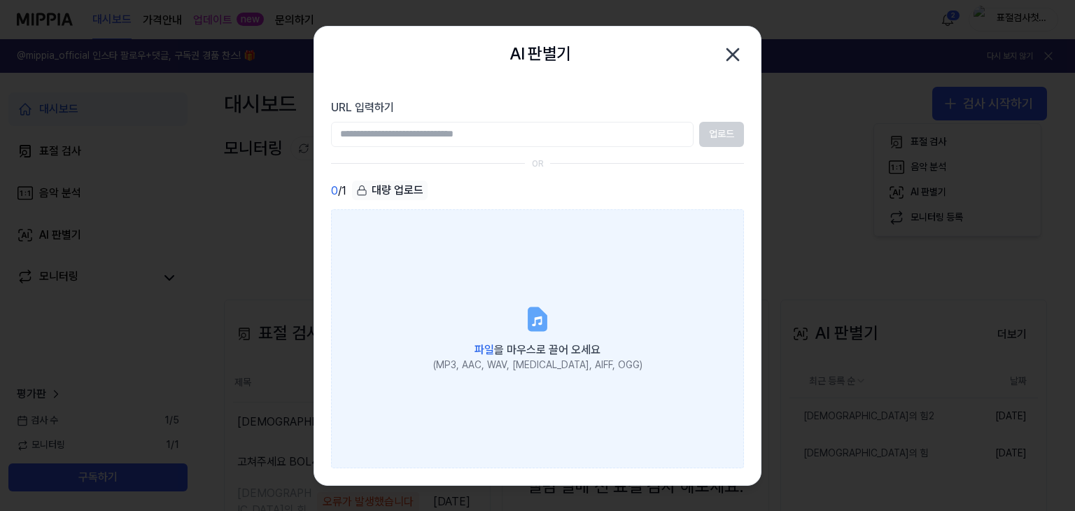
click at [587, 358] on div "(MP3, AAC, WAV, [MEDICAL_DATA], AIFF, OGG)" at bounding box center [537, 365] width 209 height 14
click at [0, 0] on input "파일 을 마우스로 끌어 오세요 (MP3, AAC, WAV, [MEDICAL_DATA], AIFF, OGG)" at bounding box center [0, 0] width 0 height 0
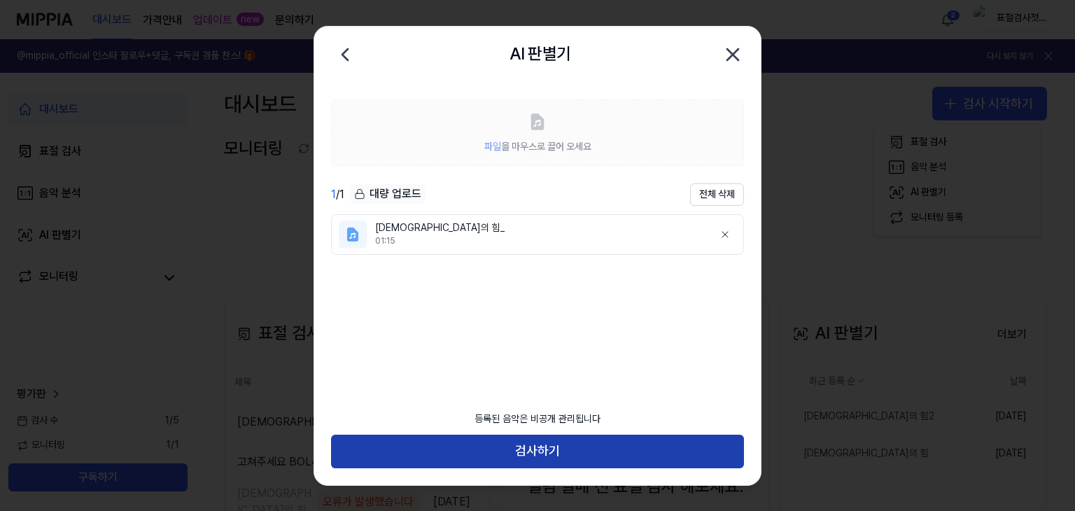
click at [630, 446] on button "검사하기" at bounding box center [537, 452] width 413 height 34
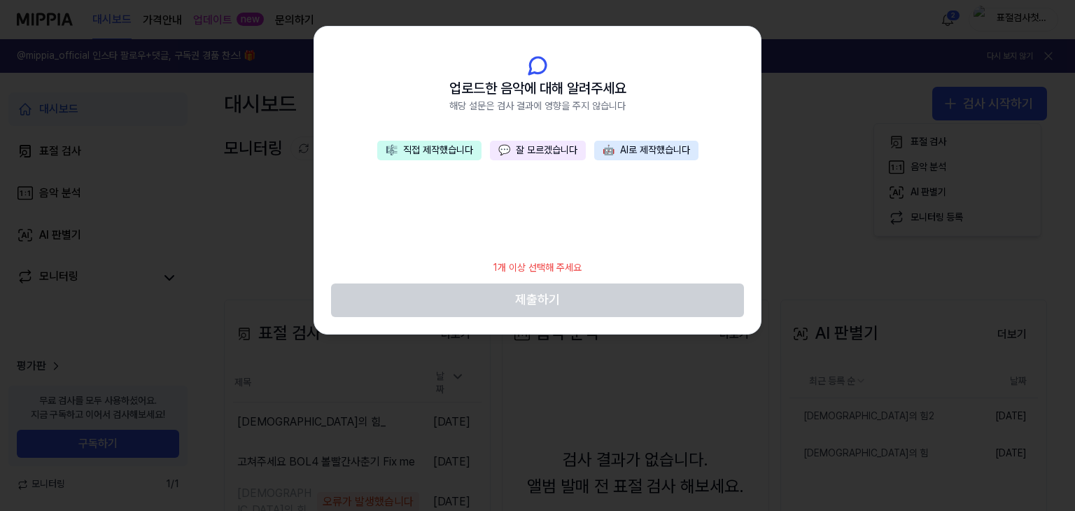
click at [829, 260] on div at bounding box center [537, 255] width 1075 height 511
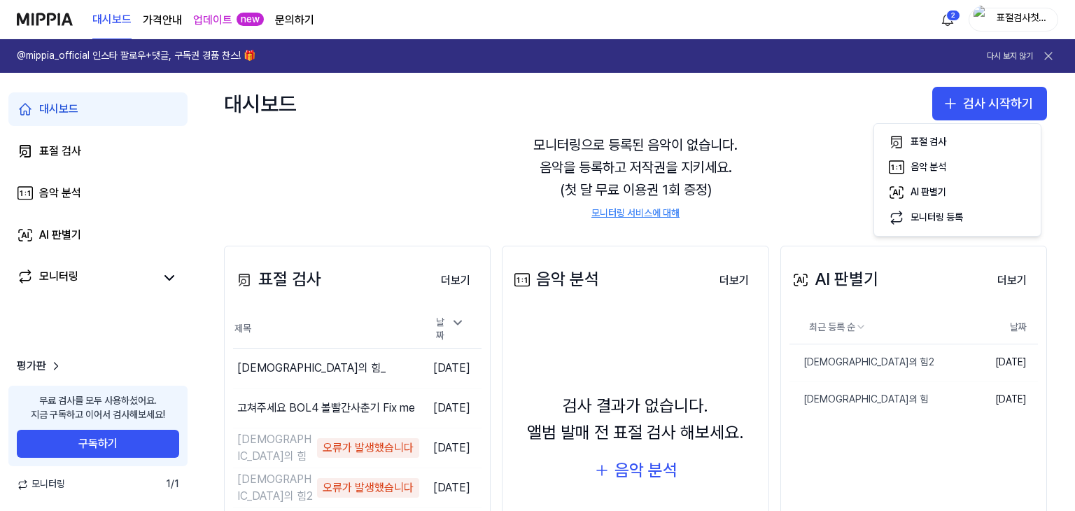
scroll to position [93, 0]
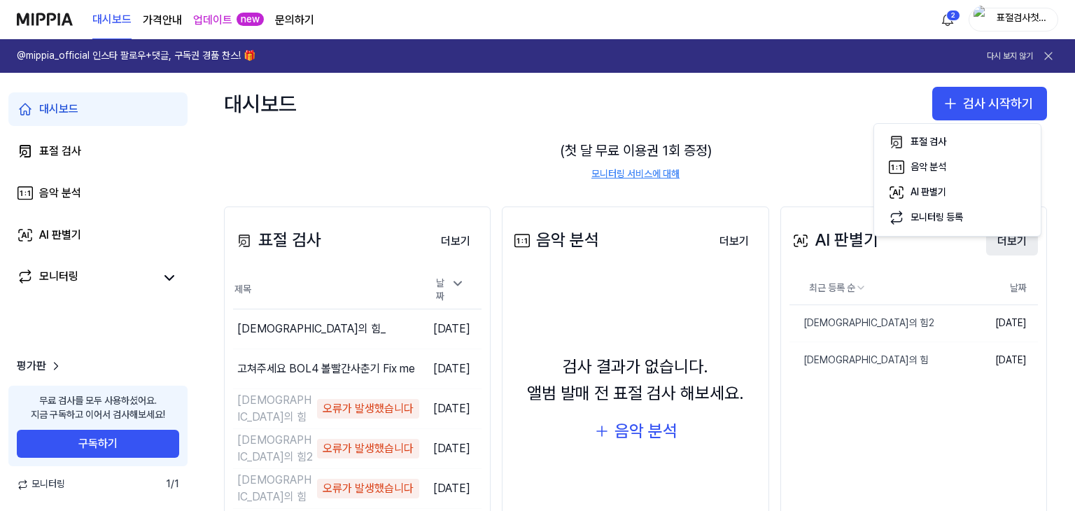
click at [1002, 244] on button "더보기" at bounding box center [1012, 241] width 52 height 28
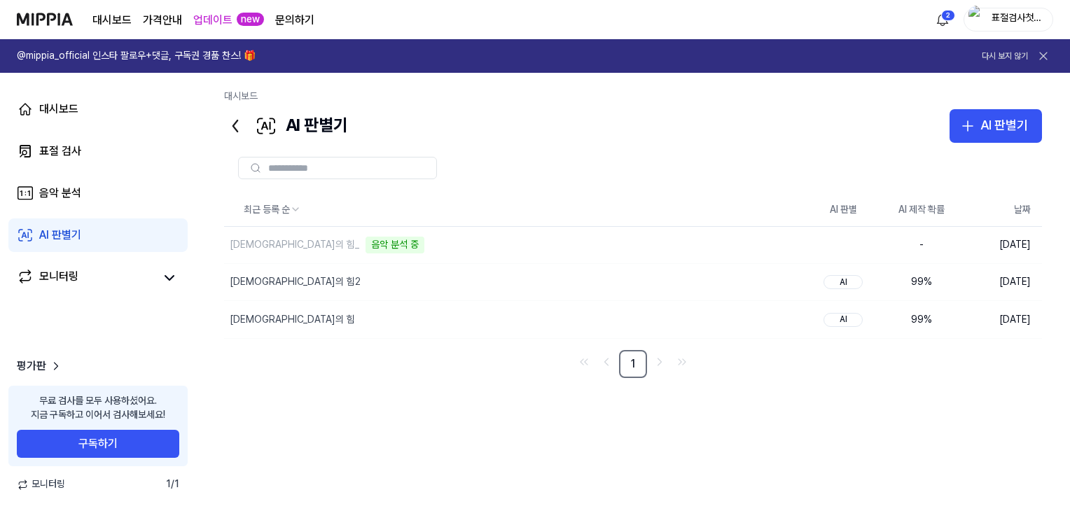
click at [450, 405] on div "최근 등록 순 AI 판별 AI 제작 확률 날짜 한의약의 힘_ 음악 분석 중 삭제 - [DATE] [DEMOGRAPHIC_DATA]의 힘2 삭제…" at bounding box center [633, 359] width 818 height 332
click at [743, 417] on div "최근 등록 순 AI 판별 AI 제작 확률 날짜 한의약의 힘_ 삭제 AI 99 % [DATE] [DEMOGRAPHIC_DATA]의 힘2 삭제 A…" at bounding box center [633, 359] width 818 height 332
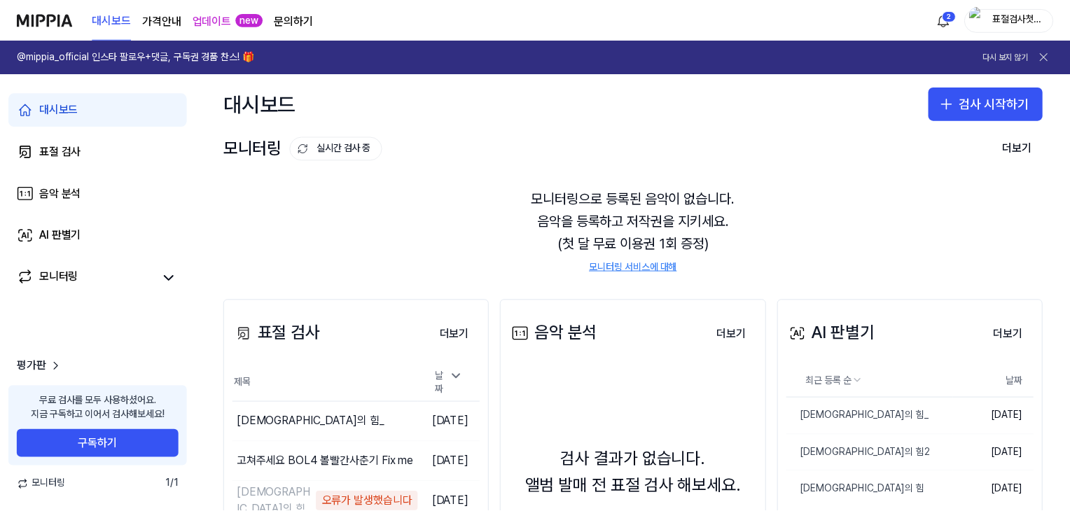
scroll to position [93, 0]
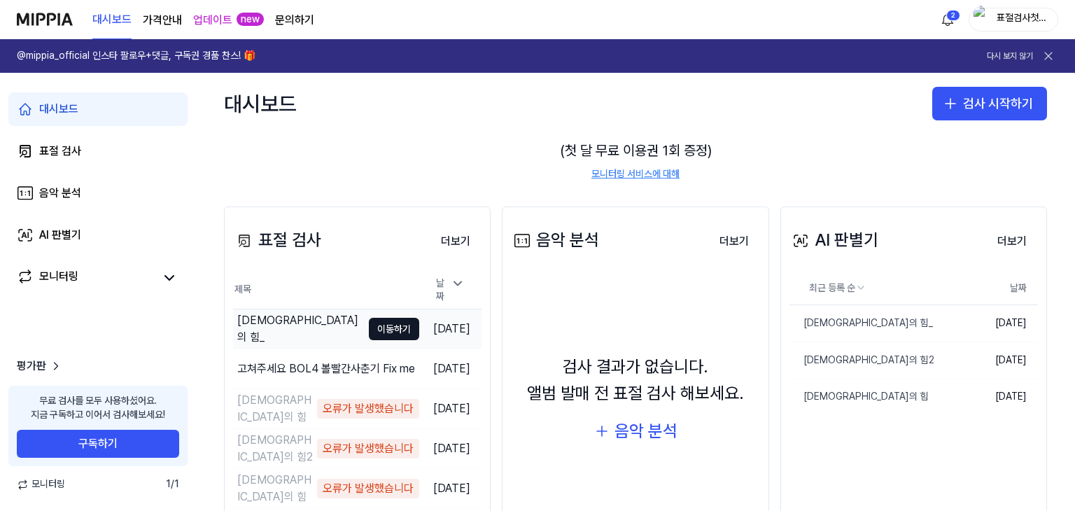
click at [251, 331] on div "[DEMOGRAPHIC_DATA]의 힘_" at bounding box center [299, 329] width 125 height 34
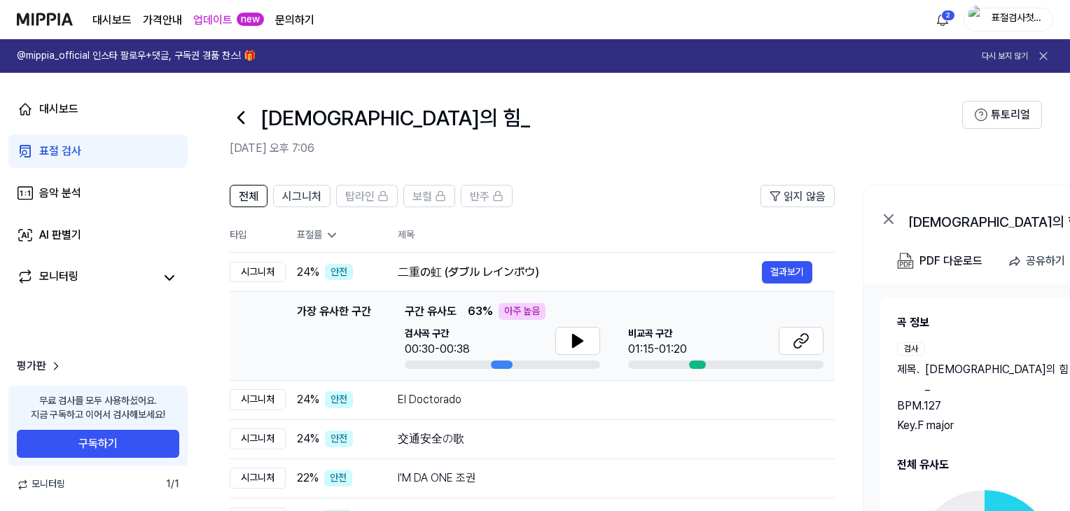
click at [311, 236] on div "표절률" at bounding box center [336, 235] width 78 height 14
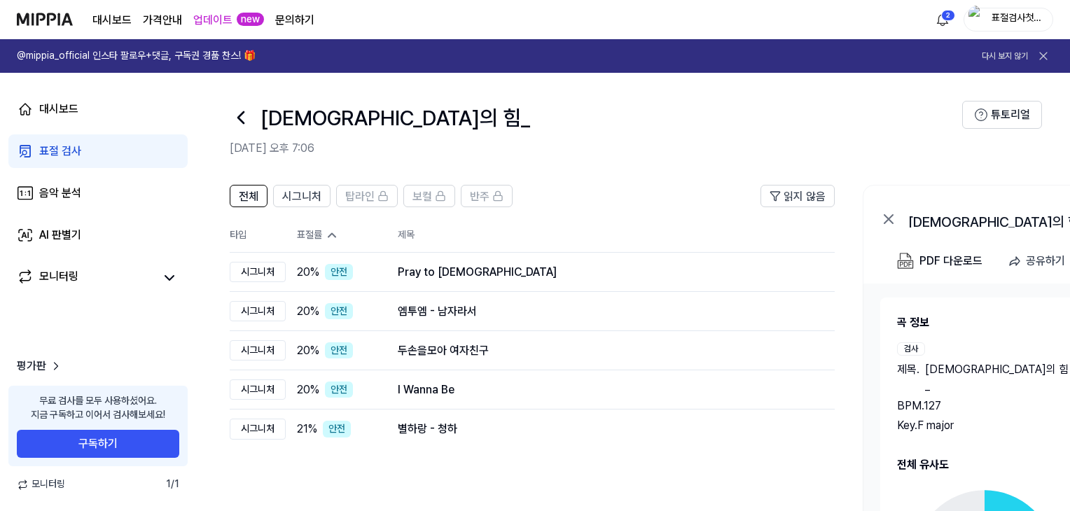
click at [311, 236] on div "표절률" at bounding box center [336, 235] width 78 height 14
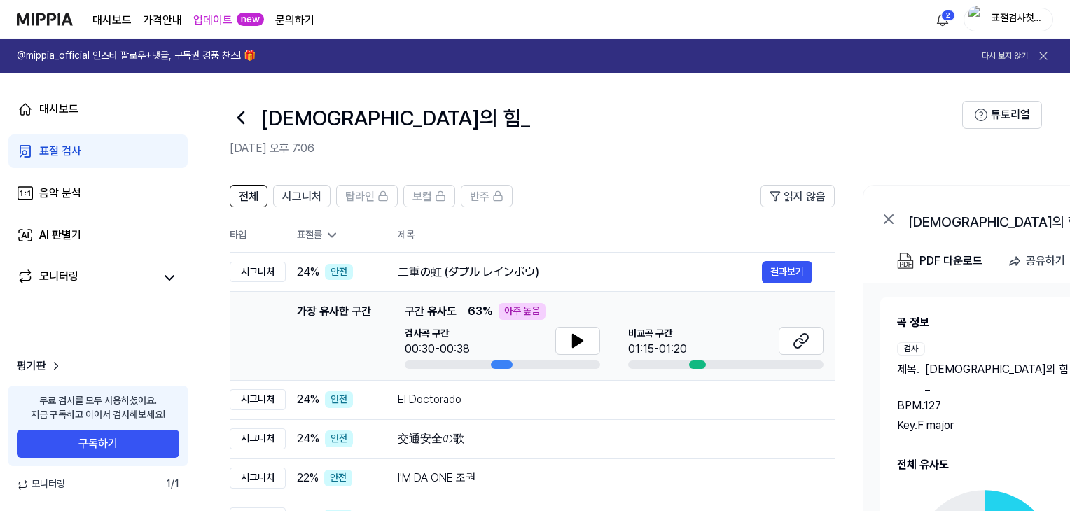
click at [311, 236] on div "표절률" at bounding box center [336, 235] width 78 height 14
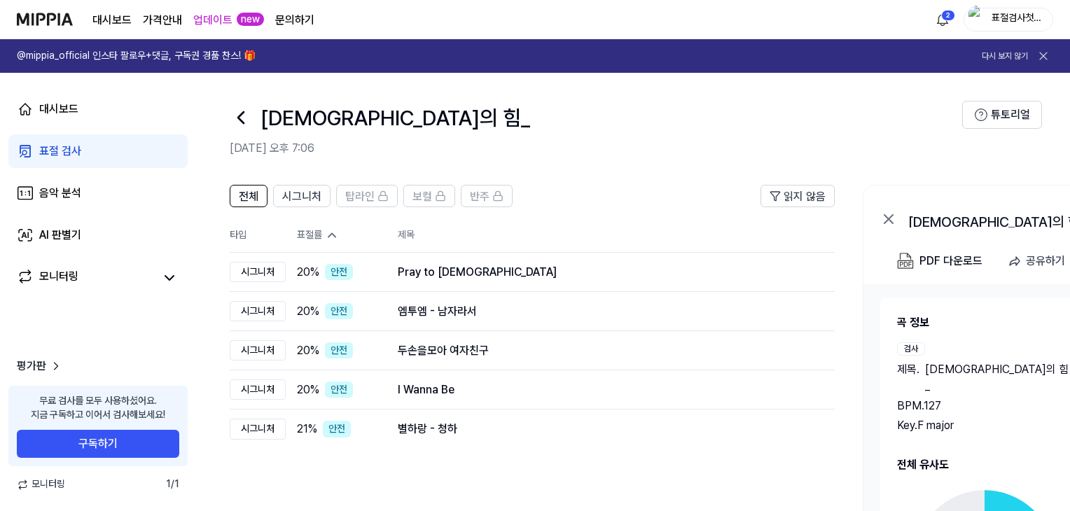
click at [54, 15] on img at bounding box center [45, 19] width 56 height 38
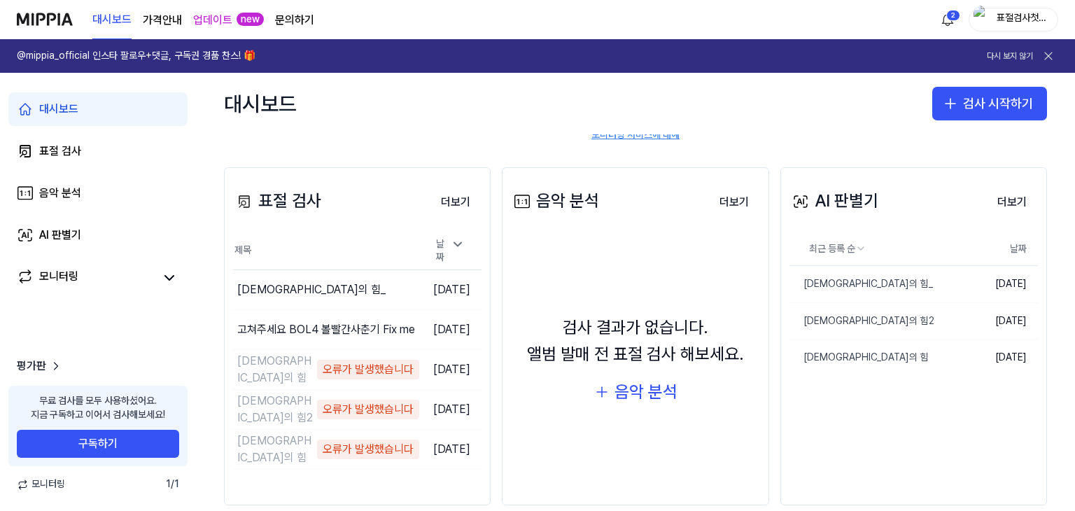
scroll to position [154, 0]
